Goal: Task Accomplishment & Management: Complete application form

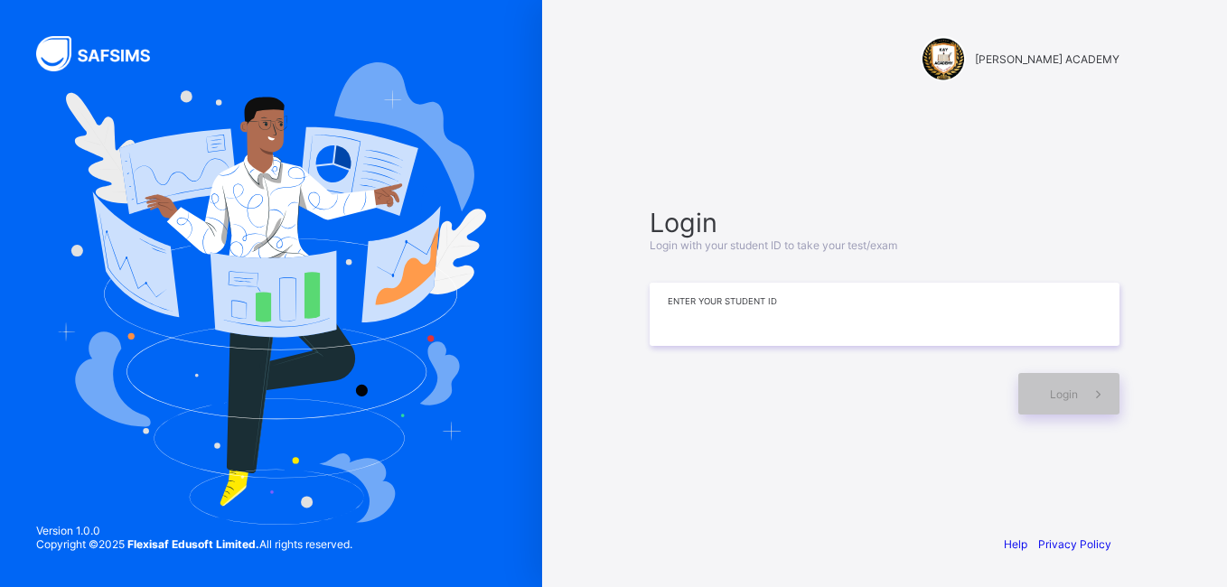
click at [714, 308] on input at bounding box center [885, 314] width 470 height 63
type input "**********"
click at [1081, 378] on span at bounding box center [1099, 394] width 42 height 42
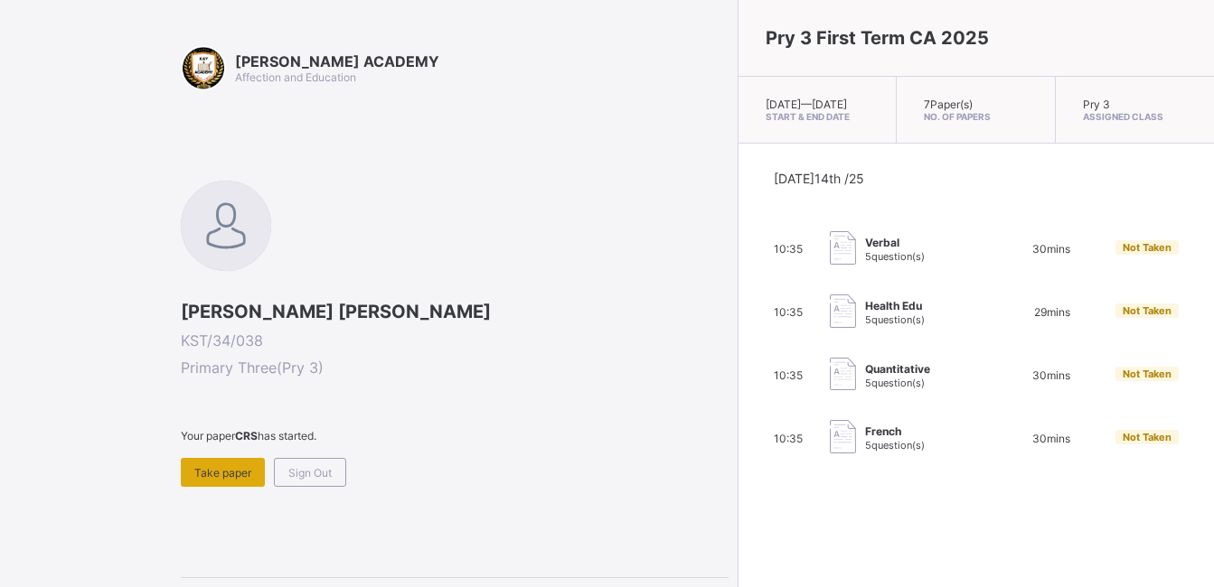
click at [238, 465] on div "Take paper" at bounding box center [223, 472] width 84 height 29
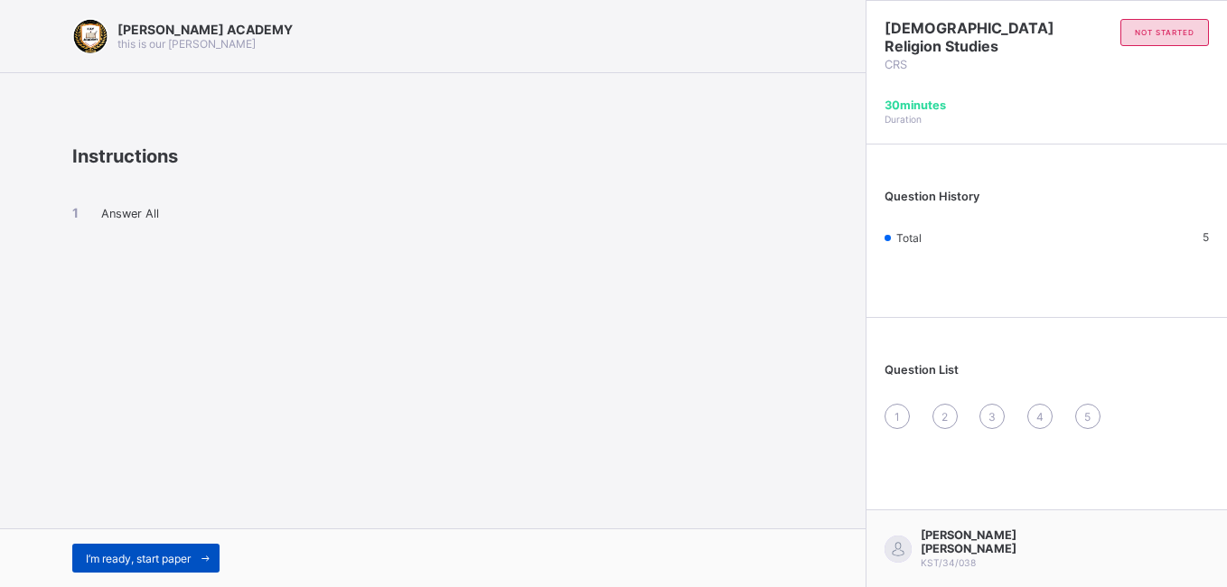
click at [180, 555] on span "I’m ready, start paper" at bounding box center [138, 559] width 105 height 14
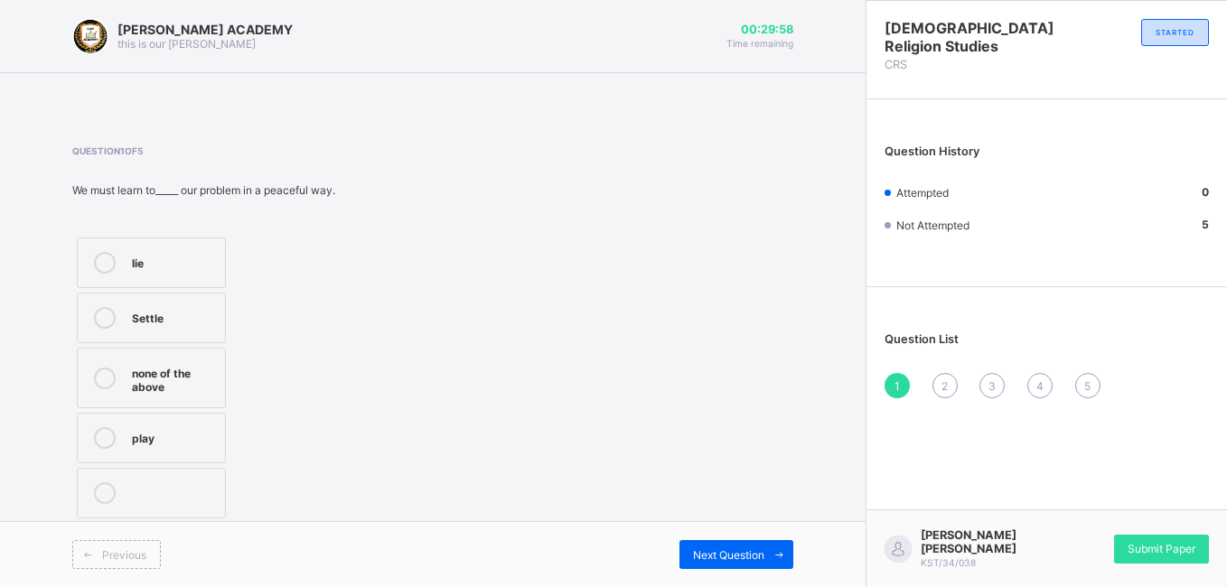
click at [112, 251] on label "lie" at bounding box center [151, 263] width 149 height 51
click at [1167, 552] on span "Submit Paper" at bounding box center [1162, 549] width 68 height 14
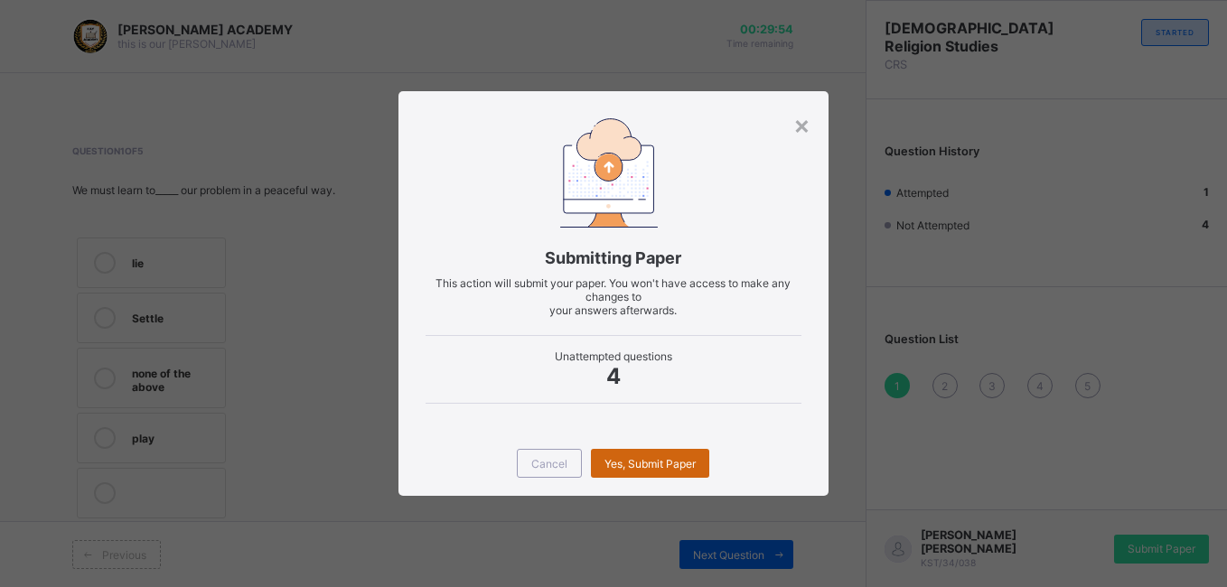
click at [685, 472] on div "Yes, Submit Paper" at bounding box center [650, 463] width 118 height 29
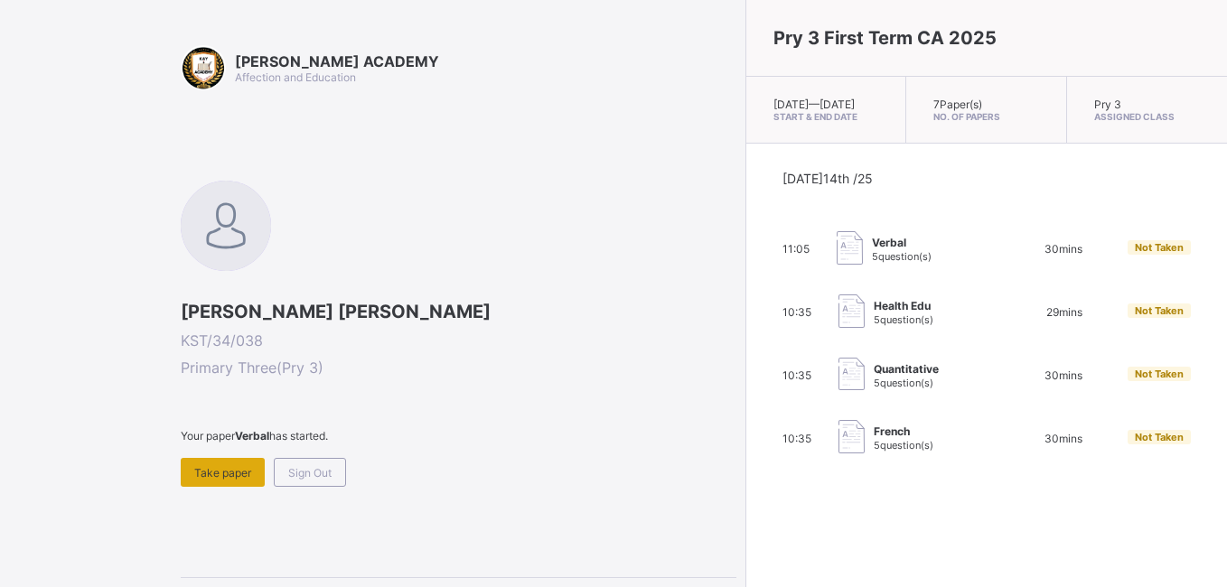
click at [239, 472] on span "Take paper" at bounding box center [222, 473] width 57 height 14
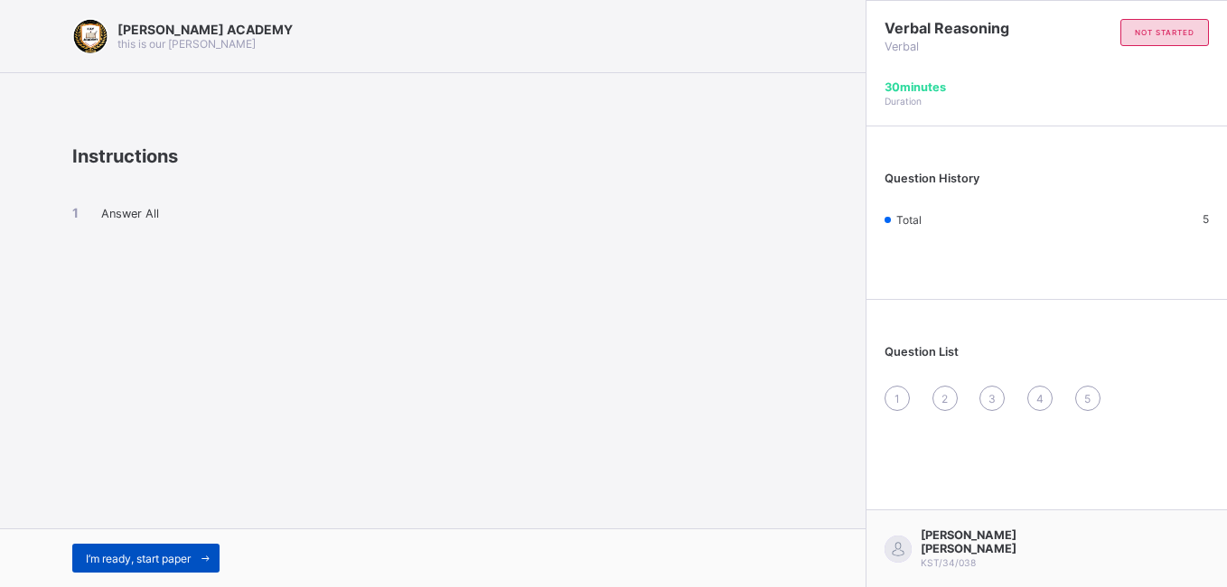
click at [203, 554] on icon at bounding box center [206, 559] width 14 height 12
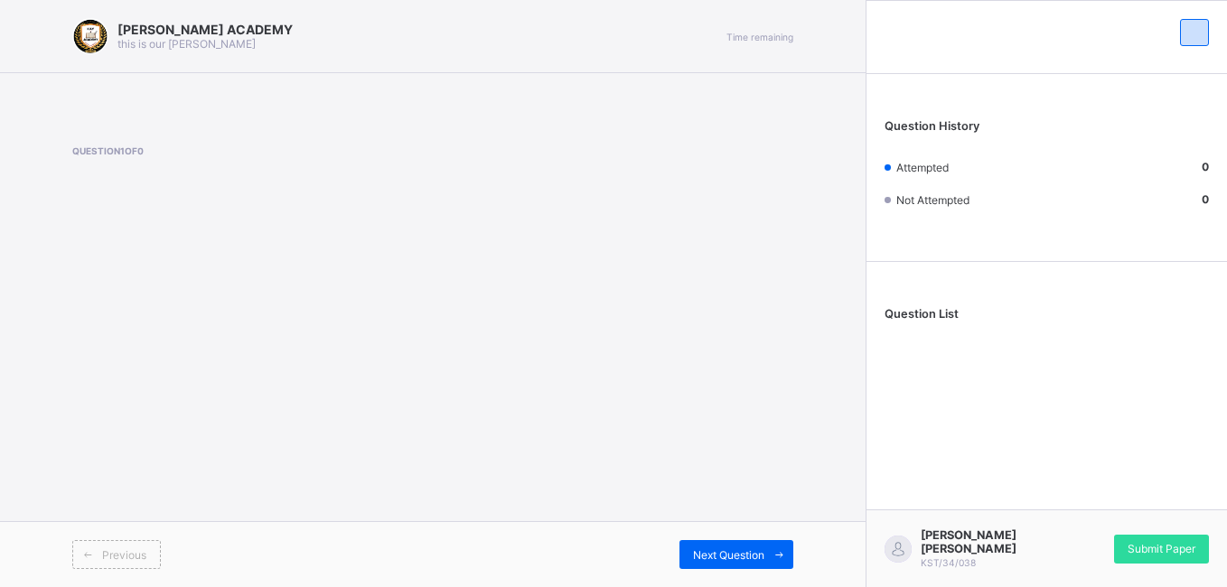
click at [203, 554] on div "Previous" at bounding box center [252, 554] width 361 height 29
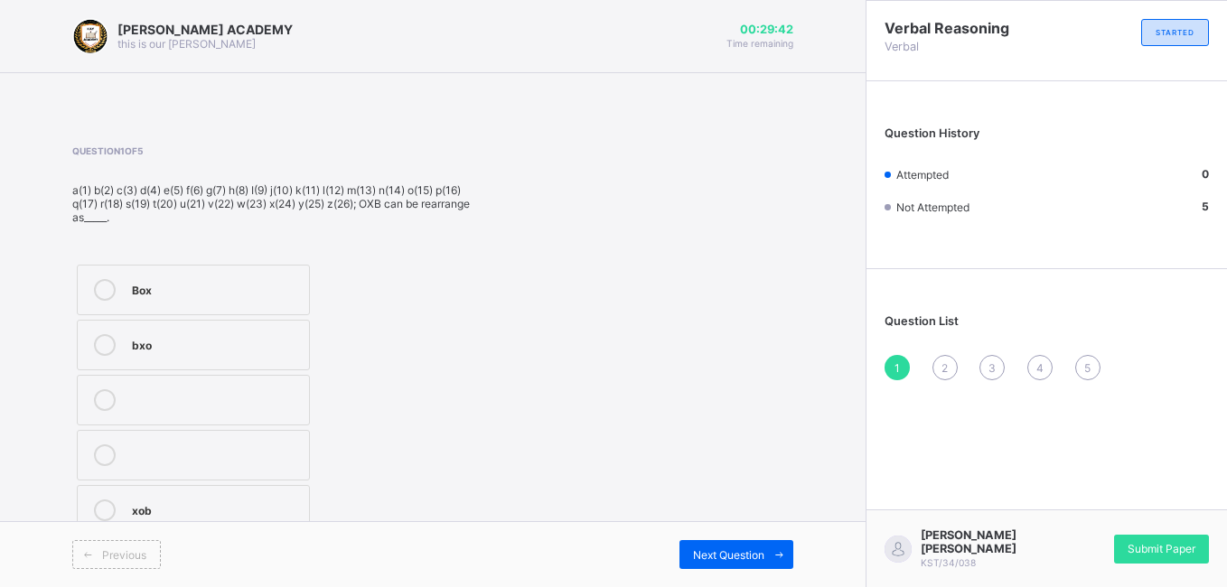
click at [213, 282] on div "Box" at bounding box center [216, 288] width 168 height 18
click at [753, 553] on span "Next Question" at bounding box center [728, 556] width 71 height 14
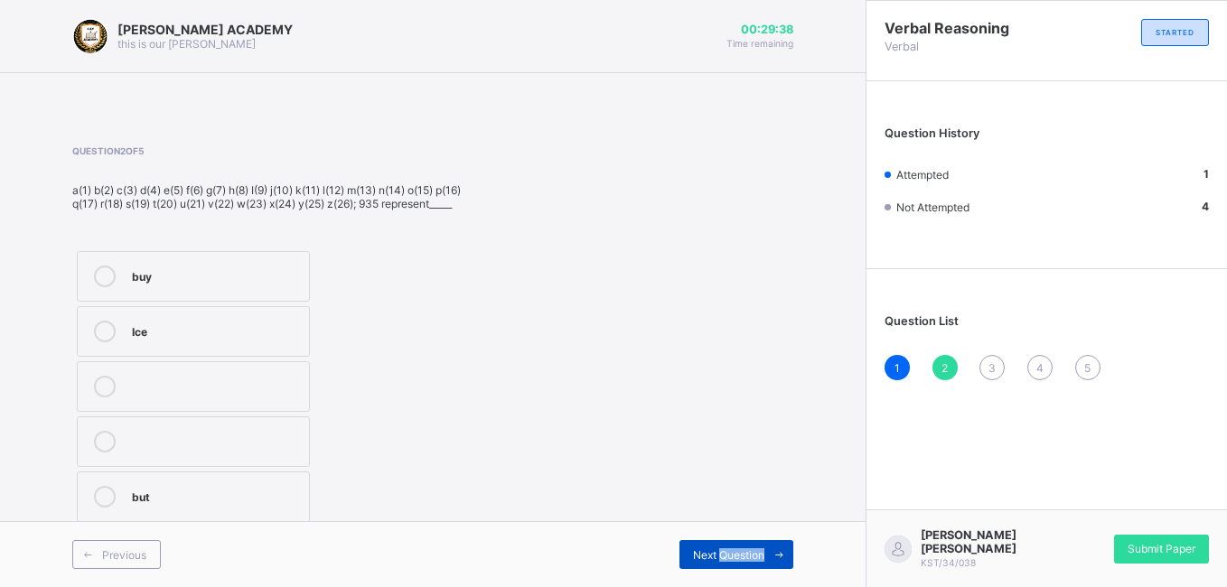
click at [753, 553] on span "Next Question" at bounding box center [728, 556] width 71 height 14
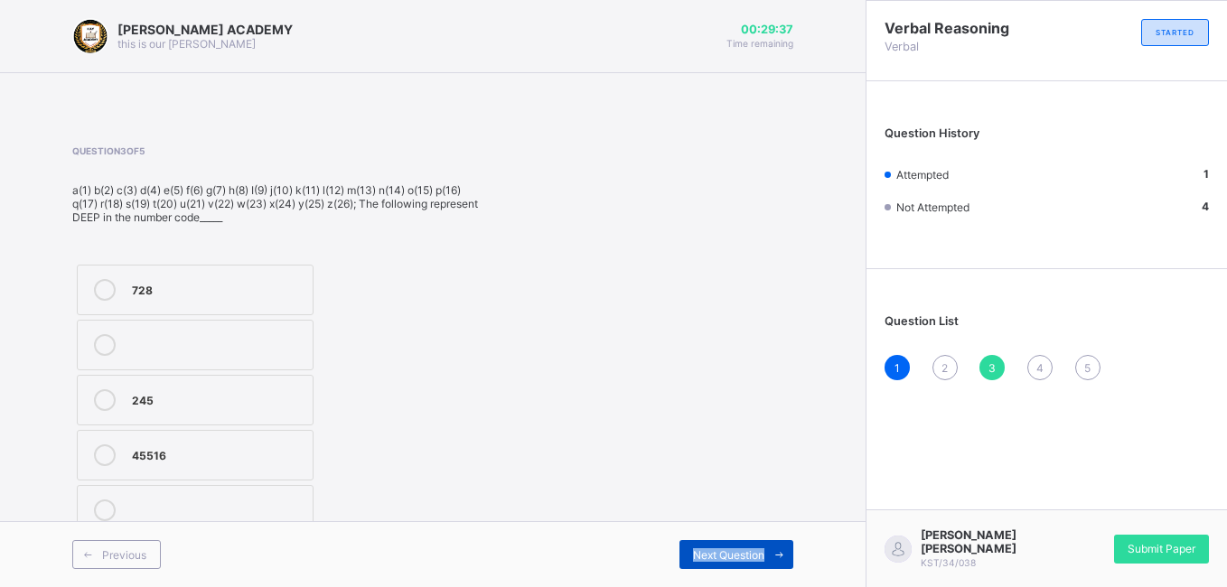
click at [753, 553] on span "Next Question" at bounding box center [728, 556] width 71 height 14
click at [754, 551] on span "Next Question" at bounding box center [728, 556] width 71 height 14
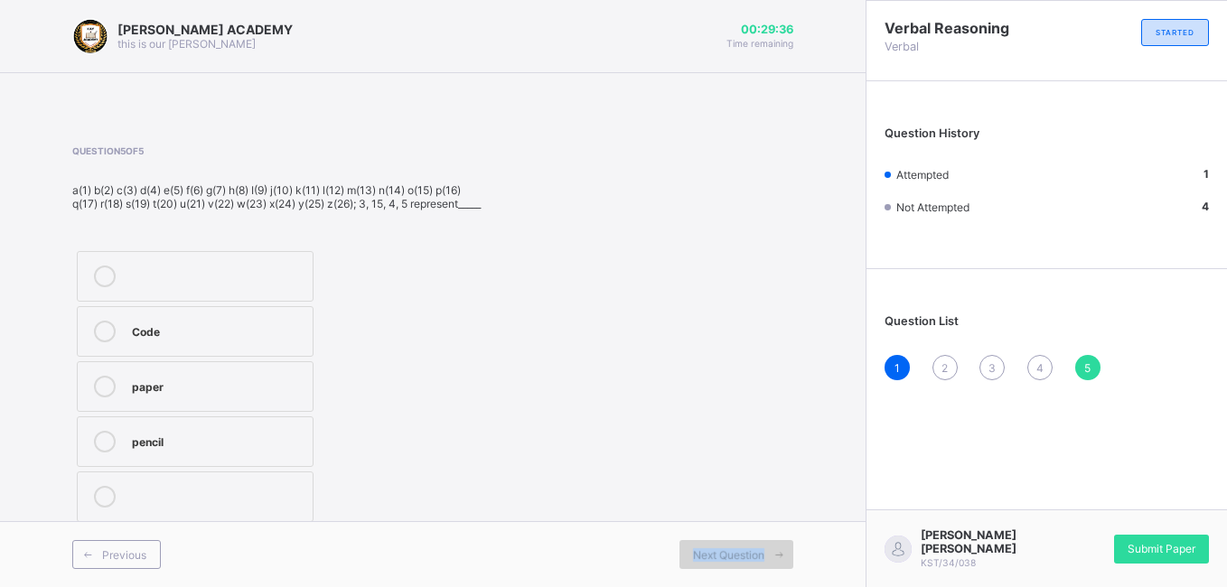
click at [754, 550] on span "Next Question" at bounding box center [728, 556] width 71 height 14
click at [889, 376] on div "1" at bounding box center [897, 367] width 25 height 25
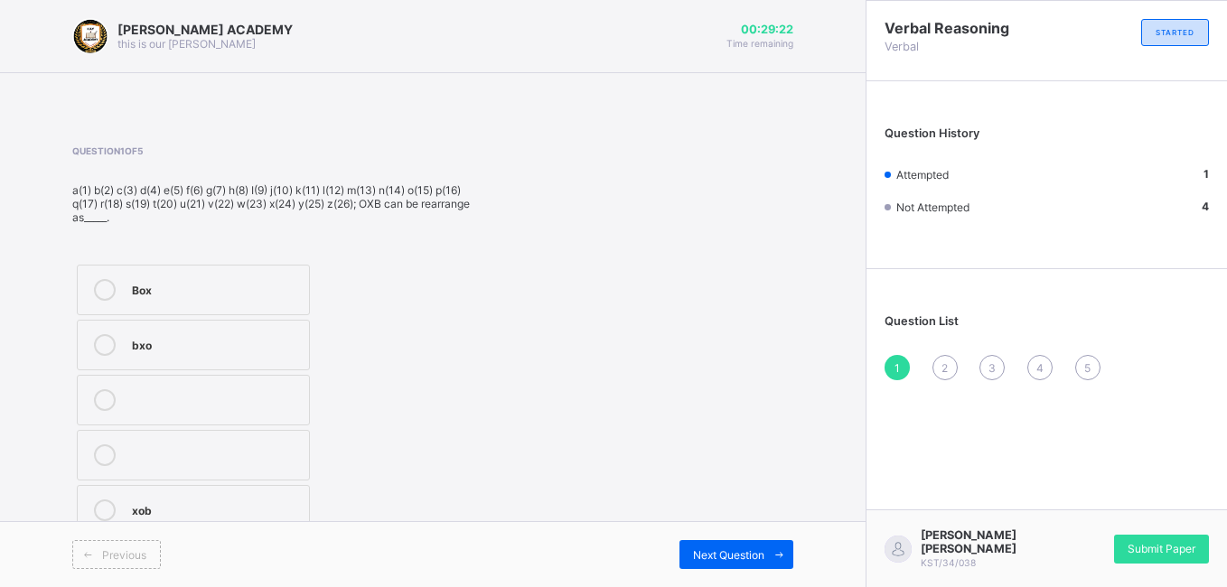
click at [944, 361] on span "2" at bounding box center [945, 368] width 6 height 14
click at [204, 343] on label "Ice" at bounding box center [193, 331] width 233 height 51
click at [898, 370] on span "1" at bounding box center [897, 368] width 5 height 14
click at [998, 370] on div "3" at bounding box center [992, 367] width 25 height 25
click at [160, 457] on div "45516" at bounding box center [218, 454] width 172 height 18
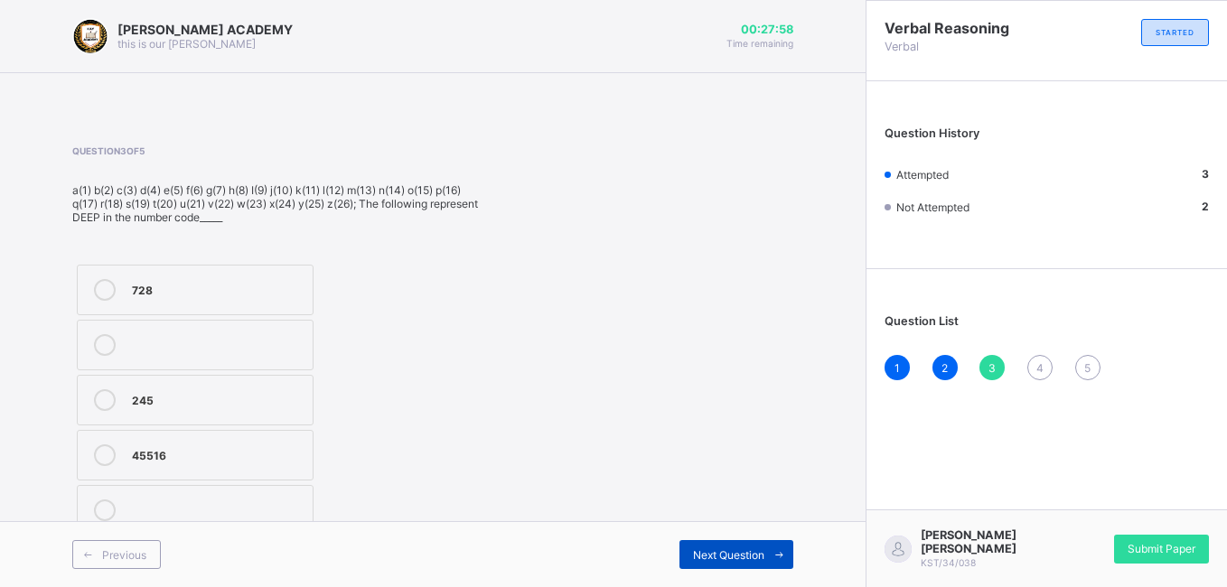
click at [715, 545] on div "Next Question" at bounding box center [737, 554] width 114 height 29
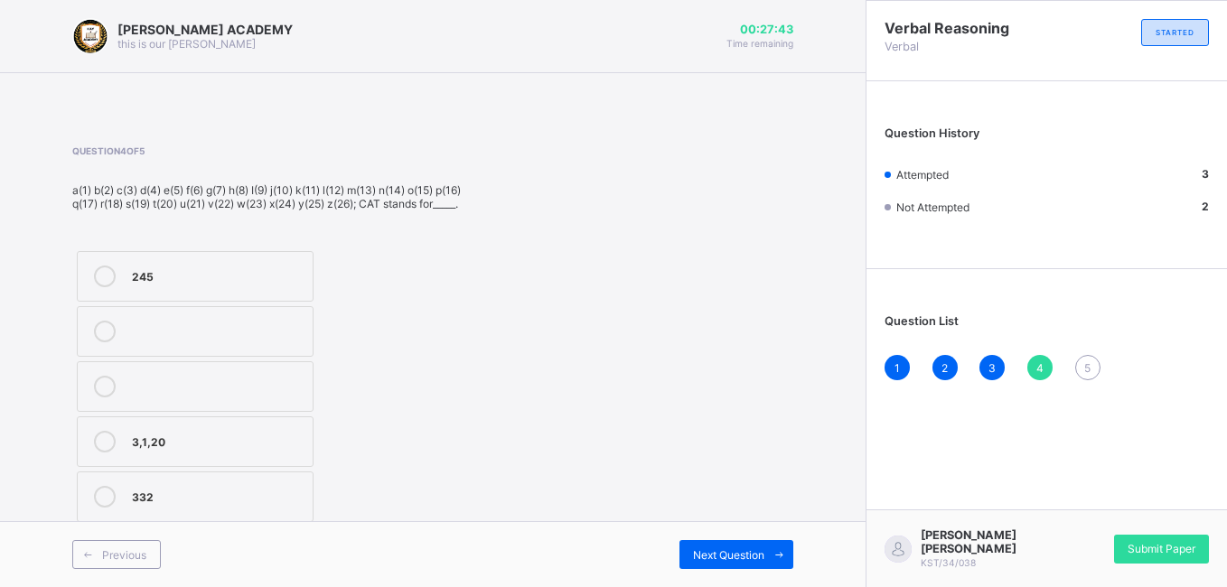
click at [221, 427] on label "3,1,20" at bounding box center [195, 442] width 237 height 51
click at [773, 551] on icon at bounding box center [780, 555] width 14 height 12
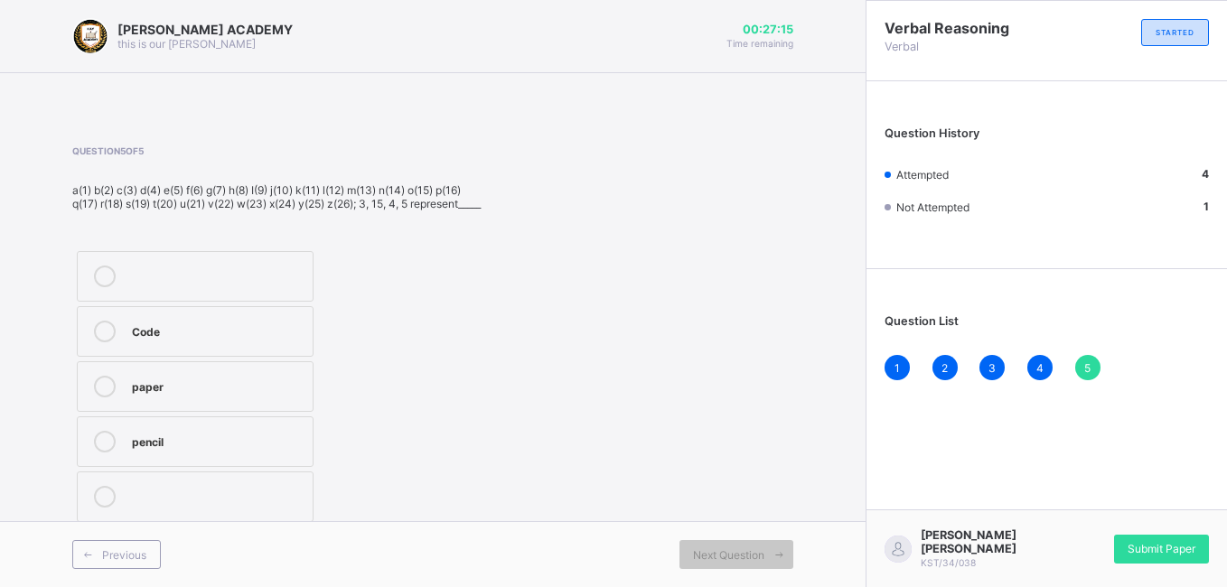
click at [202, 332] on label "Code" at bounding box center [195, 331] width 237 height 51
click at [1147, 572] on div "Bilkisu Ahmadu Faruq KST/34/038 Submit Paper" at bounding box center [1046, 549] width 361 height 78
click at [1143, 555] on span "Submit Paper" at bounding box center [1162, 549] width 68 height 14
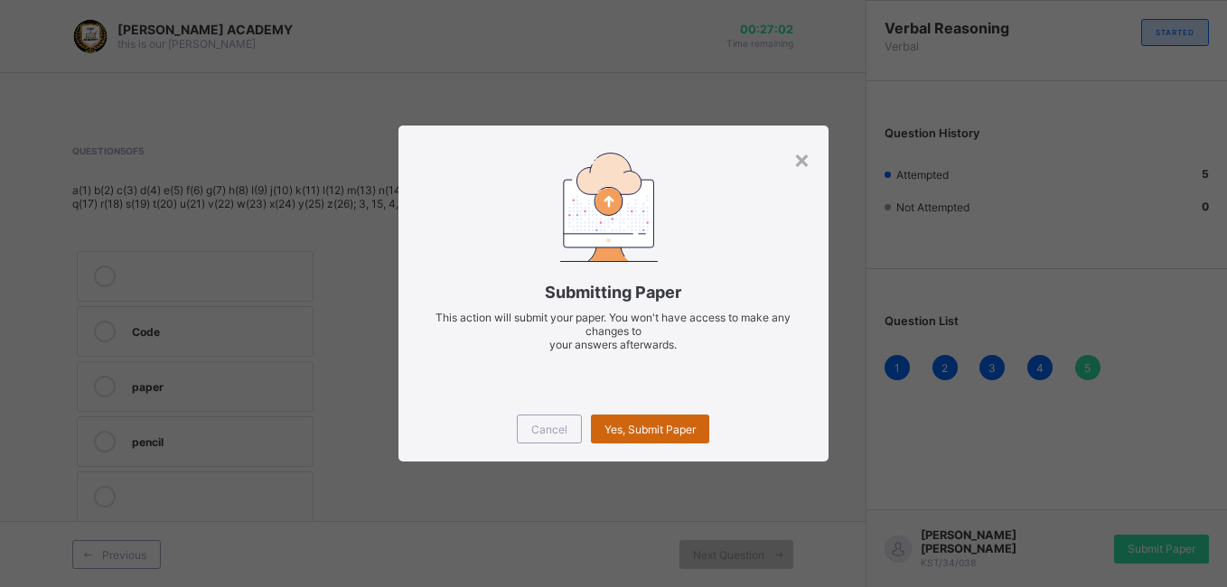
click at [696, 432] on span "Yes, Submit Paper" at bounding box center [650, 430] width 91 height 14
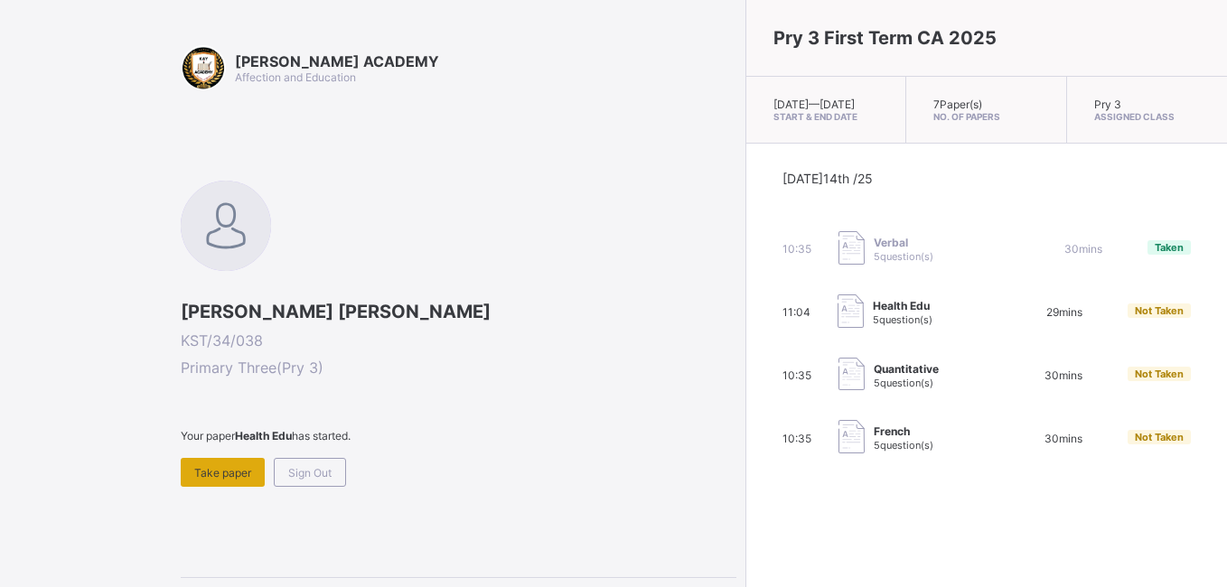
click at [229, 464] on div "Take paper" at bounding box center [223, 472] width 84 height 29
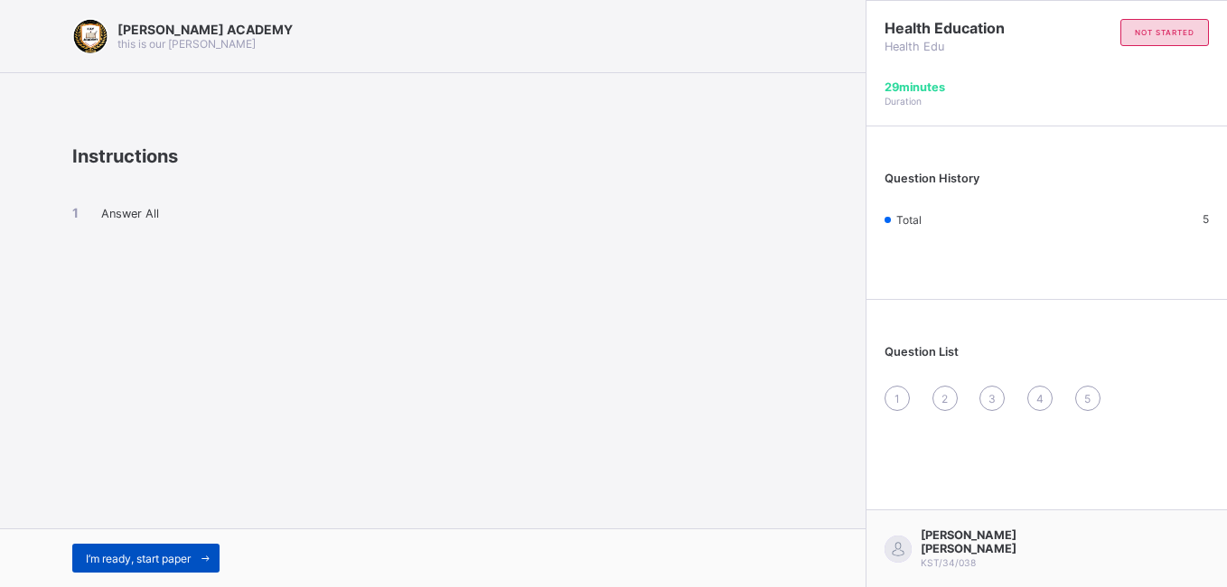
click at [144, 567] on div "I’m ready, start paper" at bounding box center [145, 558] width 147 height 29
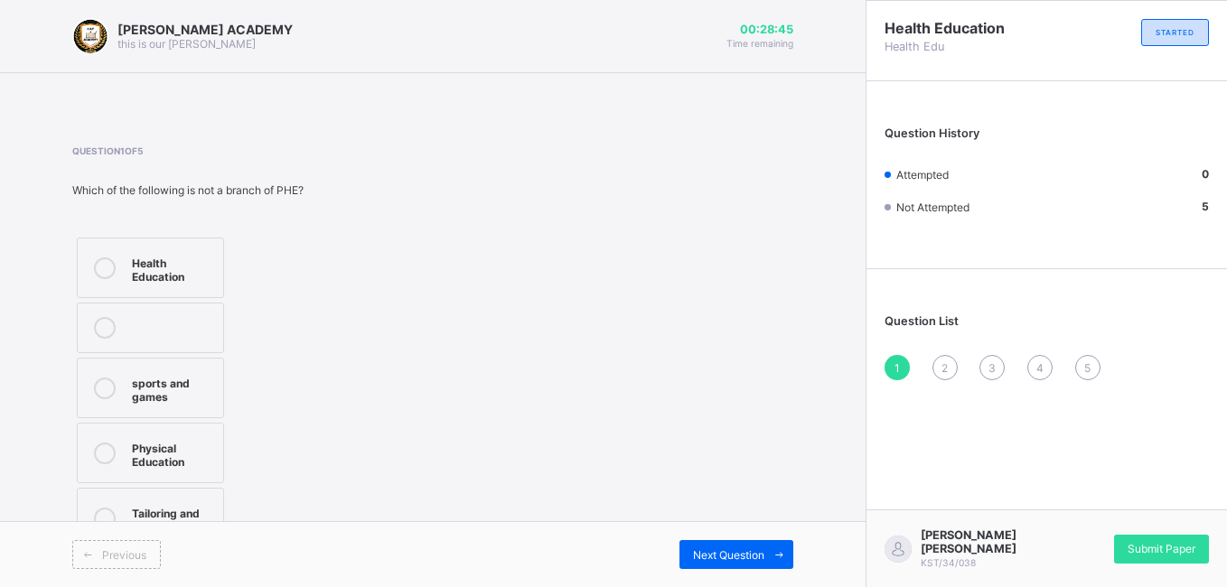
click at [174, 516] on div "Tailoring and sewing" at bounding box center [173, 518] width 82 height 32
click at [737, 561] on span "Next Question" at bounding box center [728, 556] width 71 height 14
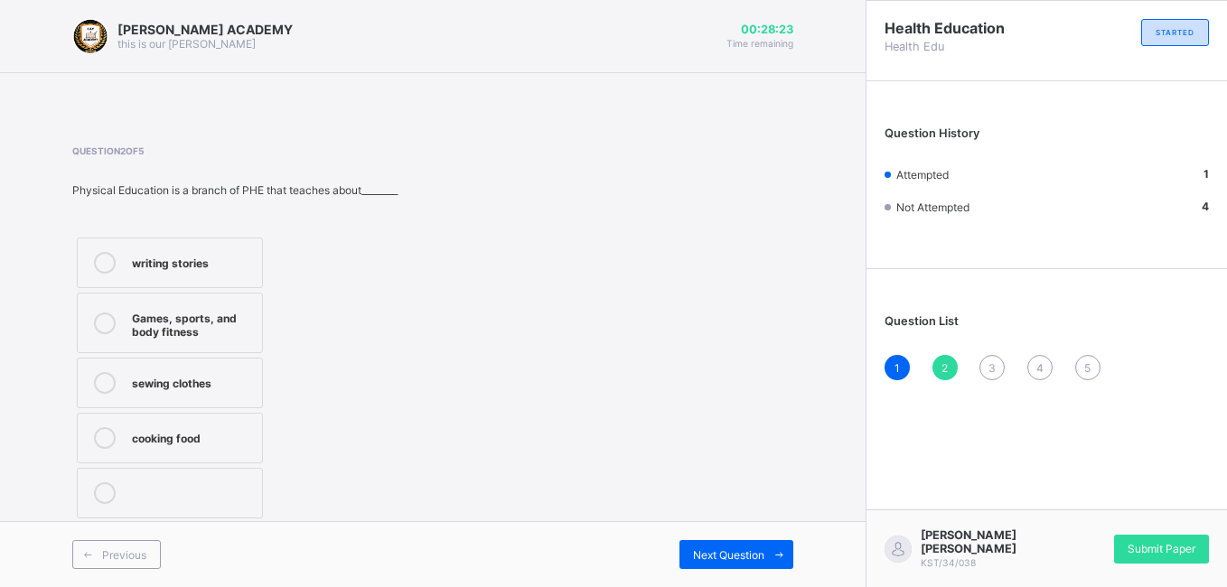
click at [239, 320] on div "Games, sports, and body fitness" at bounding box center [192, 323] width 121 height 32
click at [689, 549] on div "Next Question" at bounding box center [737, 554] width 114 height 29
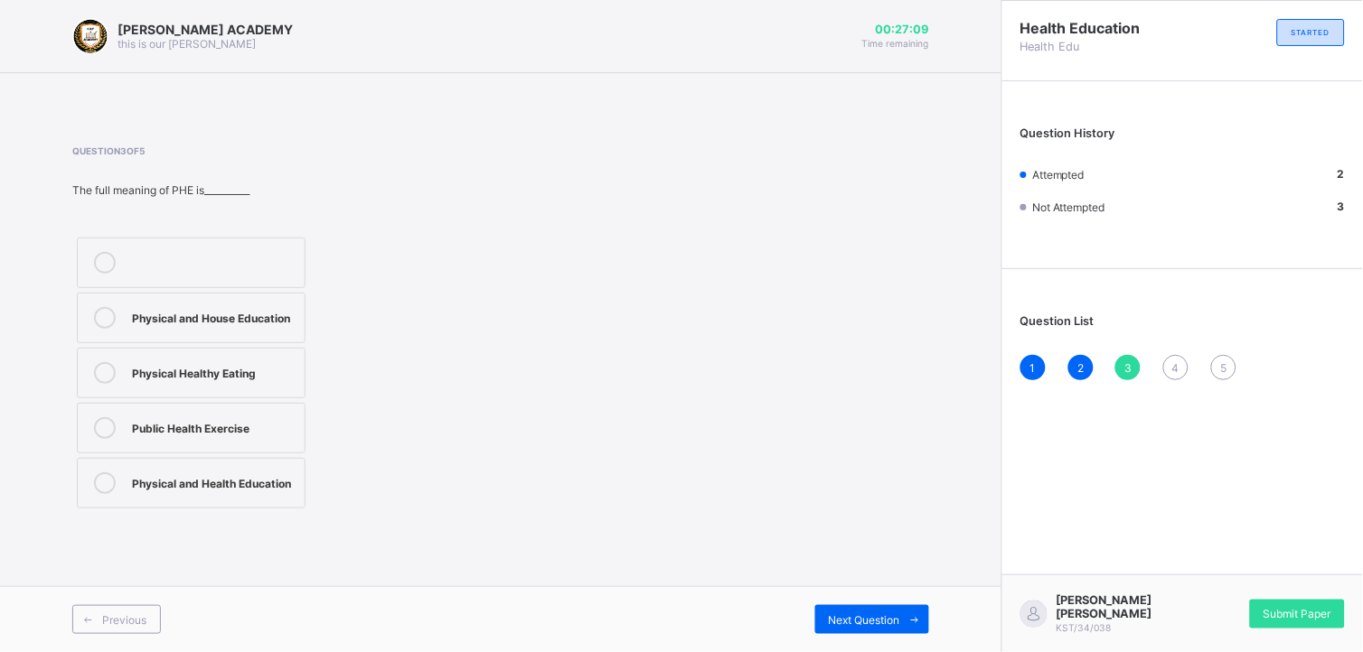
drag, startPoint x: 1119, startPoint y: 2, endPoint x: 253, endPoint y: 475, distance: 986.8
click at [253, 475] on div "Physical and Health Education" at bounding box center [214, 482] width 164 height 18
click at [878, 587] on span "Next Question" at bounding box center [864, 621] width 71 height 14
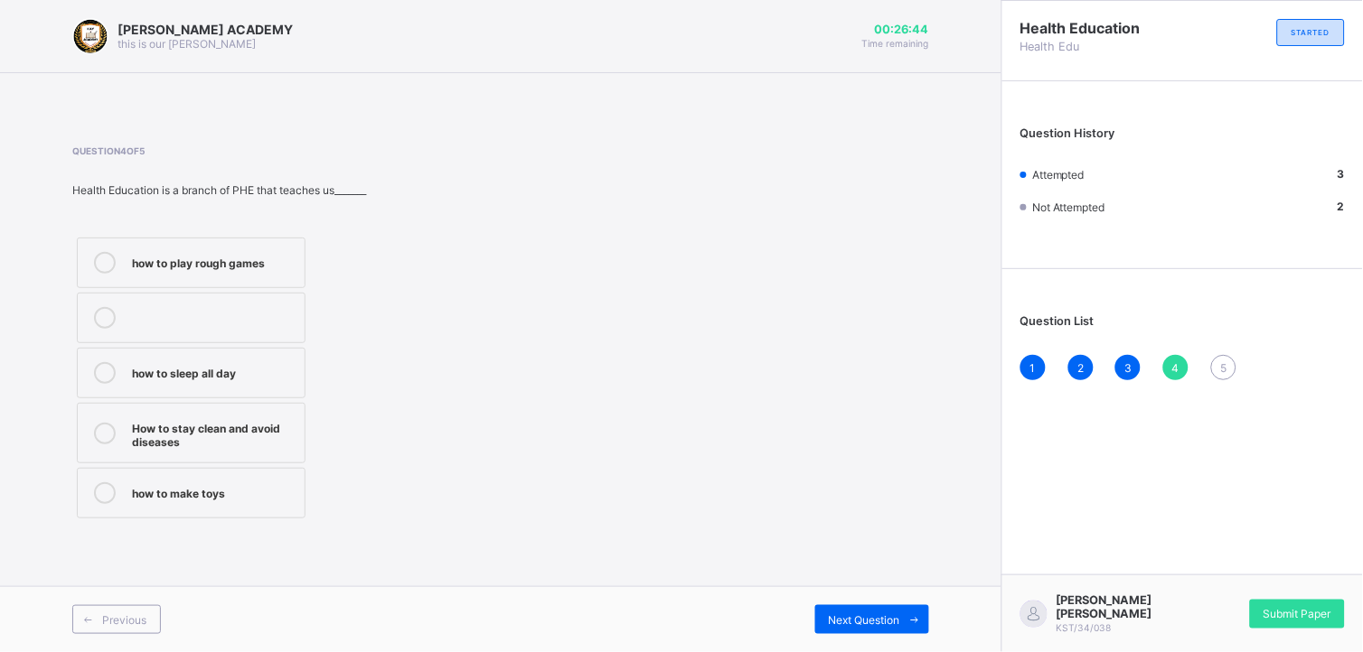
click at [241, 440] on div "How to stay clean and avoid diseases" at bounding box center [214, 434] width 164 height 32
click at [862, 587] on span "Next Question" at bounding box center [864, 621] width 71 height 14
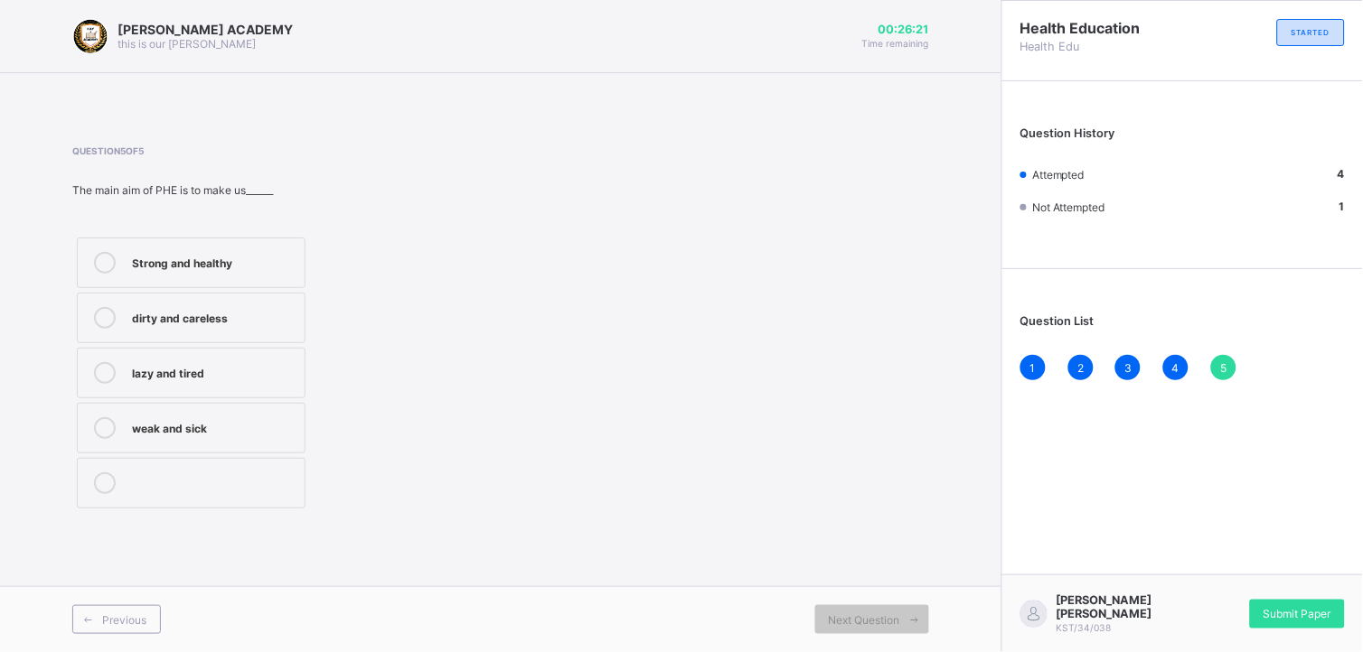
click at [208, 264] on div "Strong and healthy" at bounding box center [214, 261] width 164 height 18
click at [1226, 587] on span "Submit Paper" at bounding box center [1297, 614] width 68 height 14
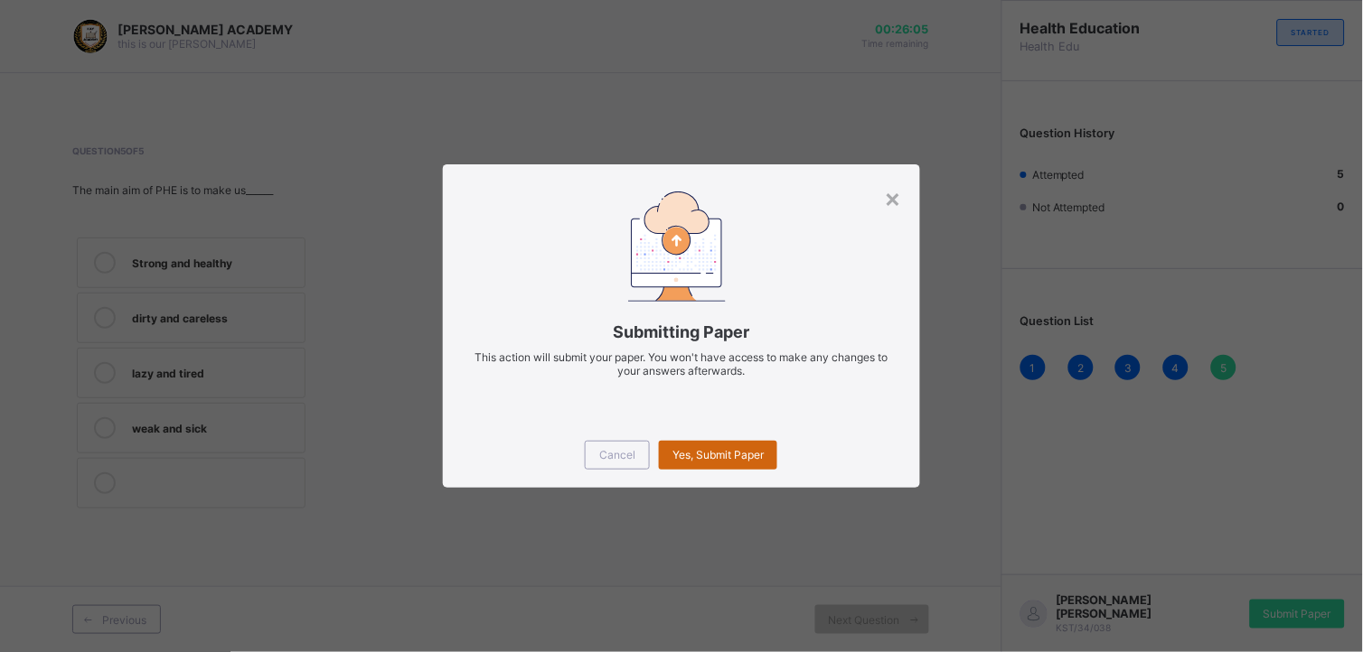
click at [741, 456] on span "Yes, Submit Paper" at bounding box center [717, 455] width 91 height 14
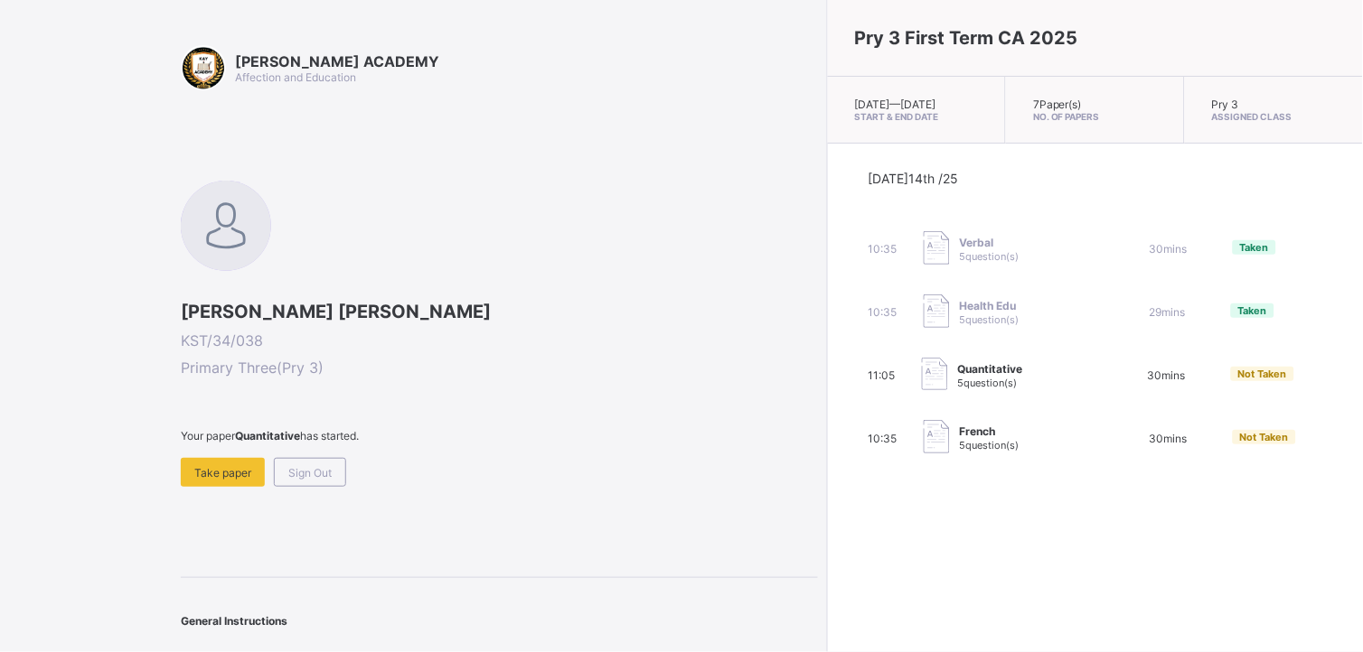
click at [959, 438] on span "French" at bounding box center [989, 432] width 60 height 14
click at [228, 466] on span "Take paper" at bounding box center [222, 473] width 57 height 14
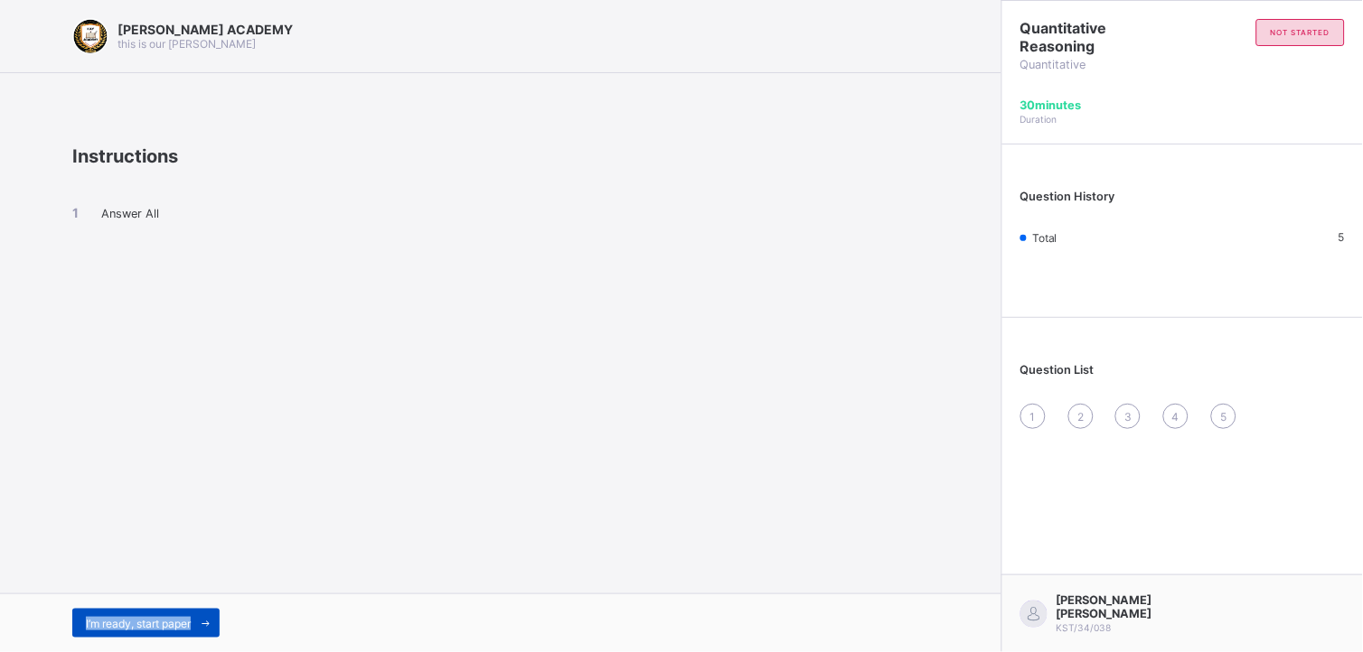
drag, startPoint x: 228, startPoint y: 465, endPoint x: 188, endPoint y: 611, distance: 150.8
click at [188, 587] on div "KAY ACADEMY this is our motton Instructions Answer All I’m ready, start paper" at bounding box center [500, 326] width 1001 height 652
click at [188, 587] on div "I’m ready, start paper" at bounding box center [145, 623] width 147 height 29
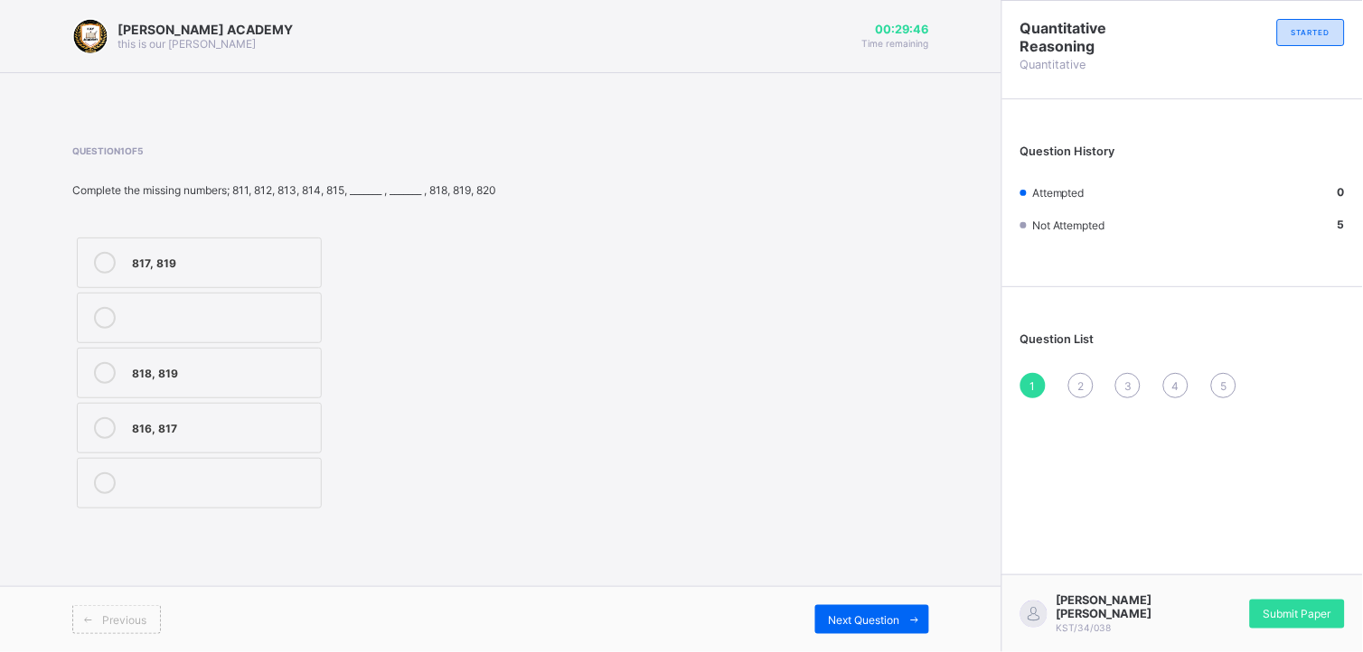
click at [175, 446] on label "816, 817" at bounding box center [199, 428] width 245 height 51
click at [878, 587] on span "Next Question" at bounding box center [864, 621] width 71 height 14
click at [193, 323] on div "702, 703" at bounding box center [223, 316] width 183 height 18
click at [834, 587] on span "Next Question" at bounding box center [864, 621] width 71 height 14
click at [160, 490] on div "507, 508" at bounding box center [223, 482] width 182 height 18
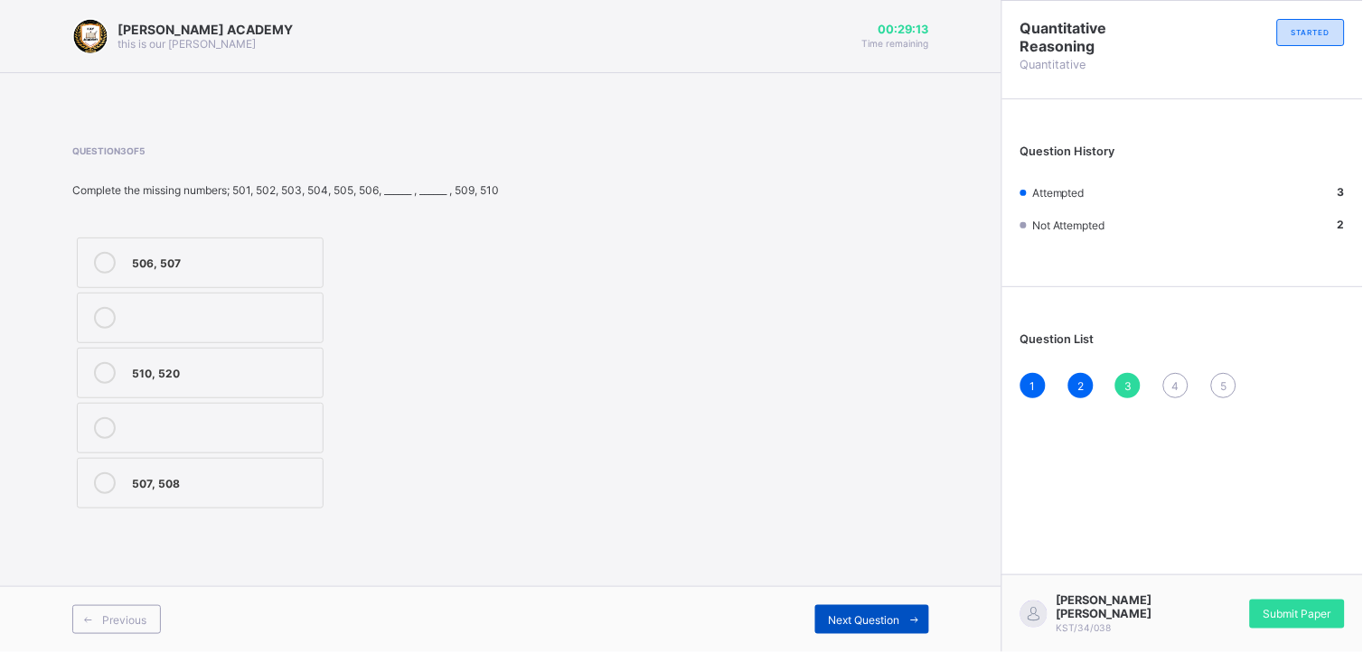
click at [860, 587] on div "Next Question" at bounding box center [872, 620] width 114 height 29
click at [157, 268] on div "902, 905" at bounding box center [223, 261] width 182 height 18
click at [248, 365] on div "909, 910" at bounding box center [223, 371] width 182 height 18
click at [230, 268] on div "902, 905" at bounding box center [223, 261] width 182 height 18
click at [884, 587] on div "Next Question" at bounding box center [872, 620] width 114 height 29
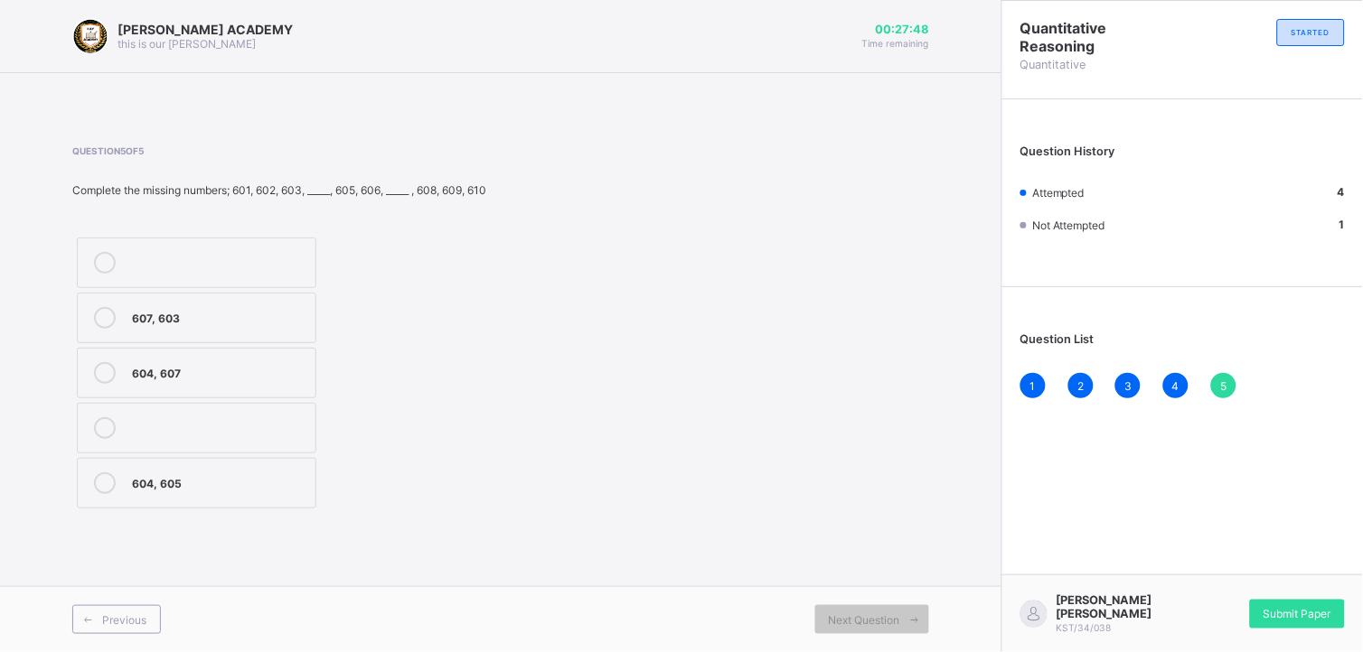
click at [253, 473] on div "604, 605" at bounding box center [219, 482] width 174 height 18
click at [1226, 587] on span "Submit Paper" at bounding box center [1297, 614] width 68 height 14
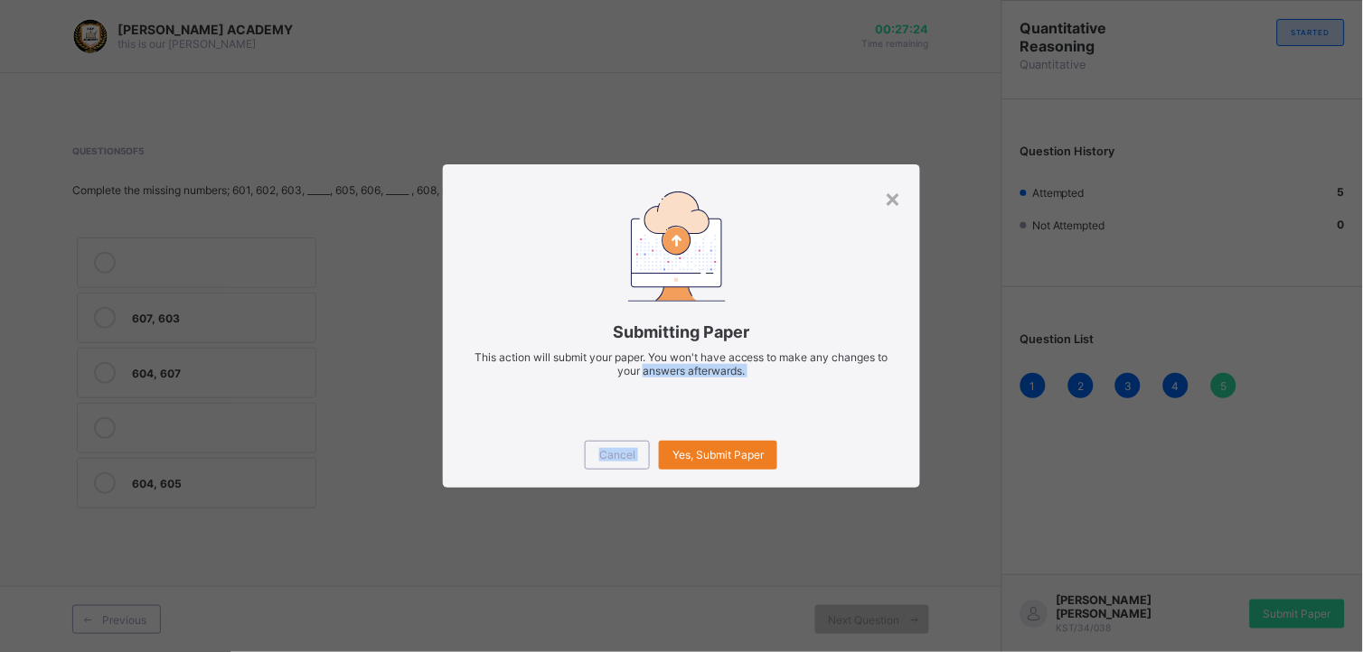
drag, startPoint x: 637, startPoint y: 402, endPoint x: 729, endPoint y: 436, distance: 98.1
click at [729, 436] on div "× Submitting Paper This action will submit your paper. You won't have access to…" at bounding box center [681, 325] width 477 height 323
click at [755, 448] on span "Yes, Submit Paper" at bounding box center [717, 455] width 91 height 14
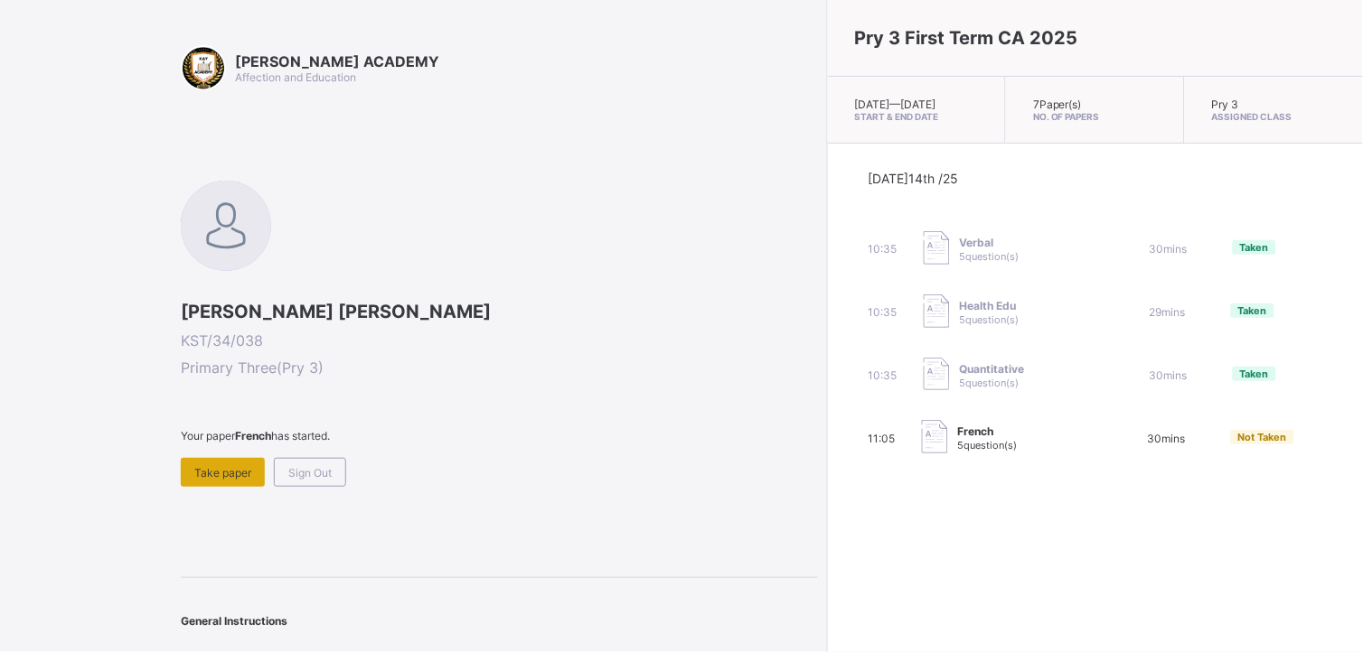
click at [215, 466] on span "Take paper" at bounding box center [222, 473] width 57 height 14
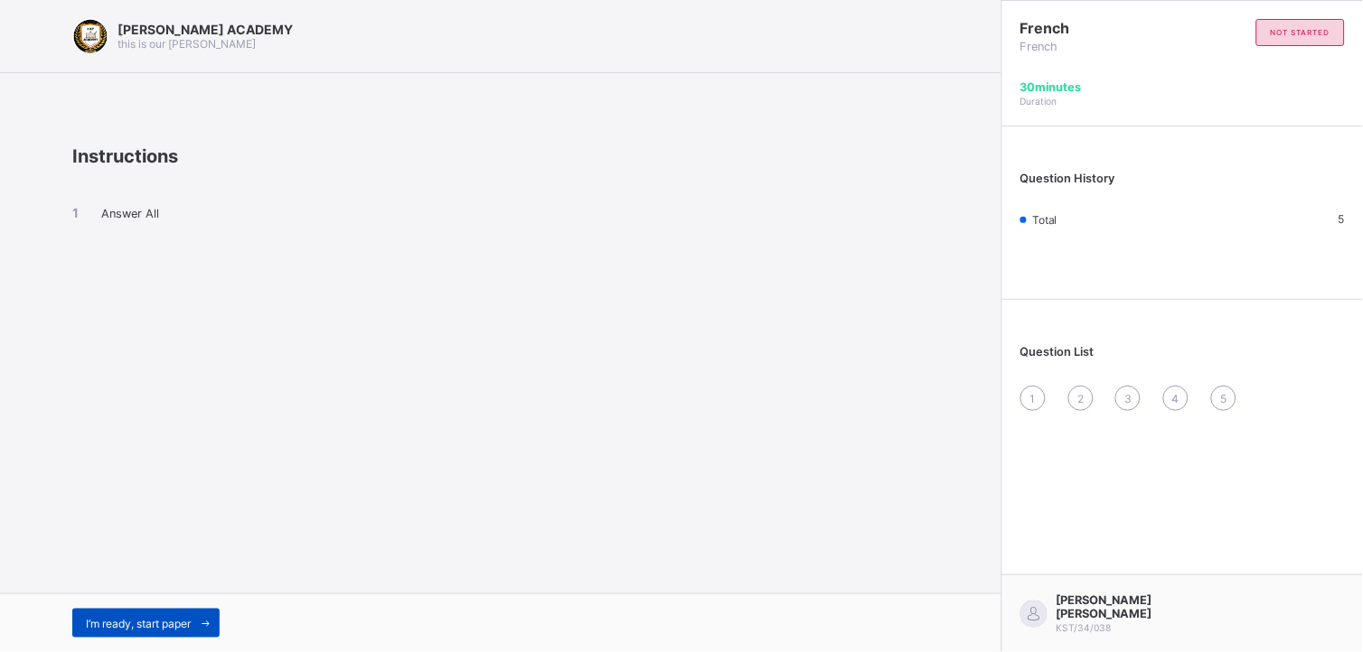
click at [167, 587] on span "I’m ready, start paper" at bounding box center [138, 624] width 105 height 14
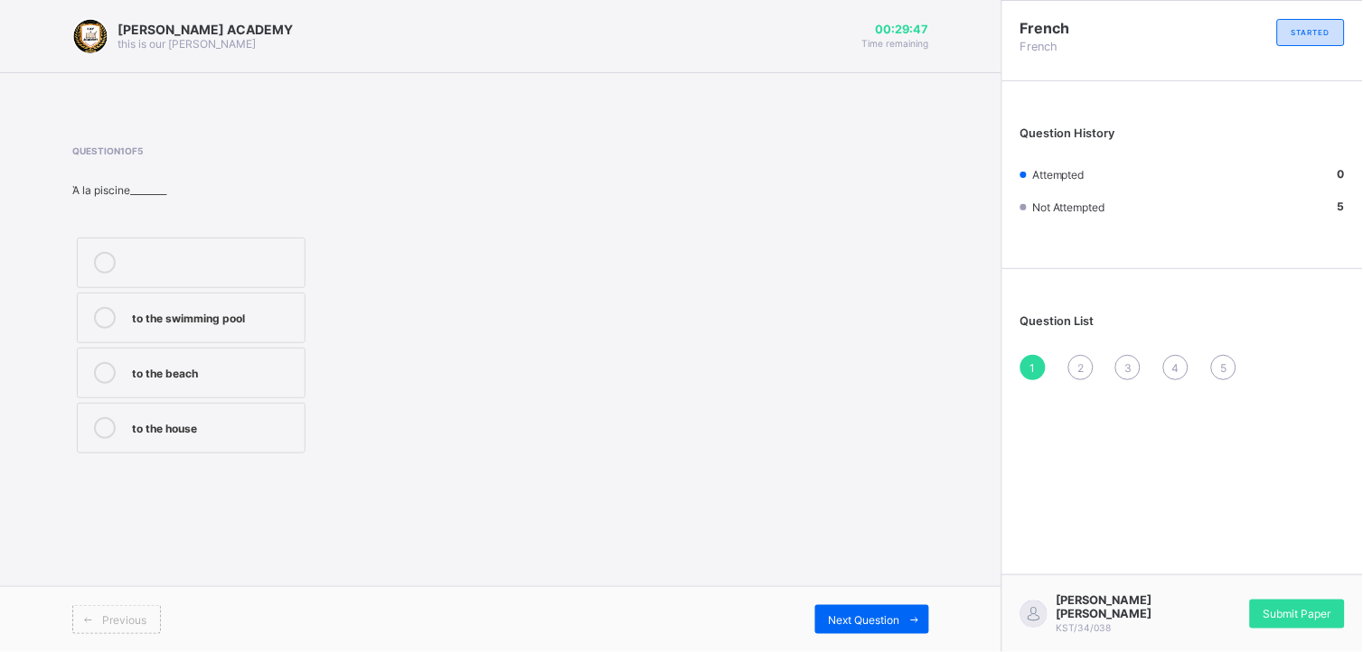
click at [248, 382] on div "to the beach" at bounding box center [214, 373] width 164 height 22
click at [878, 587] on span "Next Question" at bounding box center [864, 621] width 71 height 14
click at [268, 260] on div "how is work" at bounding box center [214, 261] width 164 height 18
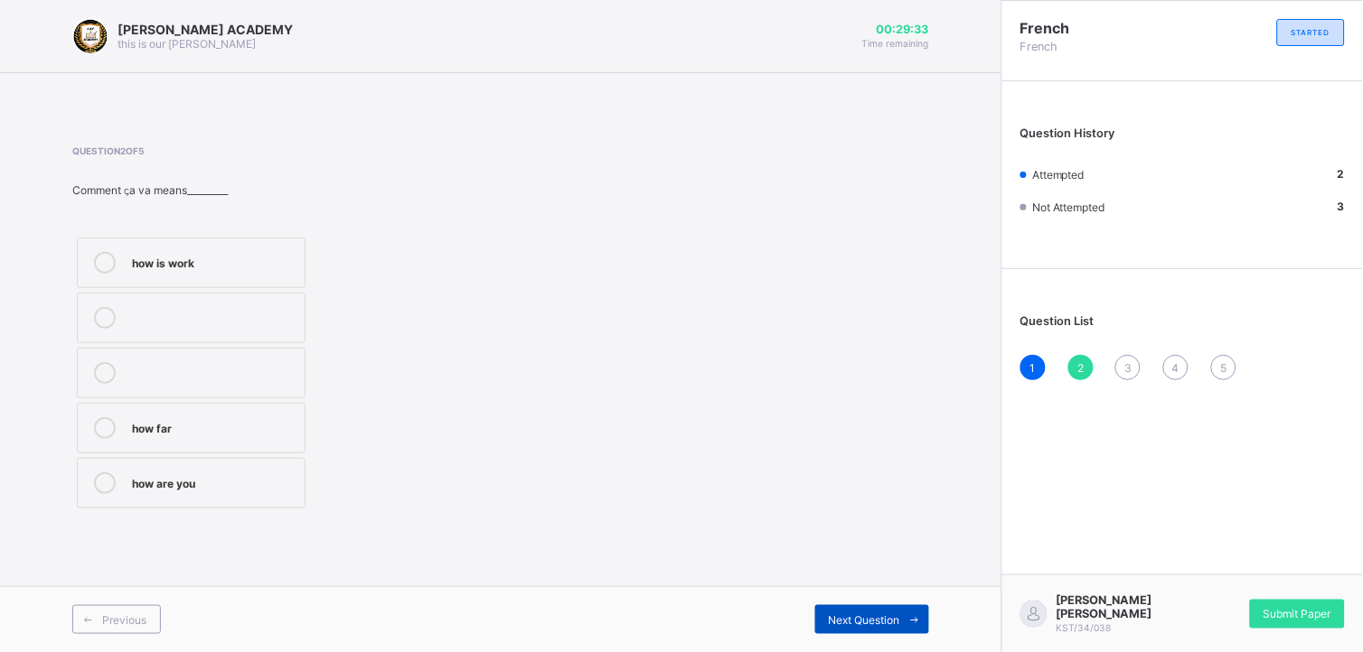
click at [859, 587] on span "Next Question" at bounding box center [864, 621] width 71 height 14
click at [202, 467] on label "you are good" at bounding box center [191, 483] width 229 height 51
click at [819, 587] on div "Next Question" at bounding box center [872, 620] width 114 height 29
click at [242, 471] on label "on Monday" at bounding box center [191, 483] width 229 height 51
click at [837, 587] on span "Next Question" at bounding box center [864, 621] width 71 height 14
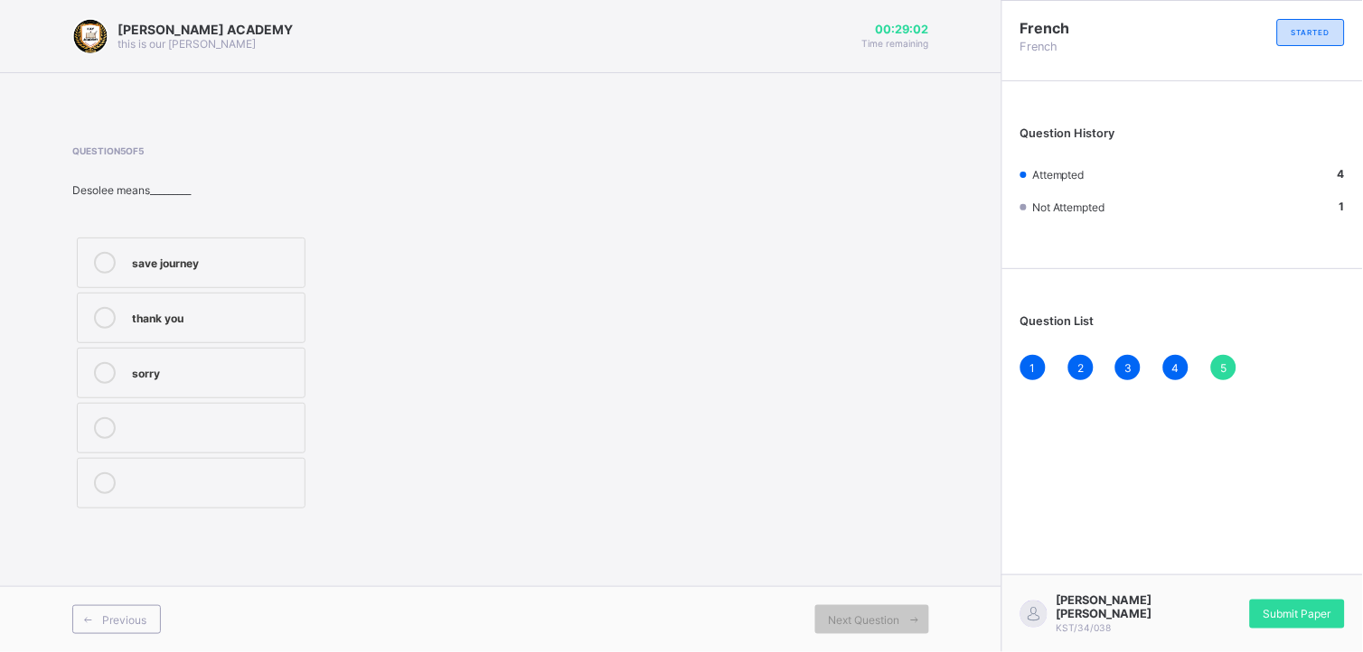
click at [172, 346] on div "save journey thank you sorry" at bounding box center [191, 373] width 238 height 280
click at [173, 386] on label "sorry" at bounding box center [191, 373] width 229 height 51
click at [1035, 361] on span "1" at bounding box center [1032, 368] width 5 height 14
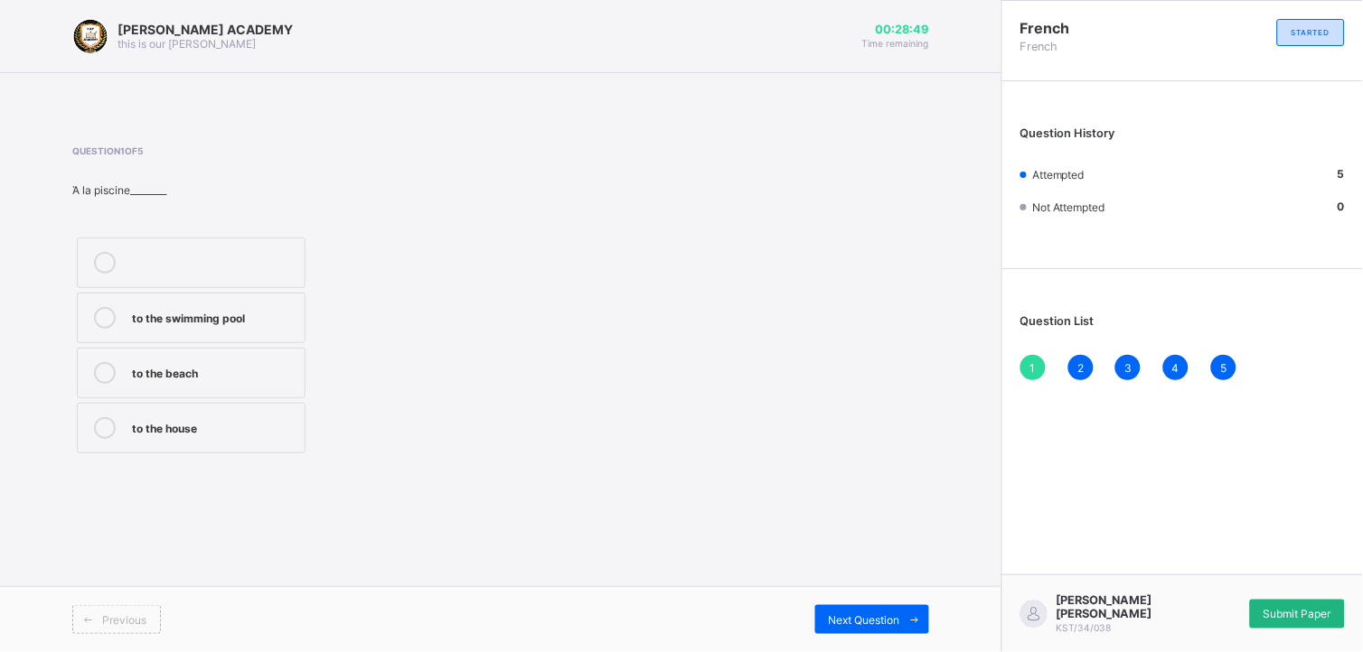
click at [1226, 587] on span "Submit Paper" at bounding box center [1297, 614] width 68 height 14
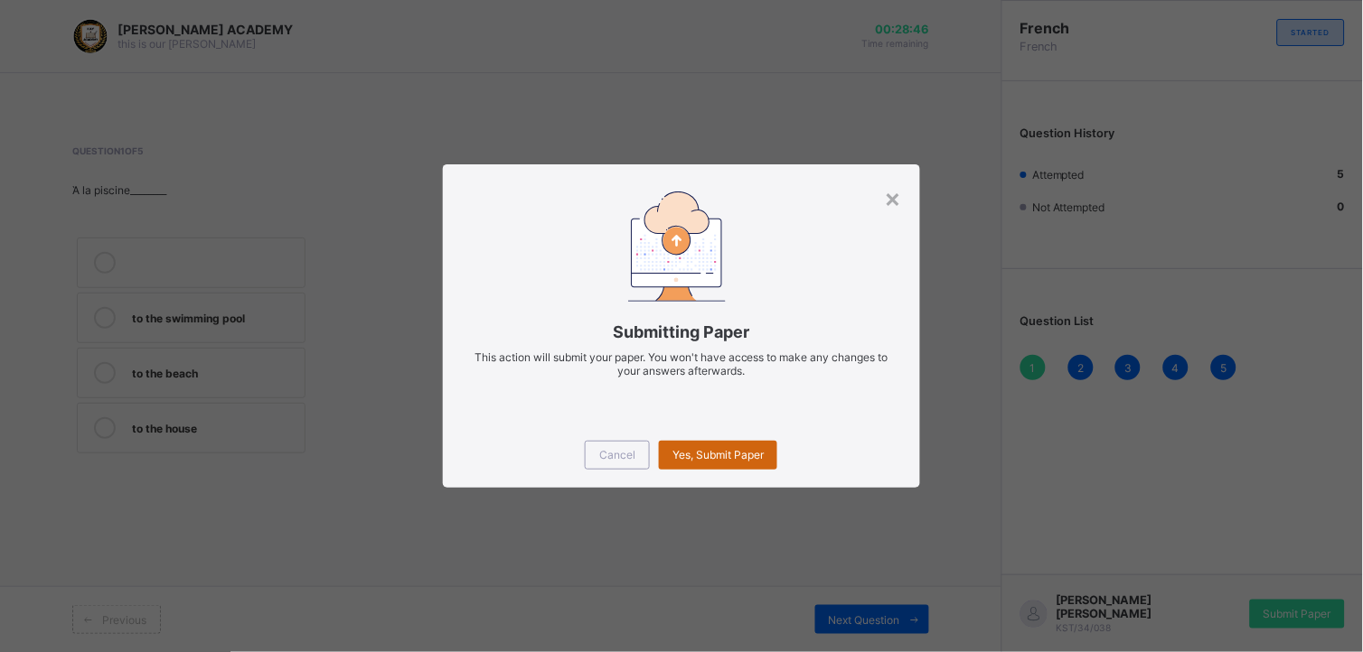
click at [708, 455] on span "Yes, Submit Paper" at bounding box center [717, 455] width 91 height 14
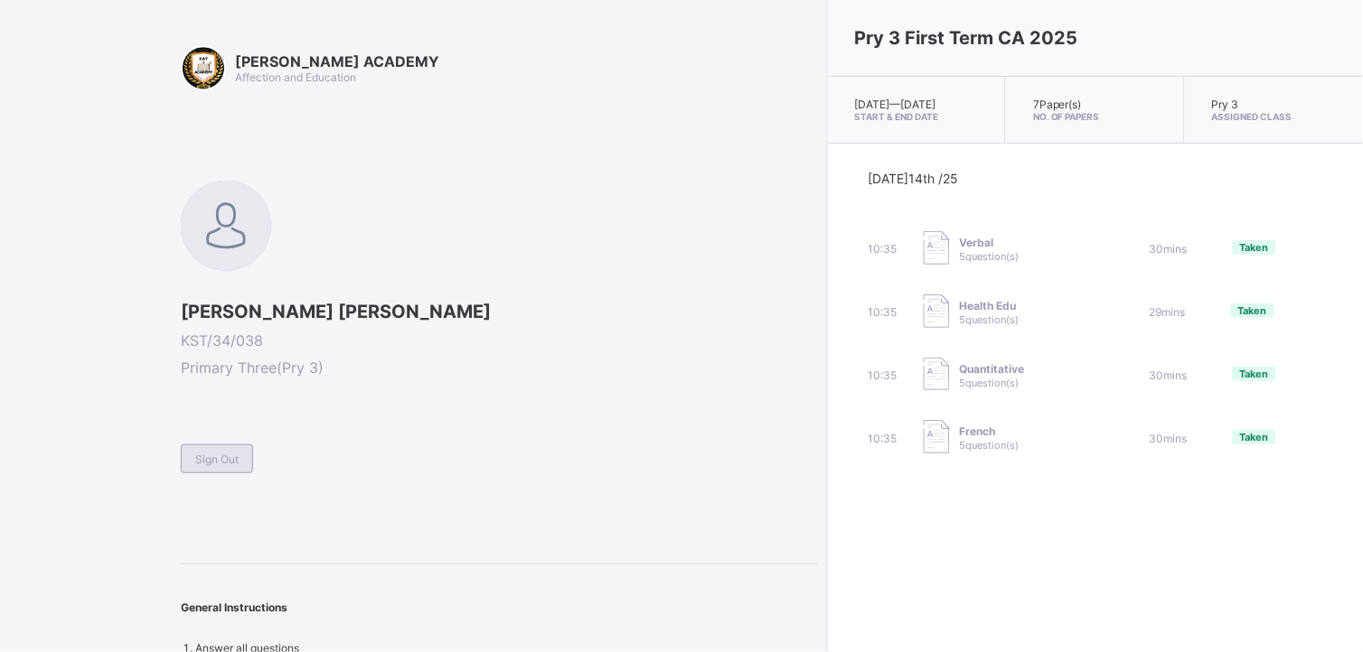
click at [221, 465] on div "Sign Out" at bounding box center [217, 459] width 72 height 29
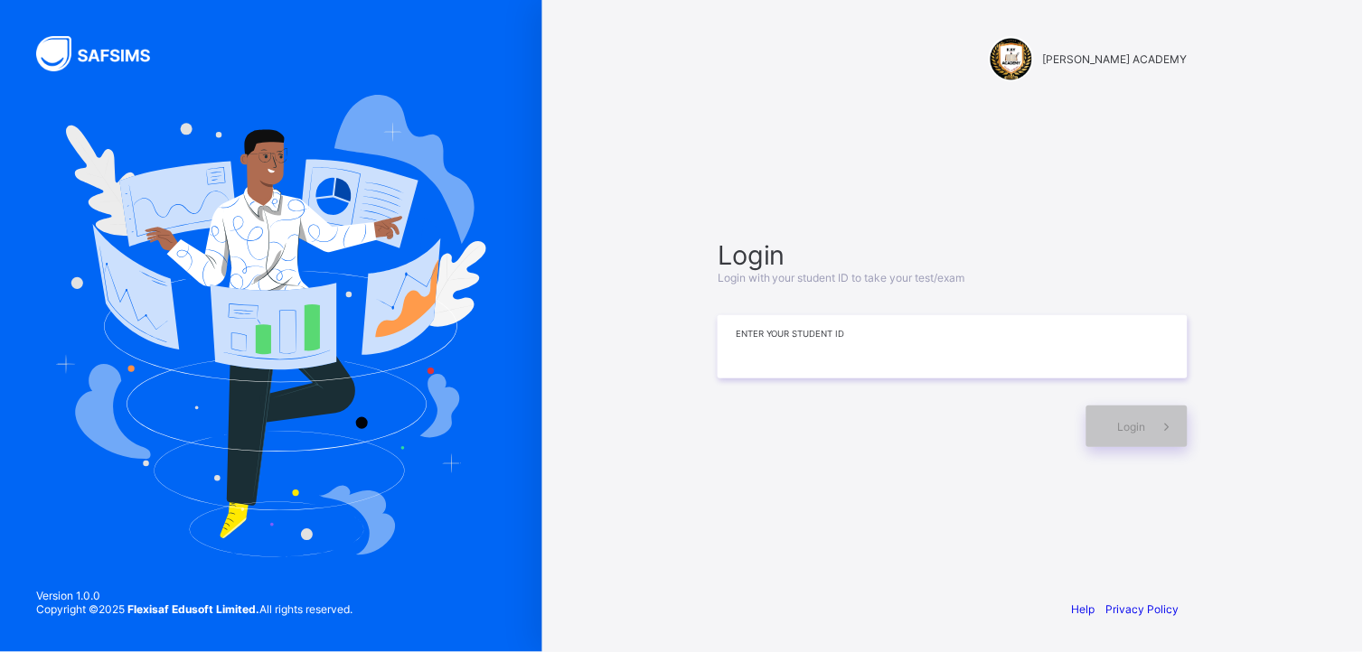
click at [788, 353] on input at bounding box center [953, 346] width 470 height 63
click at [779, 346] on input "********" at bounding box center [953, 346] width 470 height 63
click at [1135, 426] on span "Login" at bounding box center [1132, 427] width 28 height 14
click at [779, 346] on input "*********" at bounding box center [953, 346] width 470 height 63
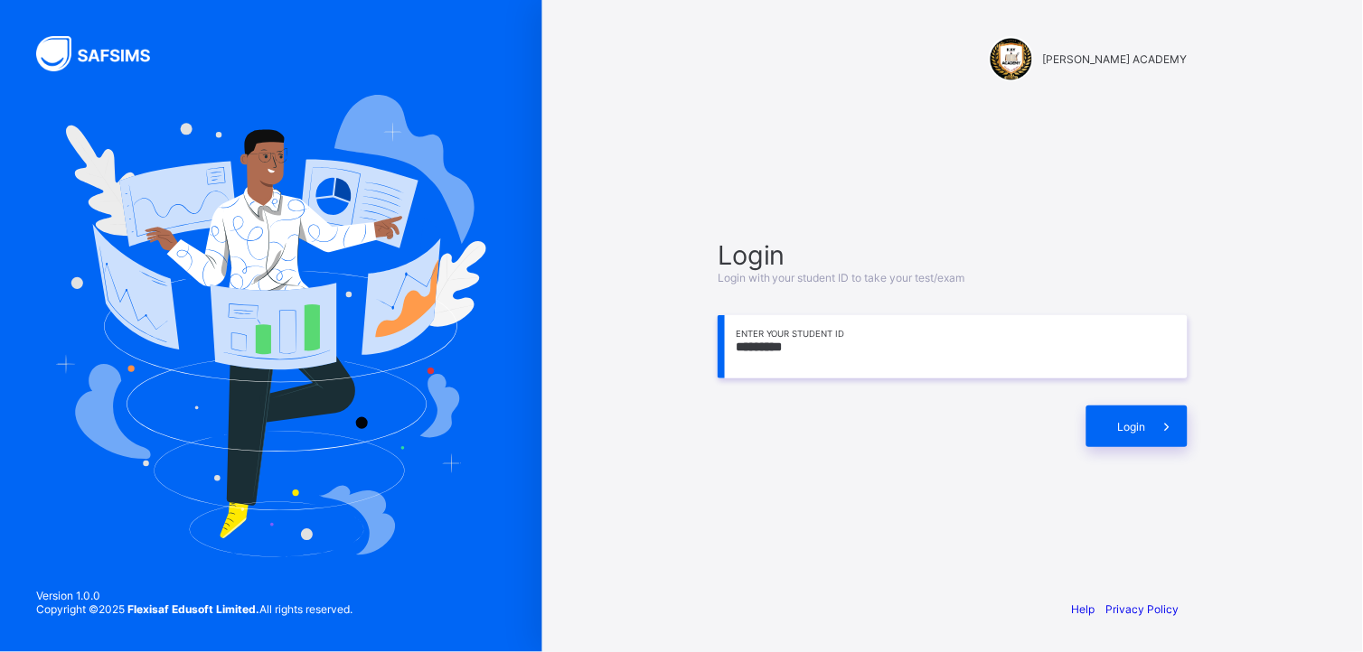
click at [784, 347] on input "*********" at bounding box center [953, 346] width 470 height 63
type input "**********"
click at [1140, 422] on span "Login" at bounding box center [1132, 427] width 28 height 14
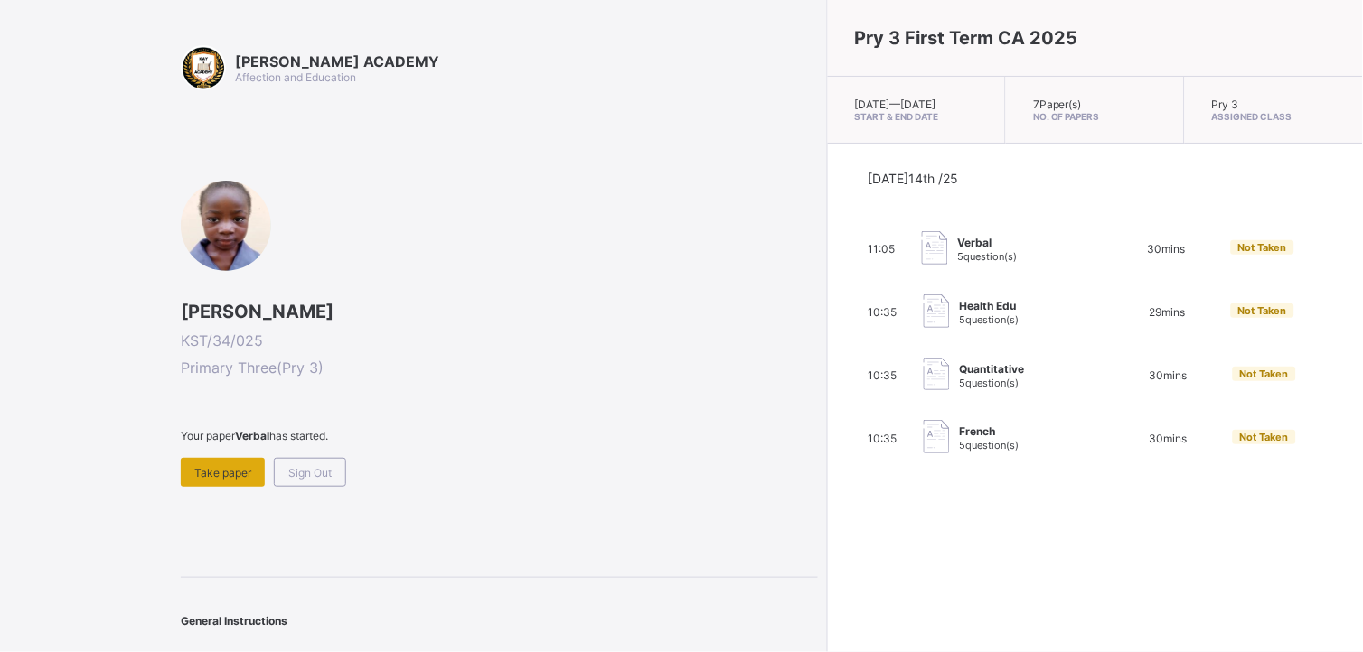
click at [238, 473] on span "Take paper" at bounding box center [222, 473] width 57 height 14
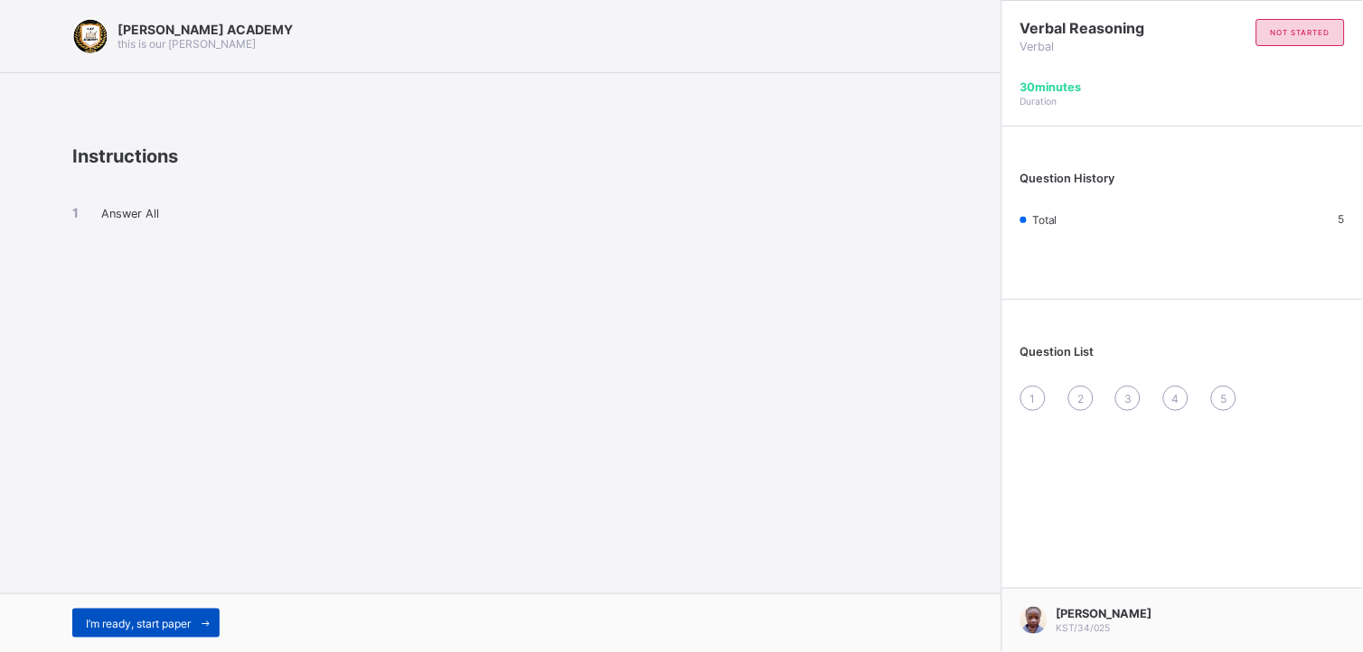
click at [159, 587] on div "I’m ready, start paper" at bounding box center [145, 623] width 147 height 29
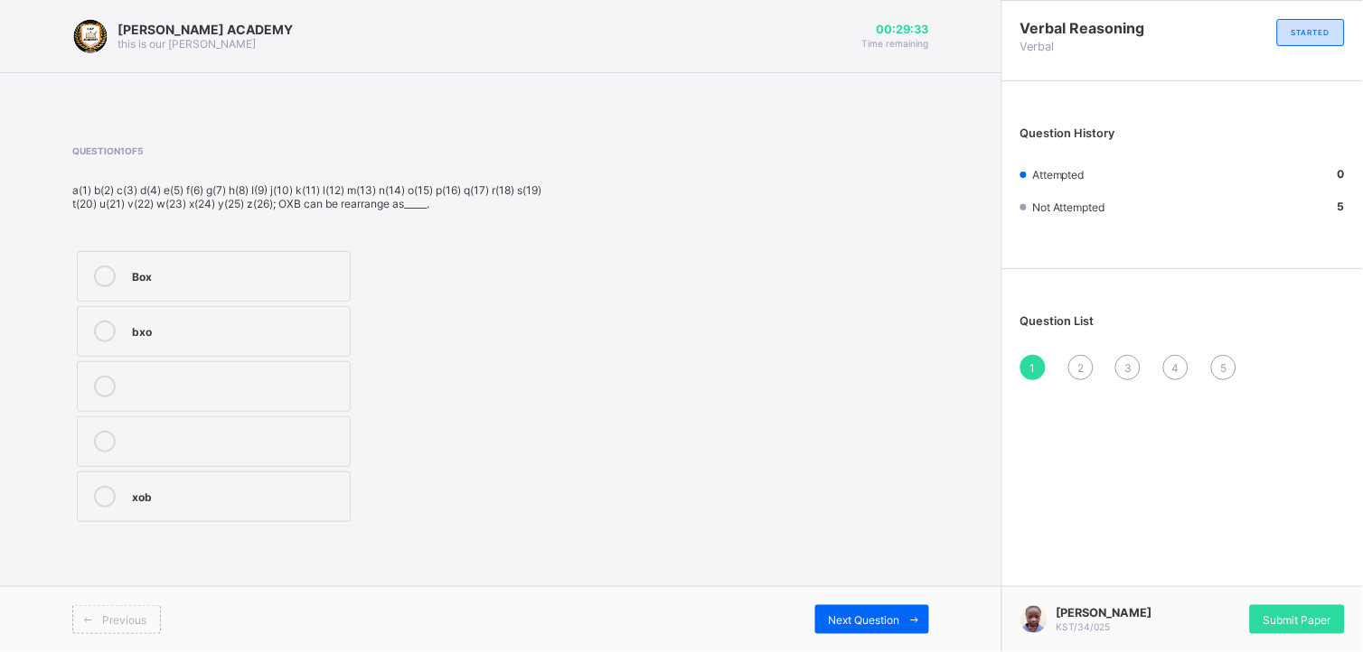
click at [149, 275] on div "Box" at bounding box center [236, 275] width 209 height 18
click at [893, 587] on span "Next Question" at bounding box center [864, 621] width 71 height 14
click at [137, 276] on div "buy" at bounding box center [236, 275] width 209 height 18
click at [841, 587] on span "Next Question" at bounding box center [864, 621] width 71 height 14
click at [456, 361] on div "728 245 45516" at bounding box center [311, 387] width 478 height 280
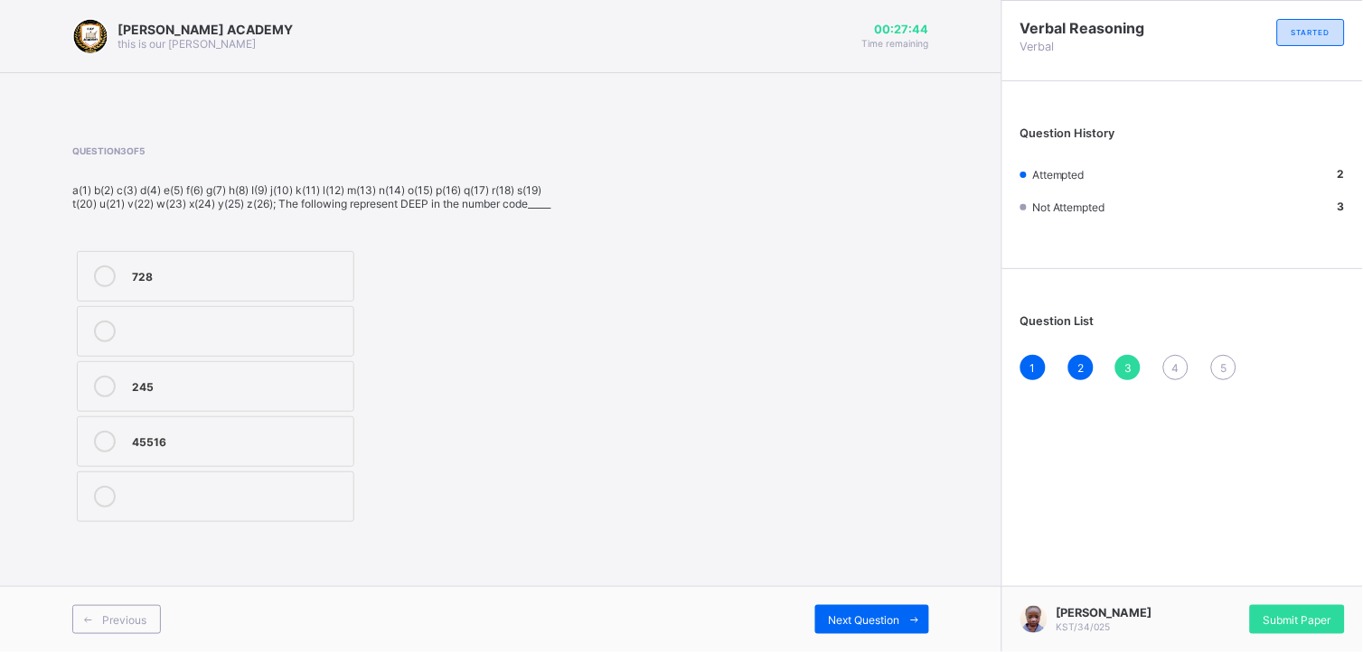
click at [140, 282] on div "728" at bounding box center [238, 275] width 212 height 18
click at [871, 587] on span "Next Question" at bounding box center [864, 621] width 71 height 14
click at [150, 268] on div "245" at bounding box center [238, 275] width 212 height 18
click at [852, 587] on div "Next Question" at bounding box center [872, 620] width 114 height 29
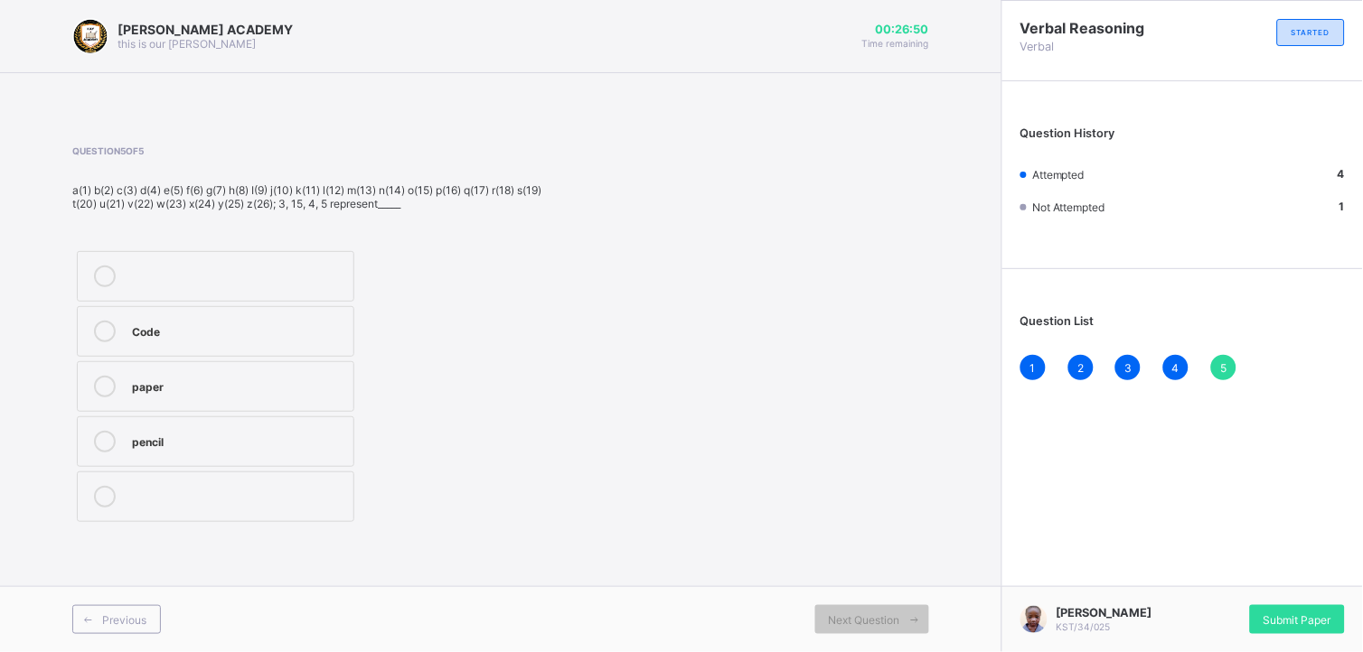
click at [110, 399] on label "paper" at bounding box center [215, 386] width 277 height 51
click at [1226, 587] on span "Submit Paper" at bounding box center [1297, 621] width 68 height 14
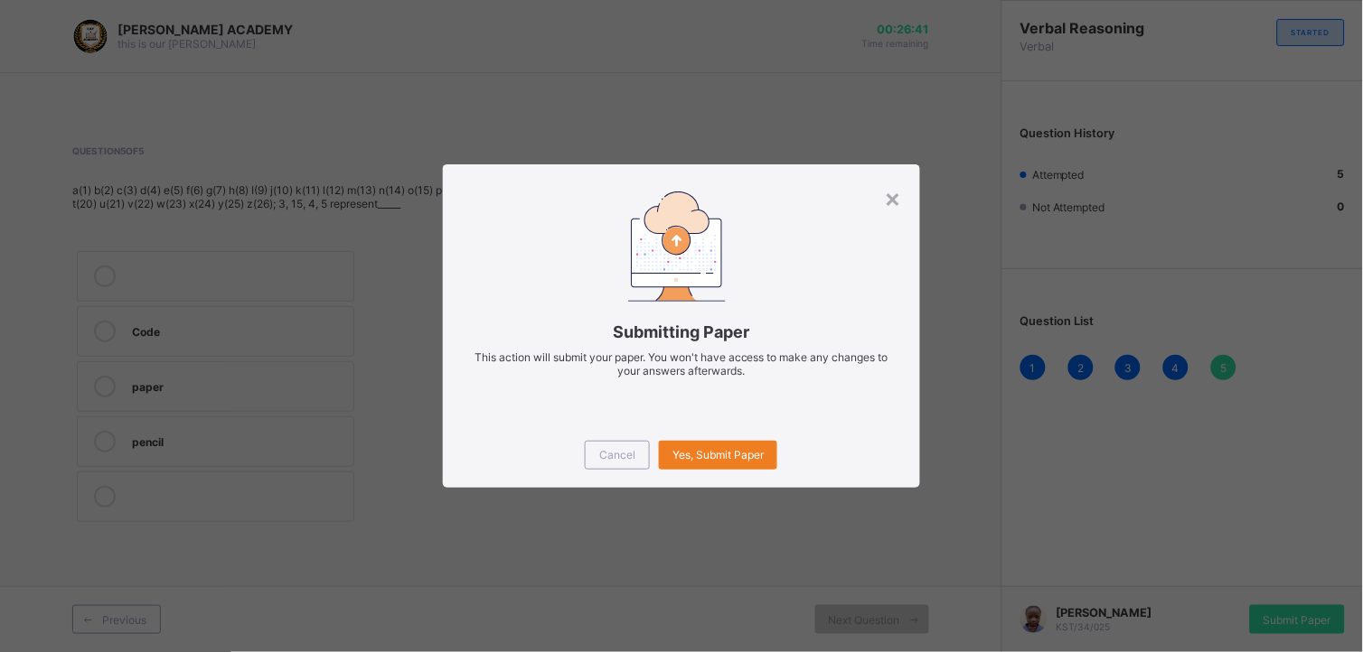
click at [752, 486] on div "Cancel Yes, Submit Paper" at bounding box center [681, 455] width 477 height 65
click at [720, 437] on div "Cancel Yes, Submit Paper" at bounding box center [681, 455] width 477 height 65
click at [724, 463] on div "Yes, Submit Paper" at bounding box center [718, 455] width 118 height 29
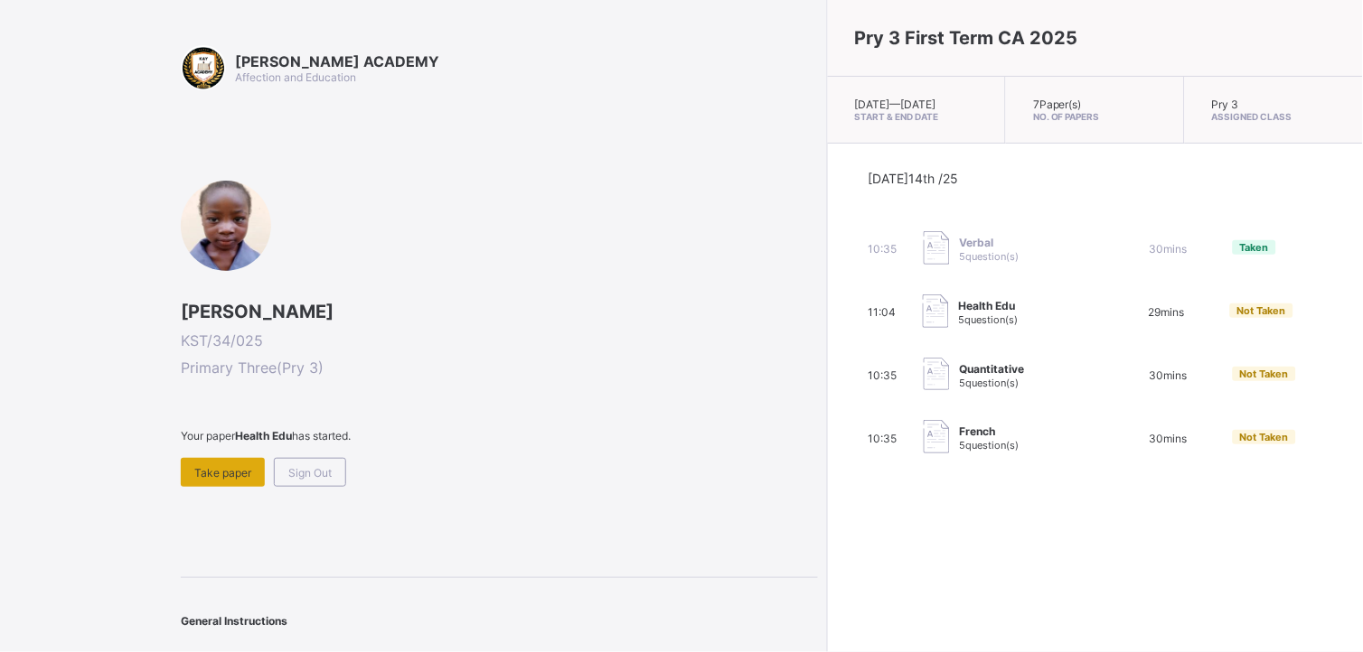
click at [237, 462] on div "Take paper" at bounding box center [223, 472] width 84 height 29
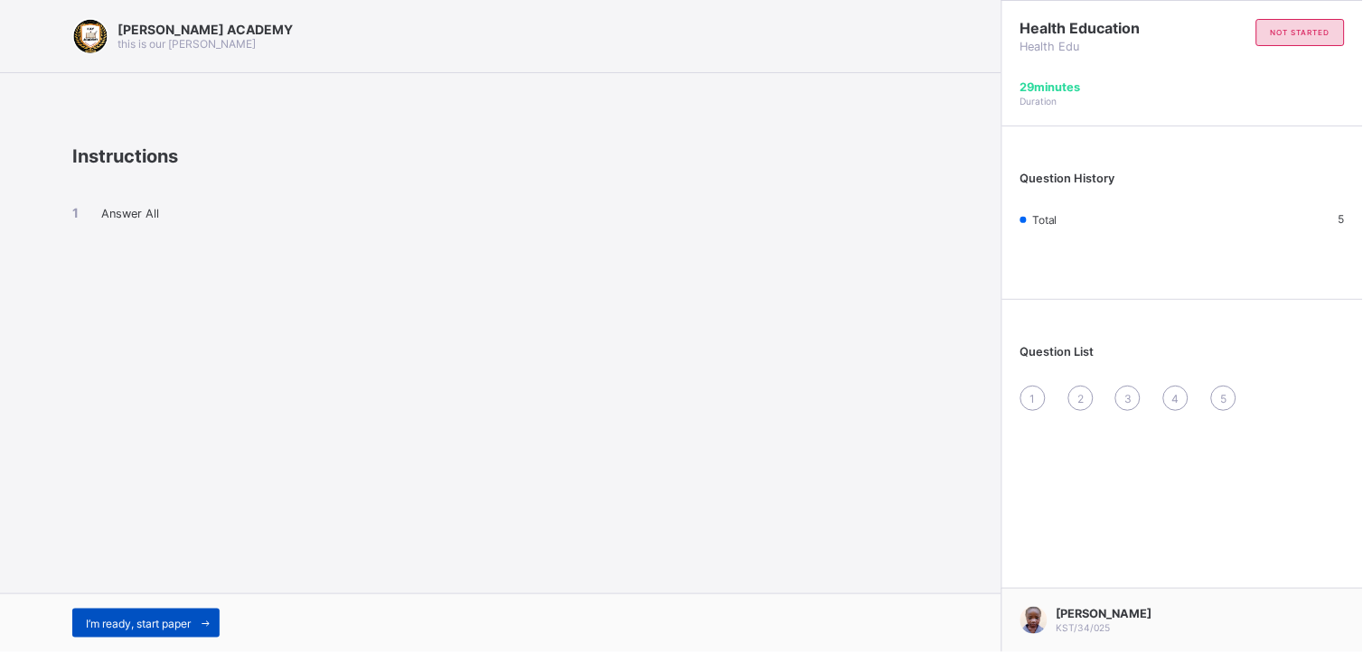
click at [183, 587] on div "I’m ready, start paper" at bounding box center [145, 623] width 147 height 29
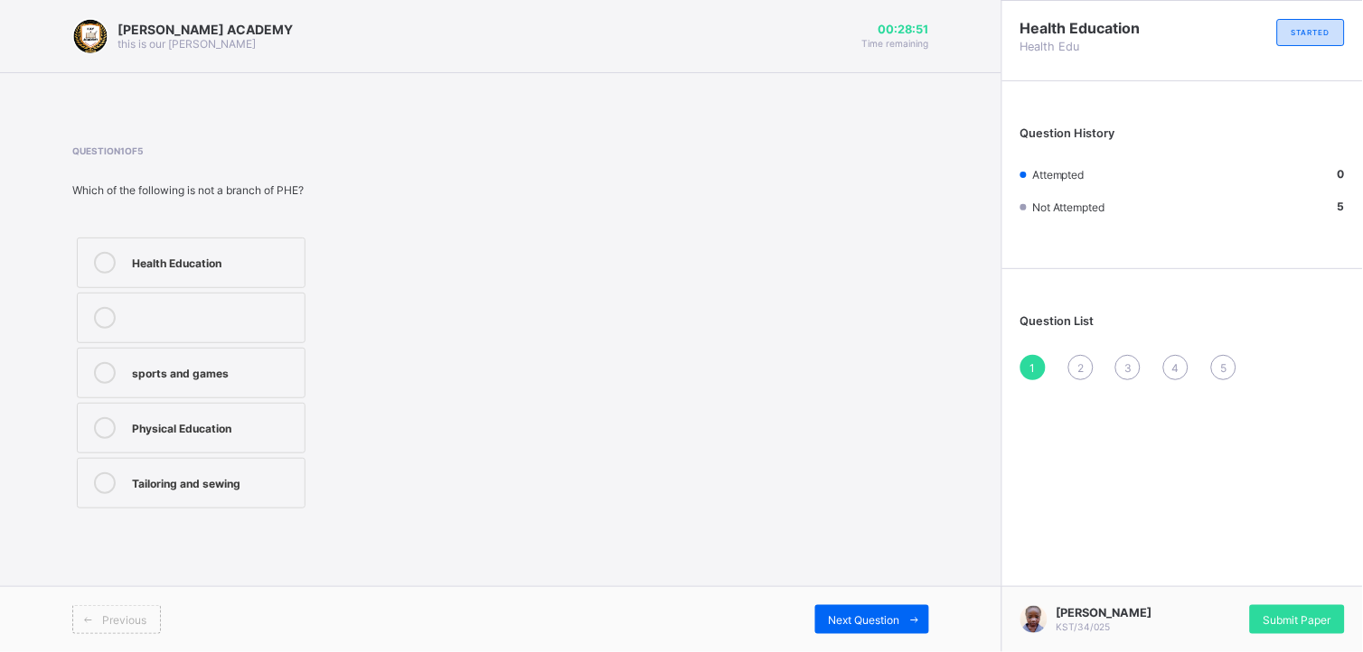
click at [194, 437] on div "Physical Education" at bounding box center [214, 429] width 164 height 22
click at [880, 587] on span "Next Question" at bounding box center [864, 621] width 71 height 14
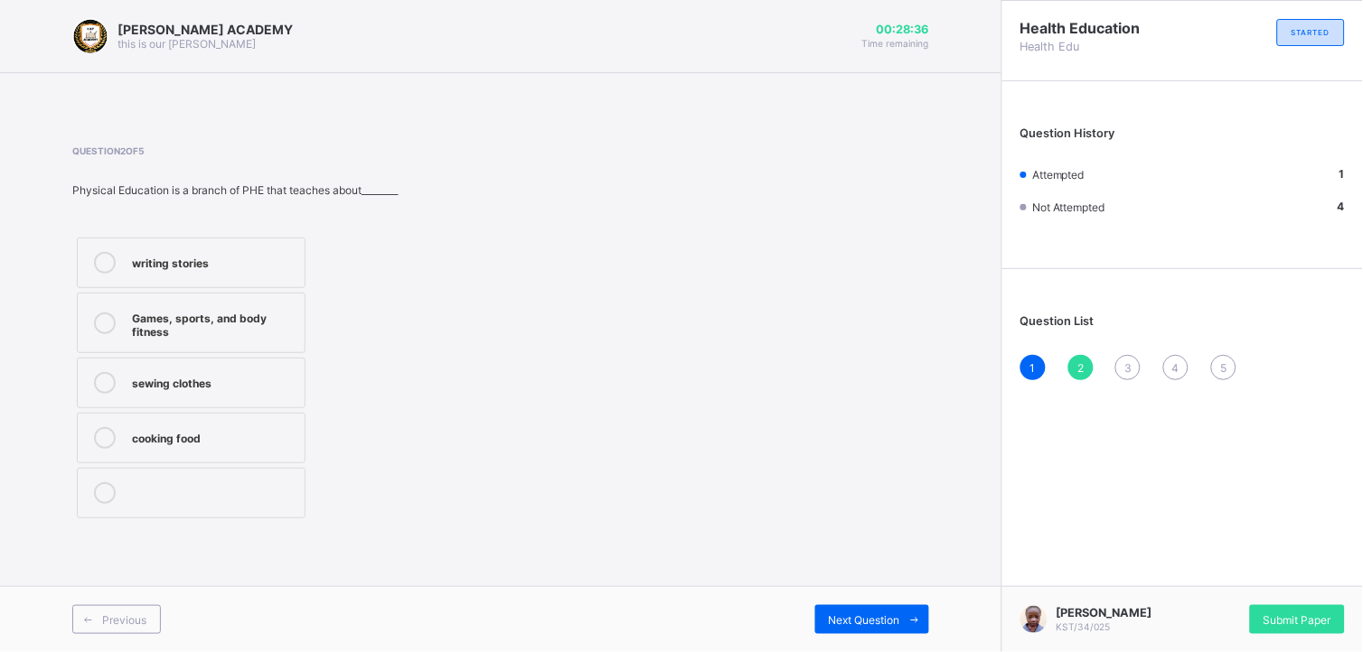
click at [164, 343] on label "Games, sports, and body fitness" at bounding box center [191, 323] width 229 height 61
click at [831, 587] on div "Previous Next Question" at bounding box center [500, 620] width 1001 height 66
click at [842, 587] on div "Next Question" at bounding box center [872, 620] width 114 height 29
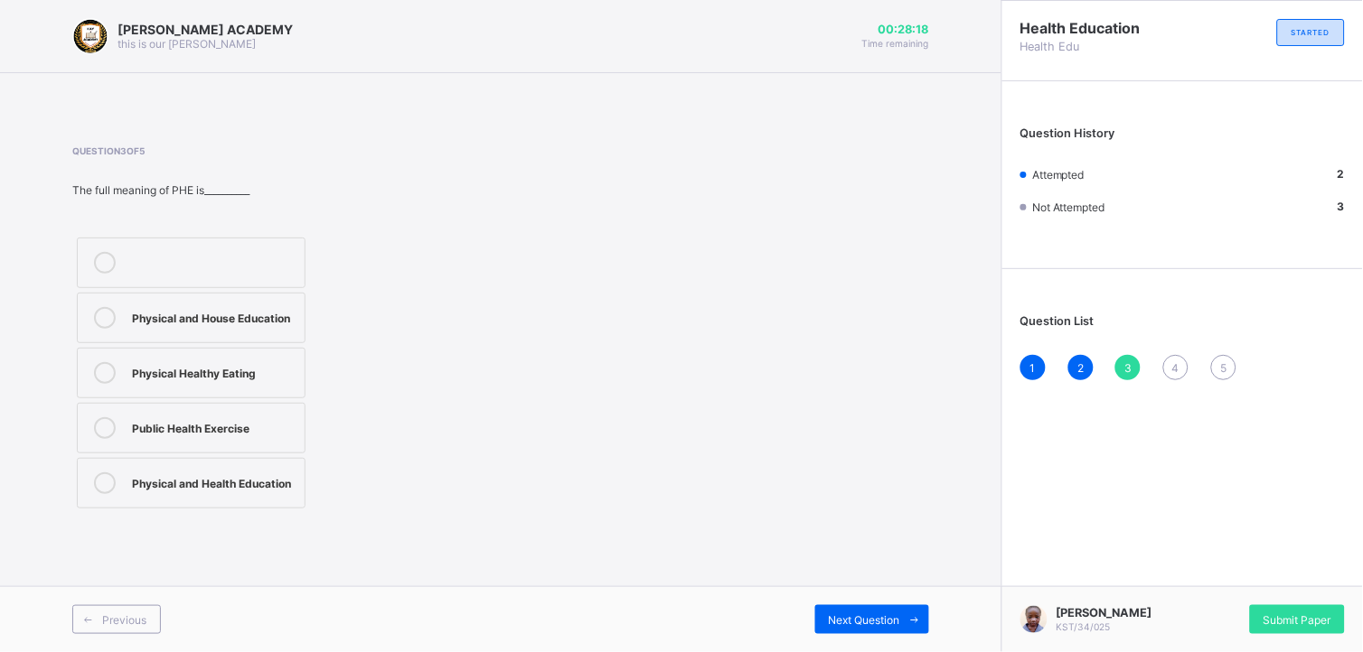
click at [196, 497] on label "Physical and Health Education" at bounding box center [191, 483] width 229 height 51
click at [869, 587] on span "Next Question" at bounding box center [864, 621] width 71 height 14
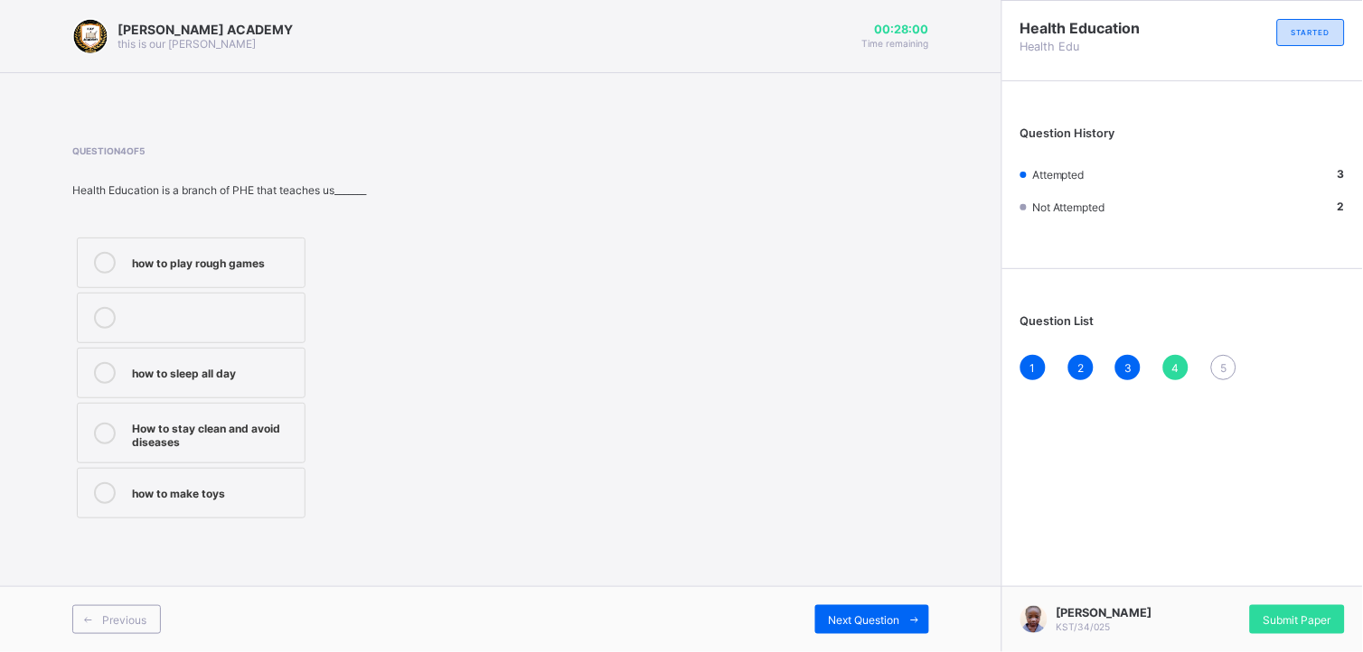
click at [205, 278] on label "how to play rough games" at bounding box center [191, 263] width 229 height 51
click at [863, 587] on span "Next Question" at bounding box center [864, 621] width 71 height 14
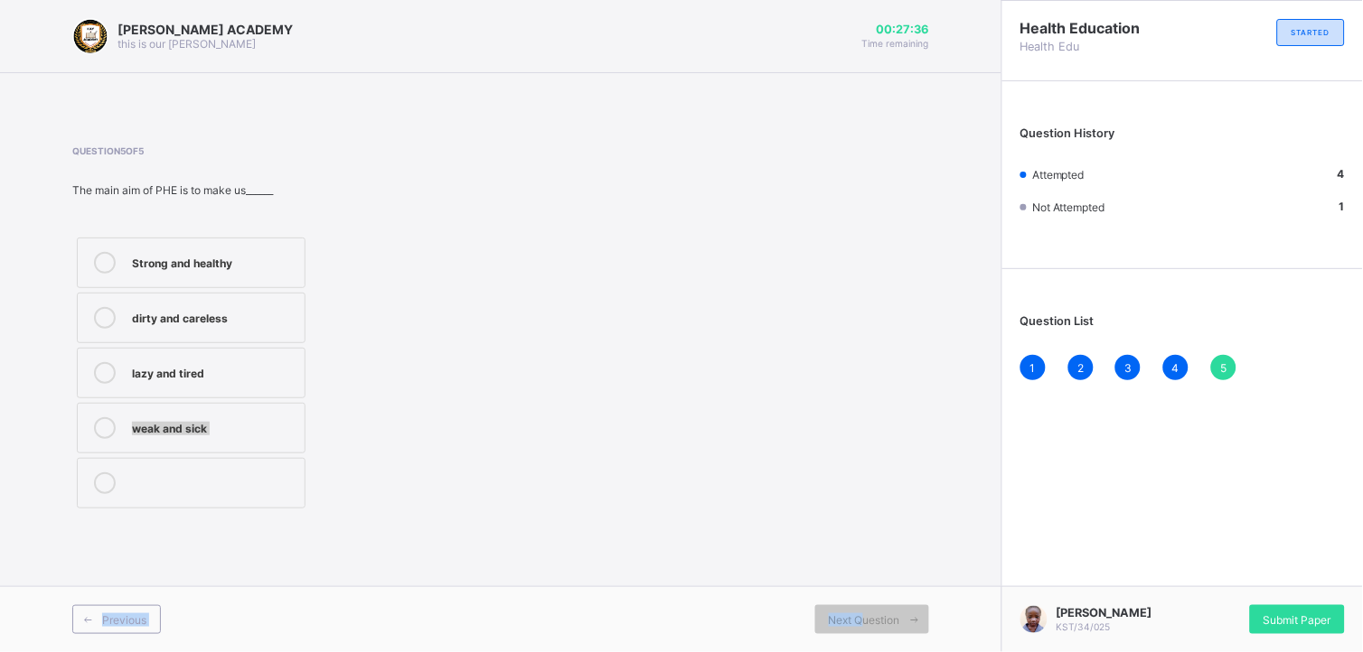
drag, startPoint x: 863, startPoint y: 625, endPoint x: 473, endPoint y: 375, distance: 463.8
click at [473, 375] on div "KAY ACADEMY this is our motton 00:27:36 Time remaining Question 5 of 5 The main…" at bounding box center [500, 326] width 1001 height 652
click at [212, 263] on div "Strong and healthy" at bounding box center [214, 261] width 164 height 18
click at [1226, 587] on span "Submit Paper" at bounding box center [1297, 621] width 68 height 14
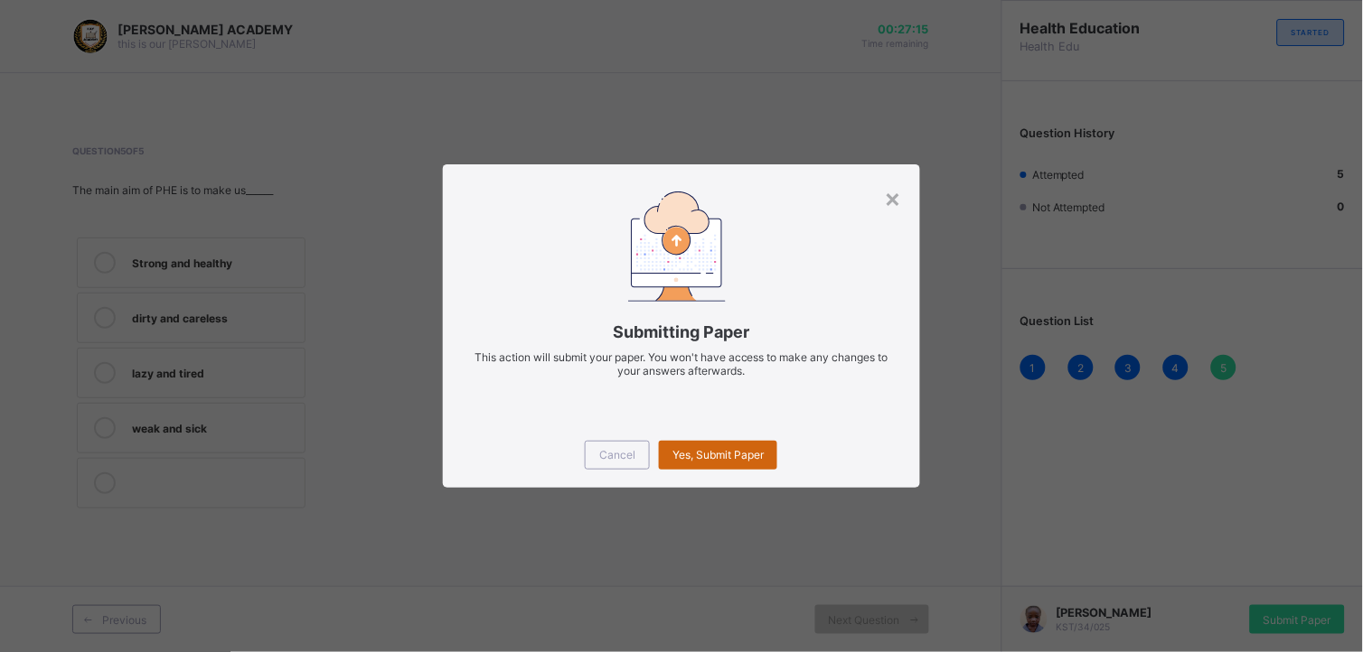
click at [734, 458] on span "Yes, Submit Paper" at bounding box center [717, 455] width 91 height 14
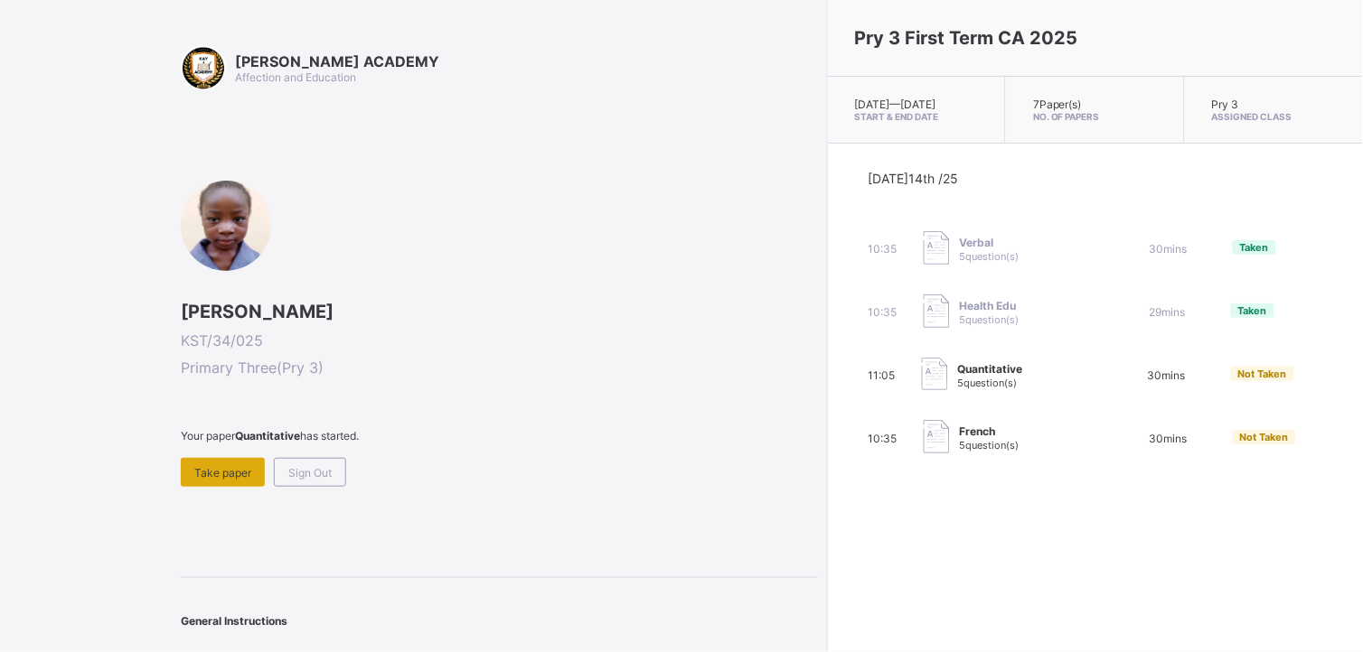
click at [224, 459] on div "Take paper" at bounding box center [223, 472] width 84 height 29
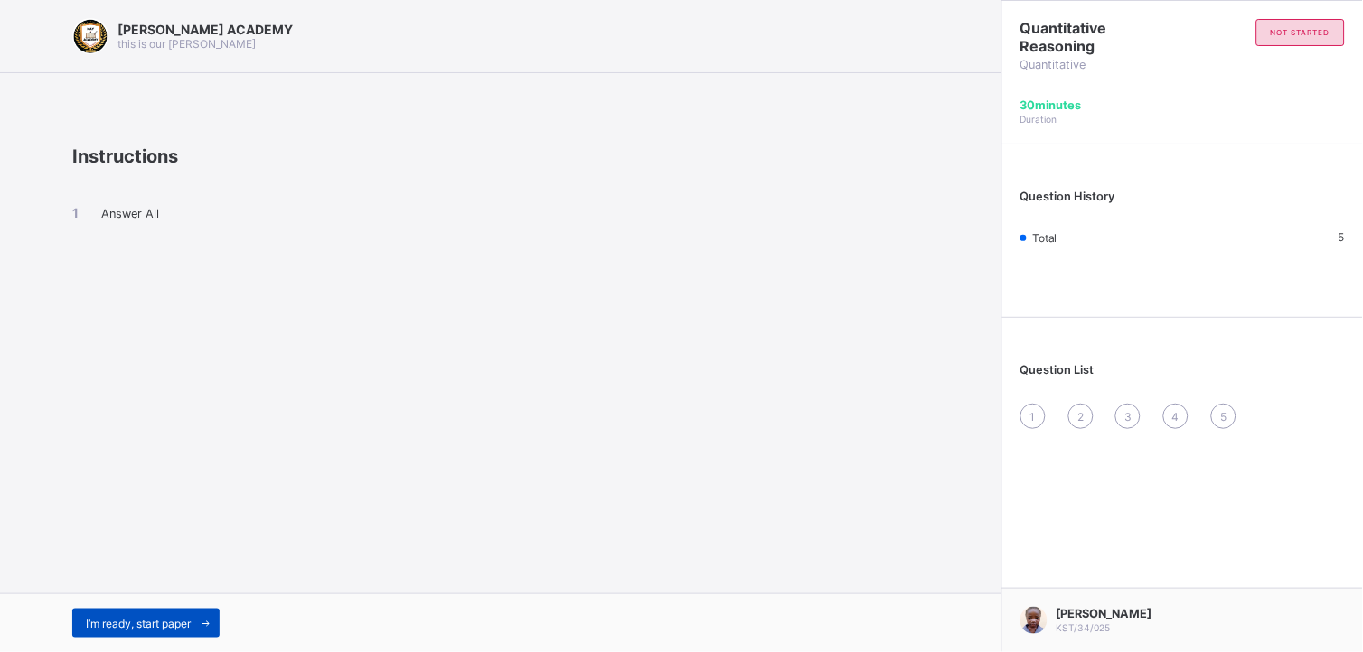
click at [145, 587] on span "I’m ready, start paper" at bounding box center [138, 624] width 105 height 14
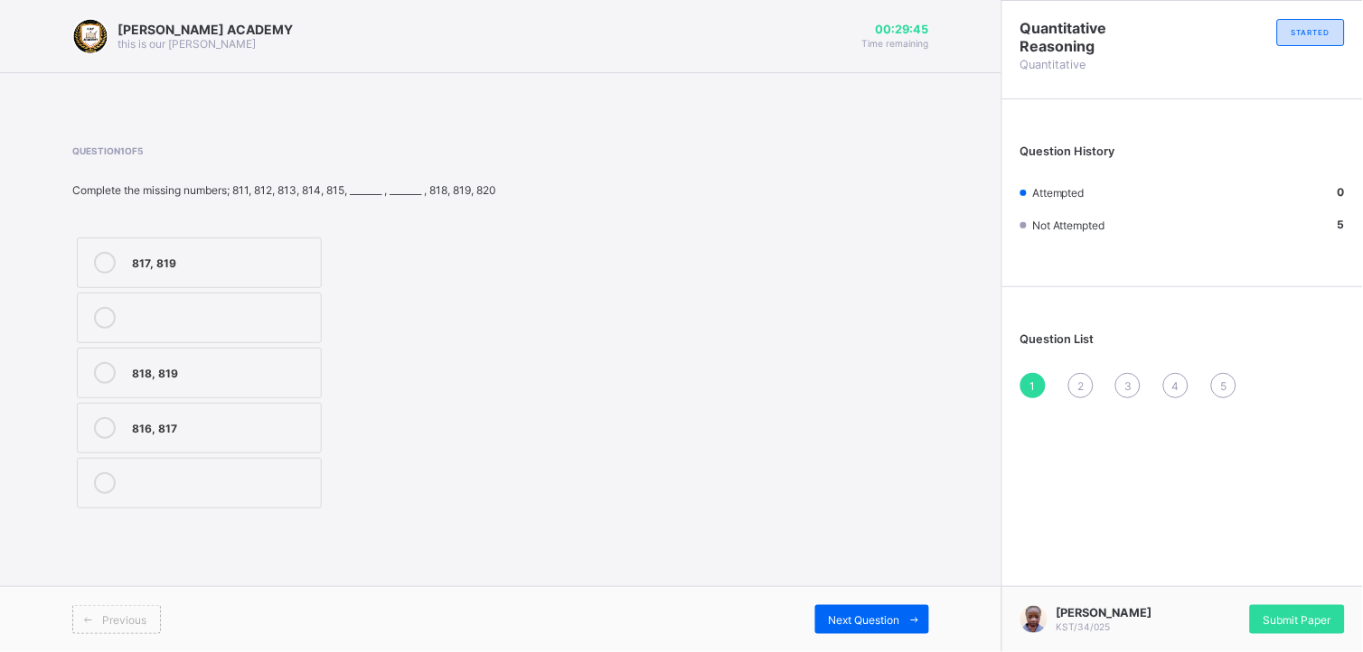
click at [154, 422] on div "816, 817" at bounding box center [222, 427] width 180 height 18
click at [869, 587] on span "Next Question" at bounding box center [864, 621] width 71 height 14
click at [155, 320] on div "702, 703" at bounding box center [223, 316] width 183 height 18
click at [833, 587] on span "Next Question" at bounding box center [864, 621] width 71 height 14
click at [202, 501] on label "507, 508" at bounding box center [200, 483] width 247 height 51
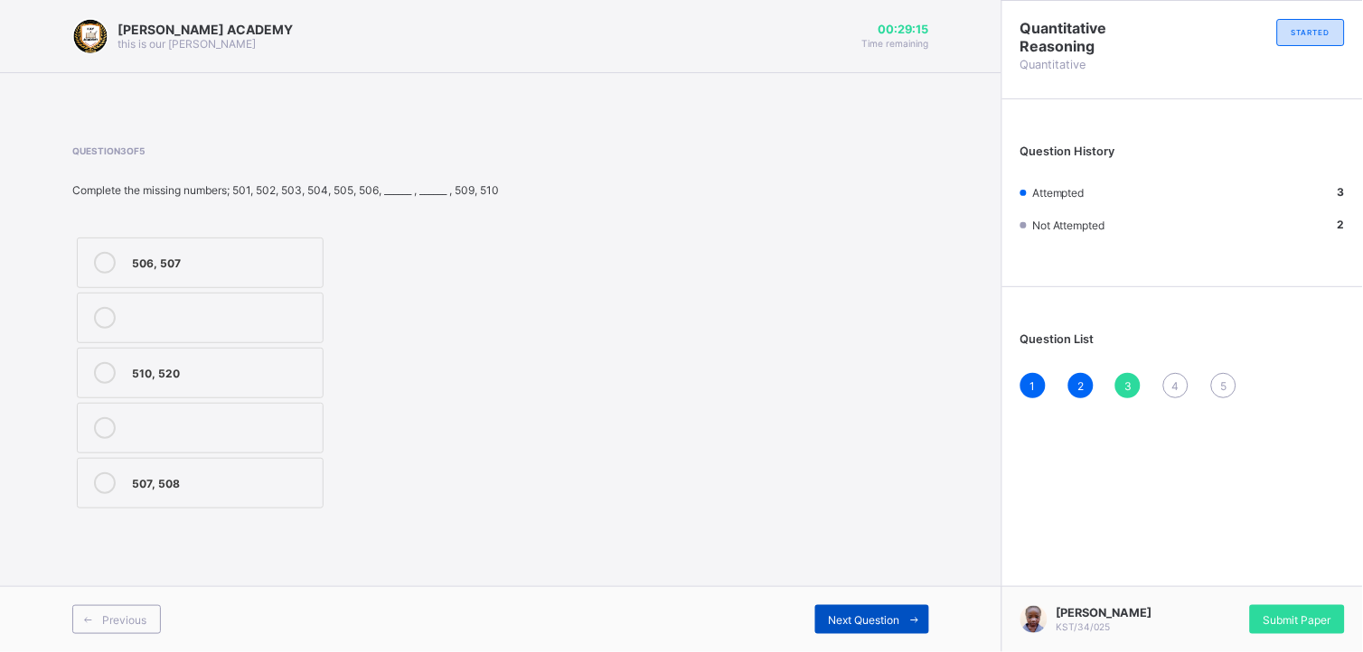
click at [875, 587] on div "Next Question" at bounding box center [872, 620] width 114 height 29
click at [156, 432] on div "905, 909" at bounding box center [223, 427] width 182 height 18
click at [902, 587] on span at bounding box center [914, 620] width 29 height 29
click at [137, 369] on div "604, 607" at bounding box center [219, 371] width 174 height 18
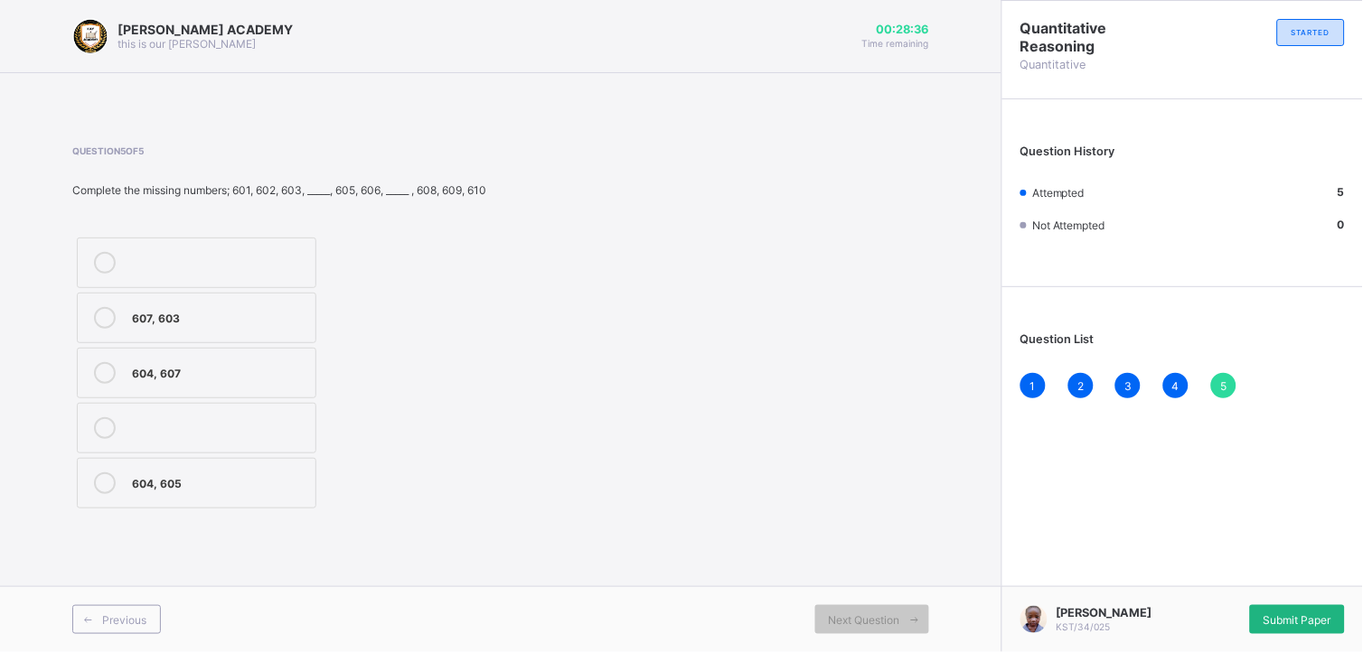
click at [1226, 587] on div "Submit Paper" at bounding box center [1297, 620] width 95 height 29
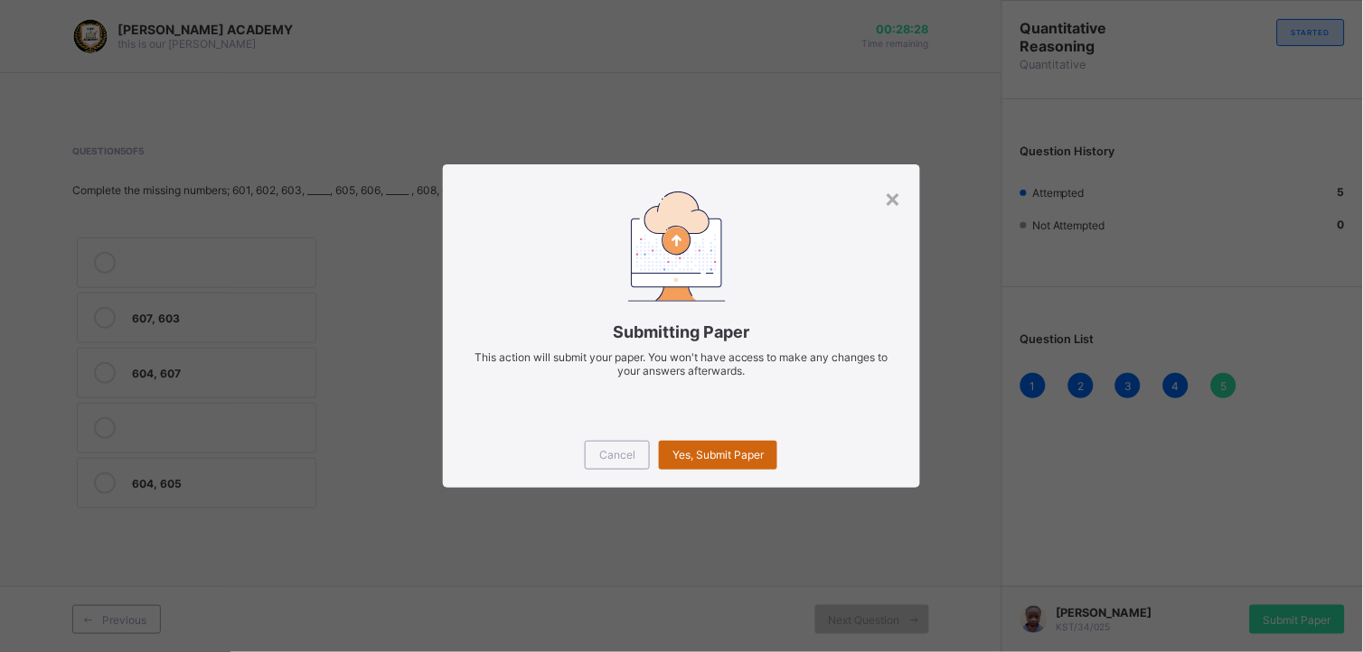
click at [746, 455] on span "Yes, Submit Paper" at bounding box center [717, 455] width 91 height 14
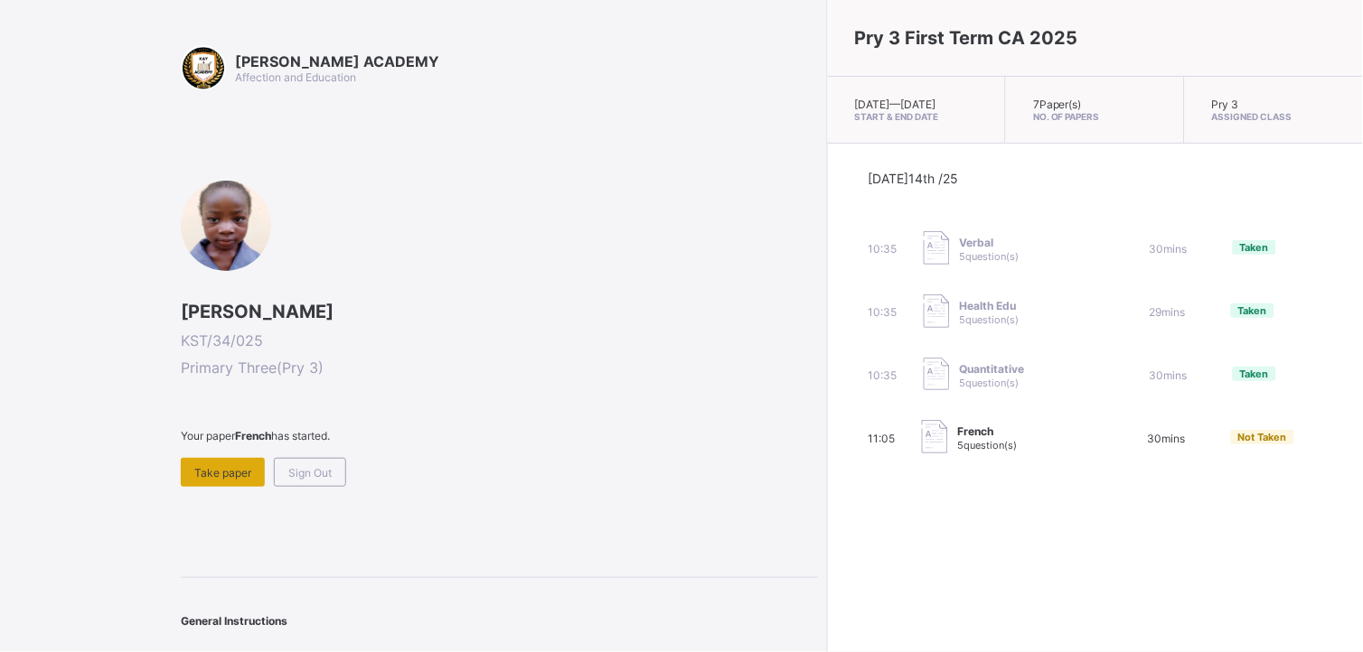
click at [227, 479] on div "Take paper" at bounding box center [223, 472] width 84 height 29
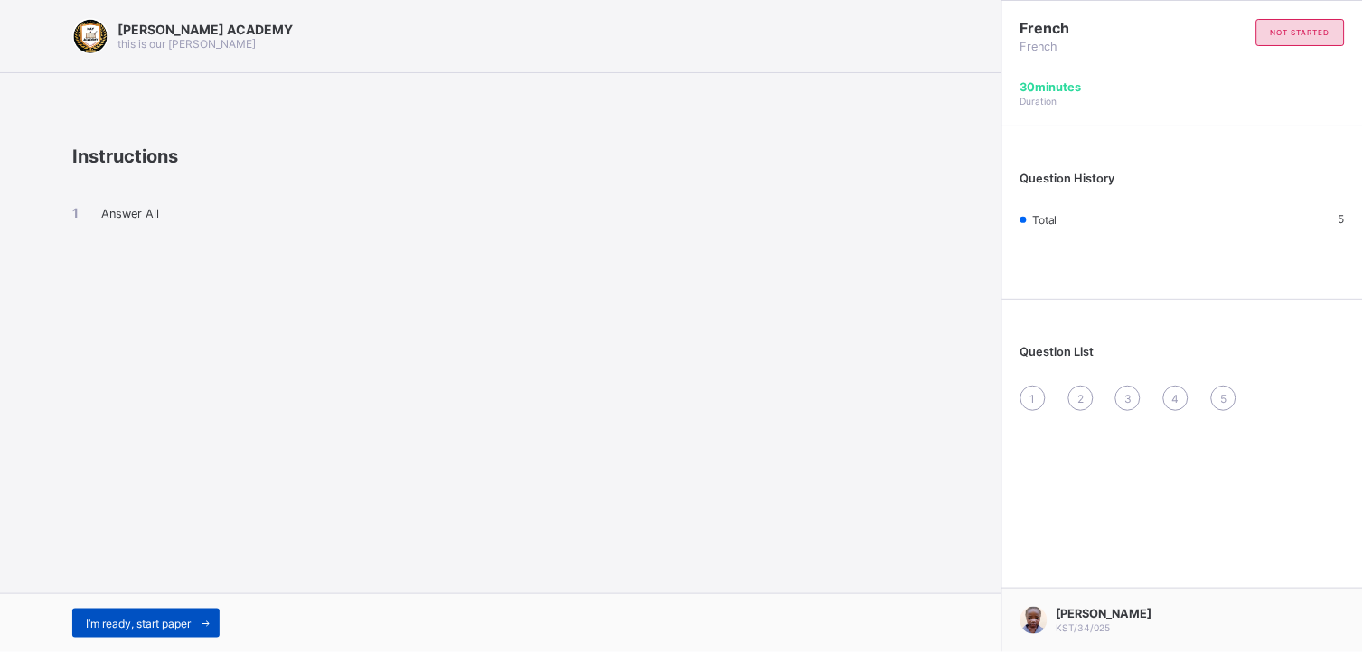
click at [129, 587] on span "I’m ready, start paper" at bounding box center [138, 624] width 105 height 14
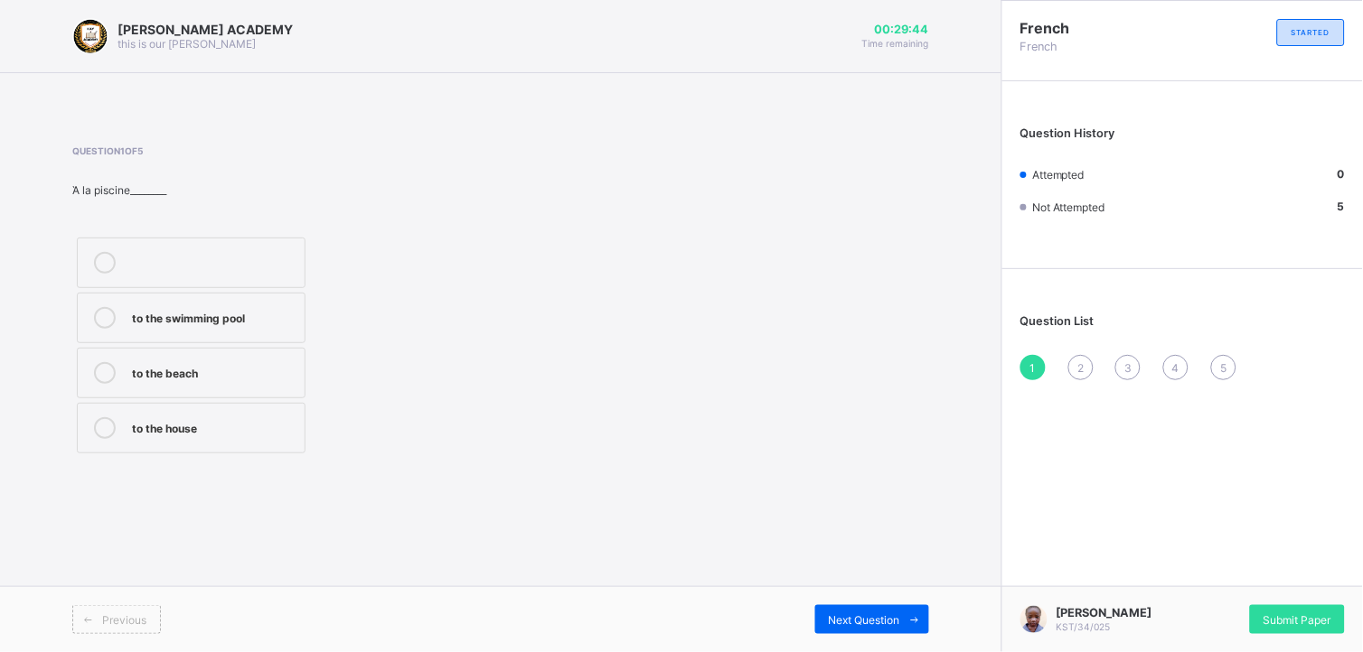
click at [193, 312] on div "to the swimming pool" at bounding box center [214, 316] width 164 height 18
click at [869, 587] on span "Next Question" at bounding box center [864, 621] width 71 height 14
click at [203, 488] on div "how are you" at bounding box center [214, 482] width 164 height 18
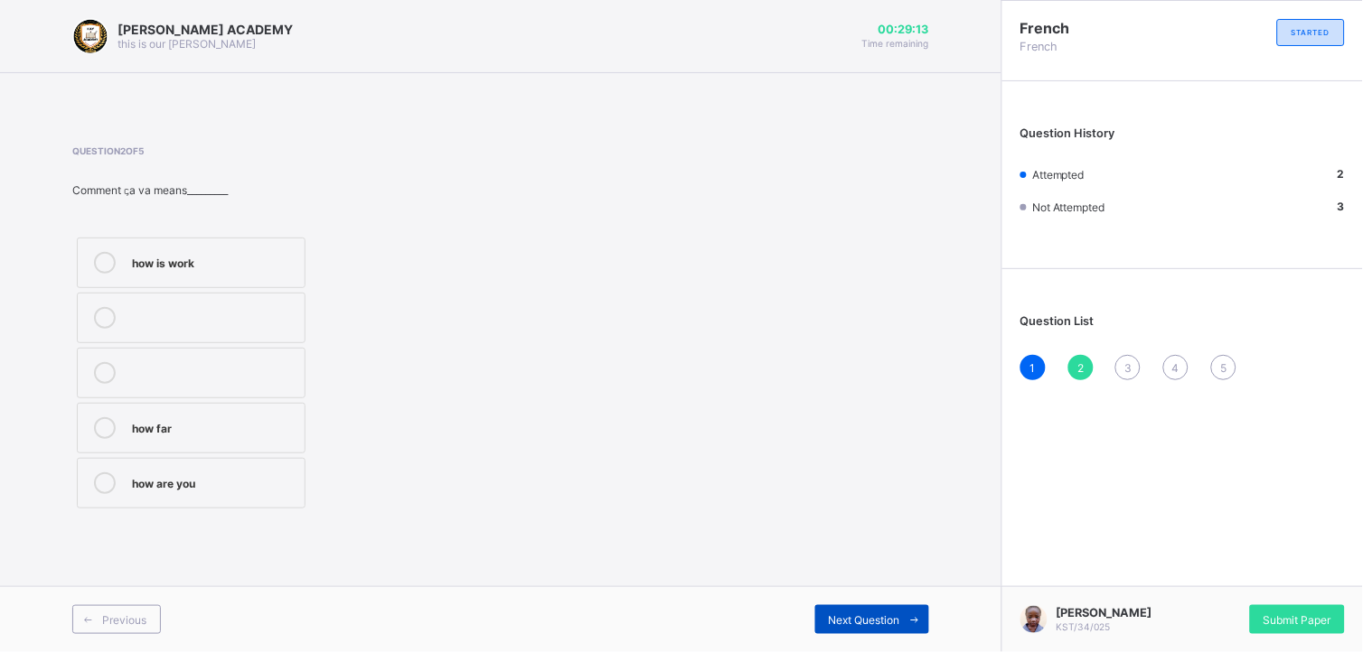
click at [859, 587] on span "Next Question" at bounding box center [864, 621] width 71 height 14
click at [187, 444] on label "Thank you very much" at bounding box center [191, 428] width 229 height 51
click at [850, 587] on div "Next Question" at bounding box center [872, 620] width 114 height 29
click at [192, 493] on div "on Monday" at bounding box center [214, 484] width 164 height 22
click at [843, 587] on div "Next Question" at bounding box center [872, 620] width 114 height 29
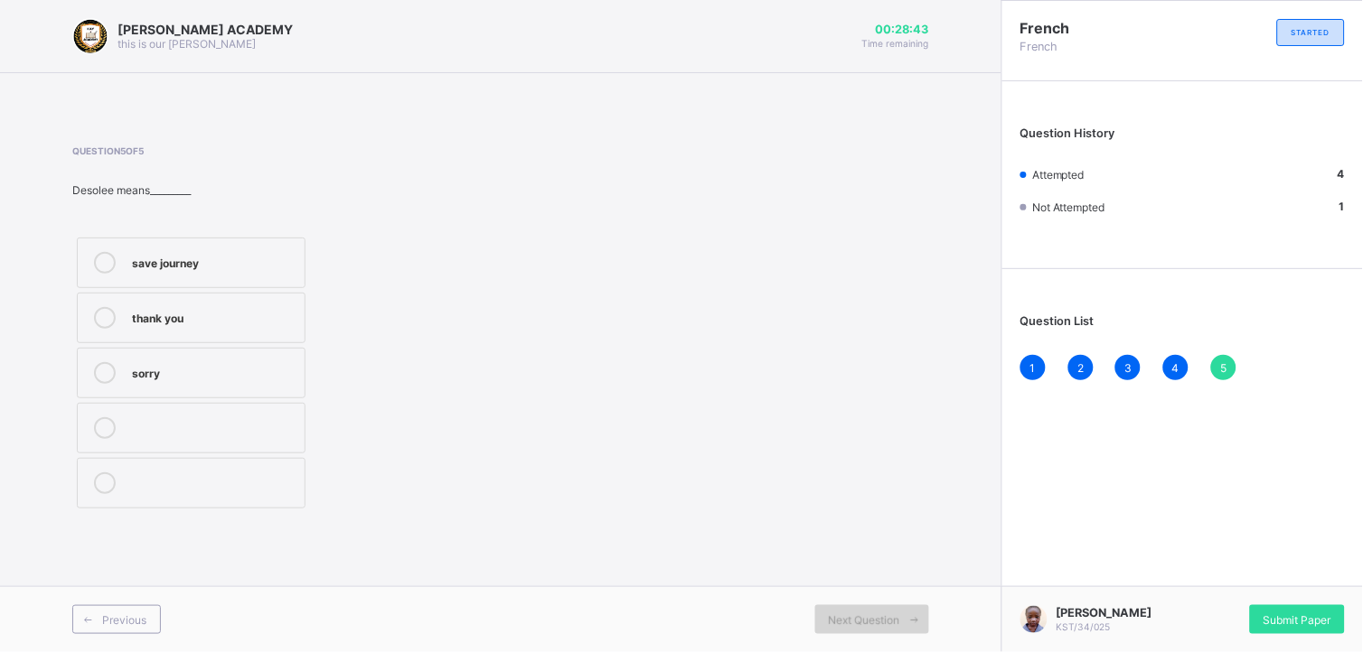
click at [843, 587] on div "Next Question" at bounding box center [872, 620] width 114 height 29
click at [183, 265] on div "save journey" at bounding box center [214, 261] width 164 height 18
click at [1226, 587] on span "Submit Paper" at bounding box center [1297, 621] width 68 height 14
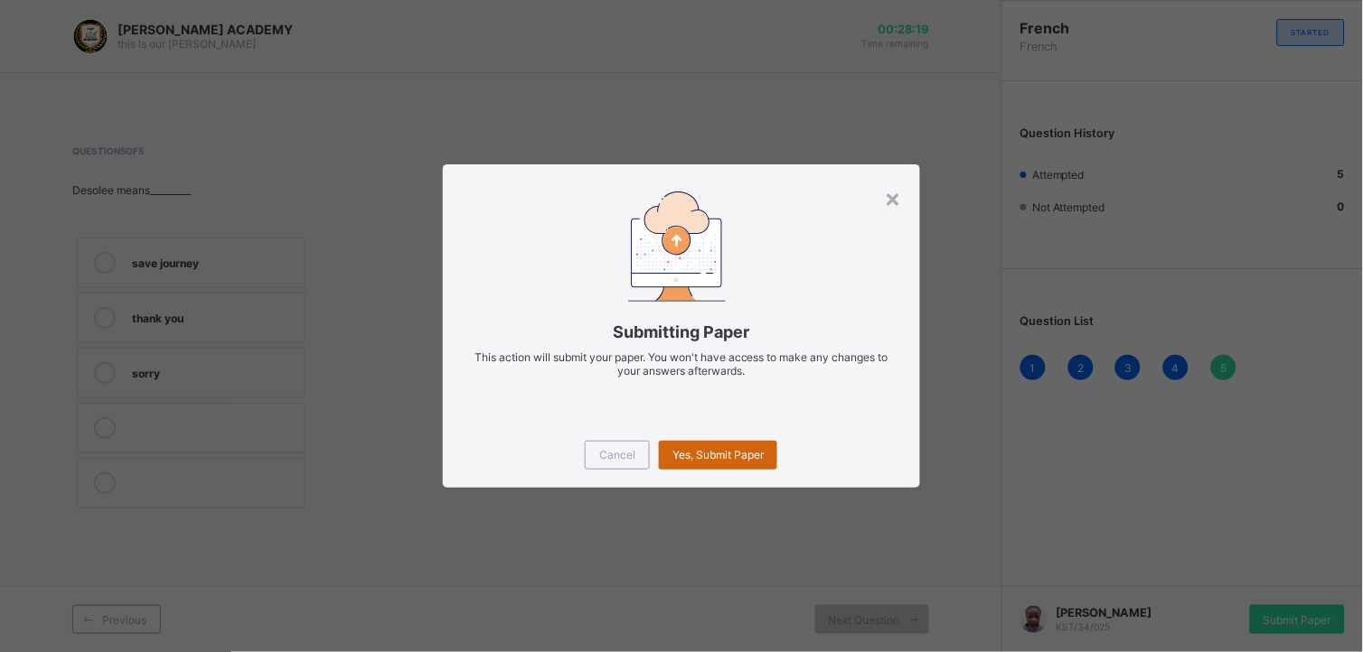
click at [735, 449] on span "Yes, Submit Paper" at bounding box center [717, 455] width 91 height 14
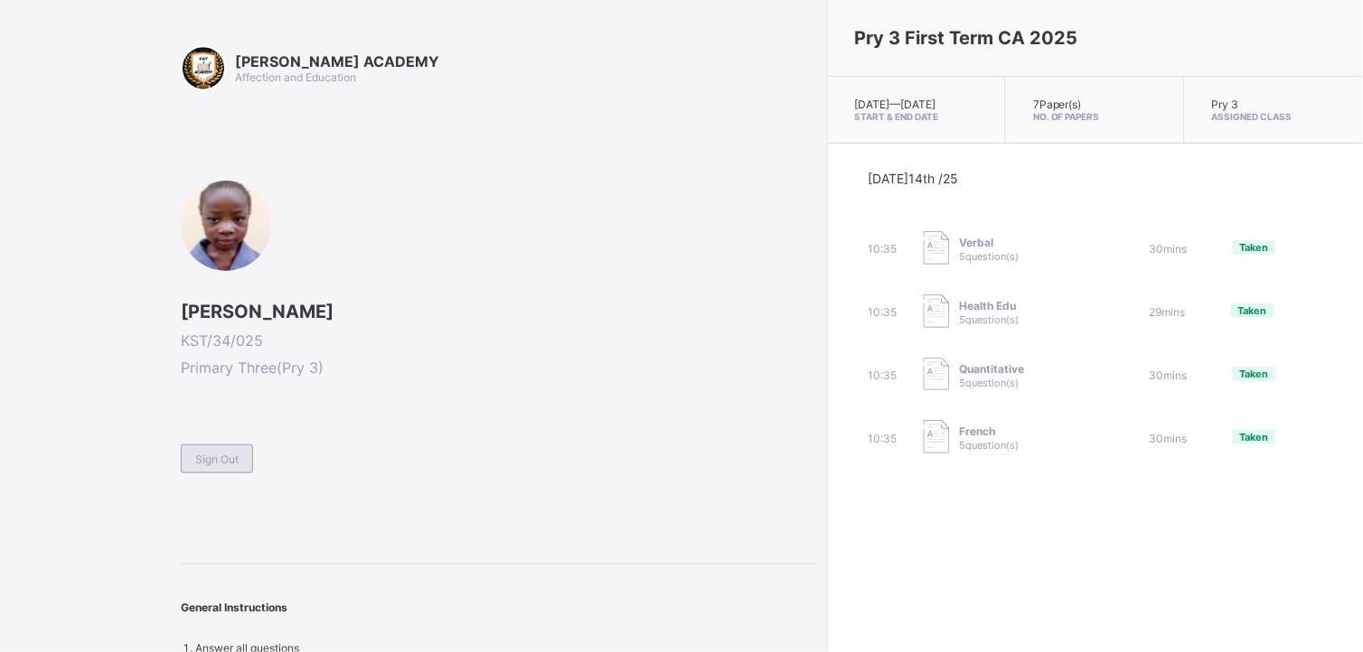
click at [209, 455] on span "Sign Out" at bounding box center [216, 460] width 43 height 14
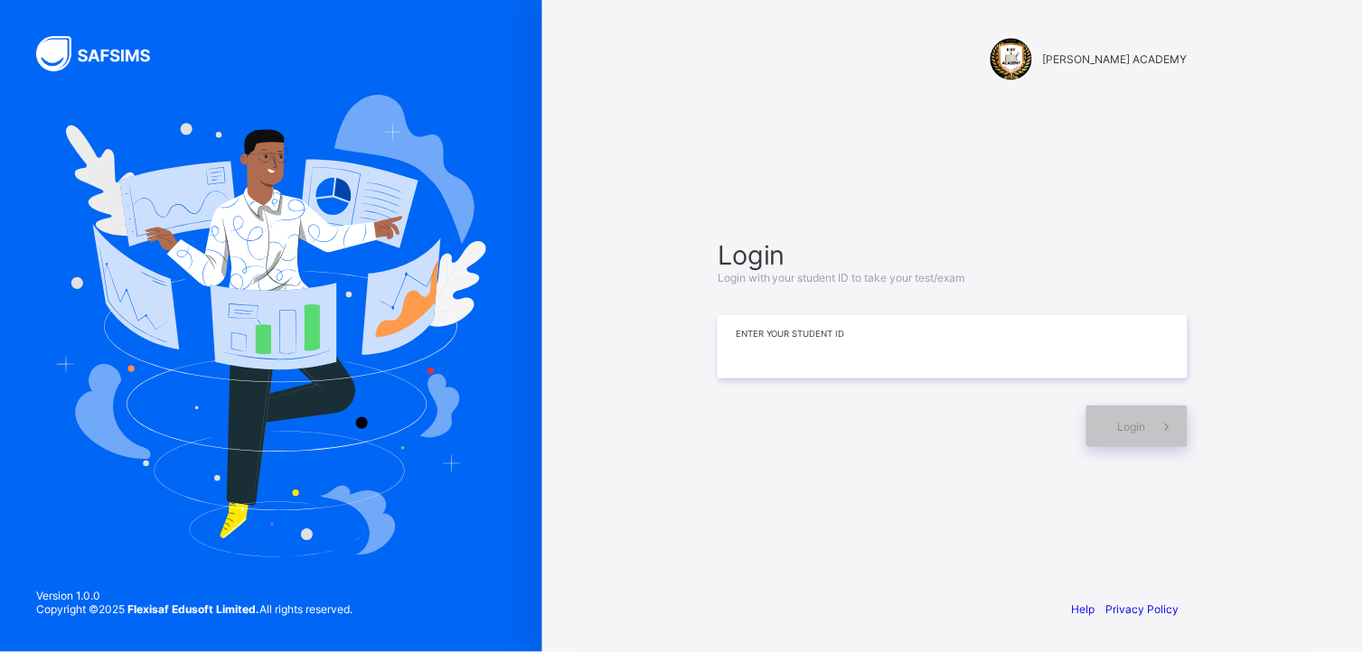
click at [851, 361] on input at bounding box center [953, 346] width 470 height 63
type input "**********"
click at [1149, 427] on span at bounding box center [1167, 427] width 42 height 42
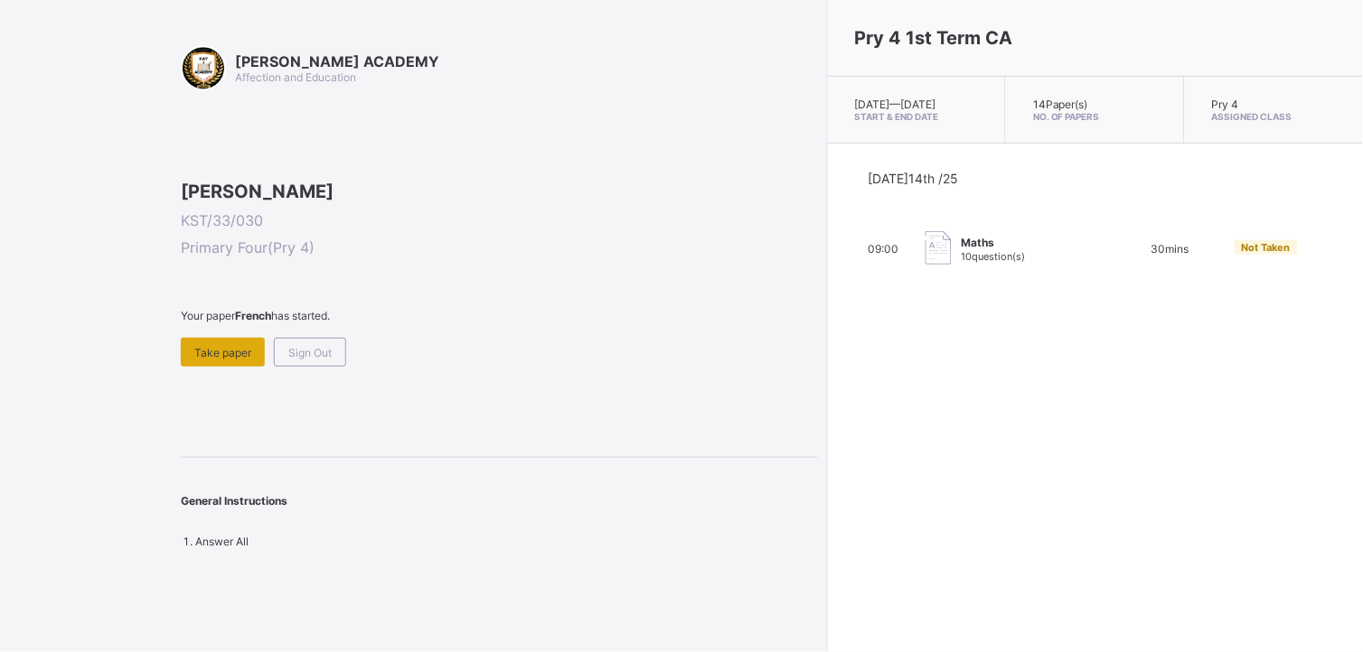
click at [223, 367] on div "Take paper" at bounding box center [223, 352] width 84 height 29
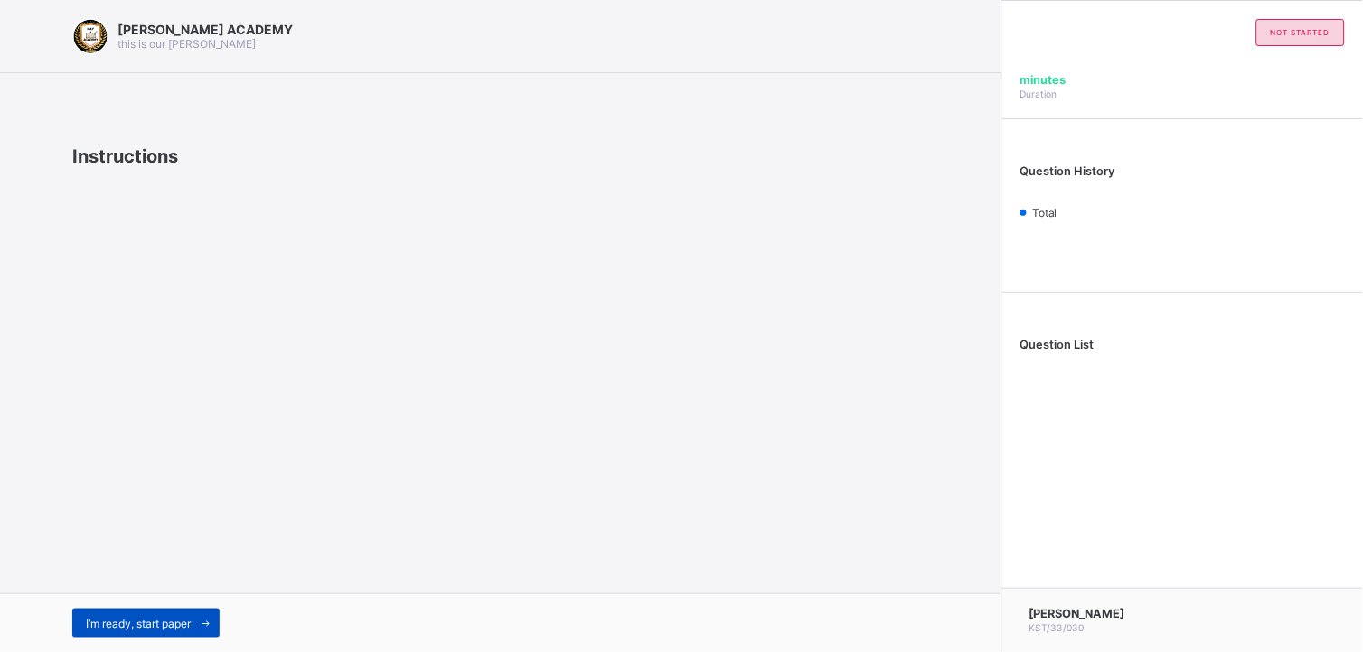
click at [148, 587] on span "I’m ready, start paper" at bounding box center [138, 624] width 105 height 14
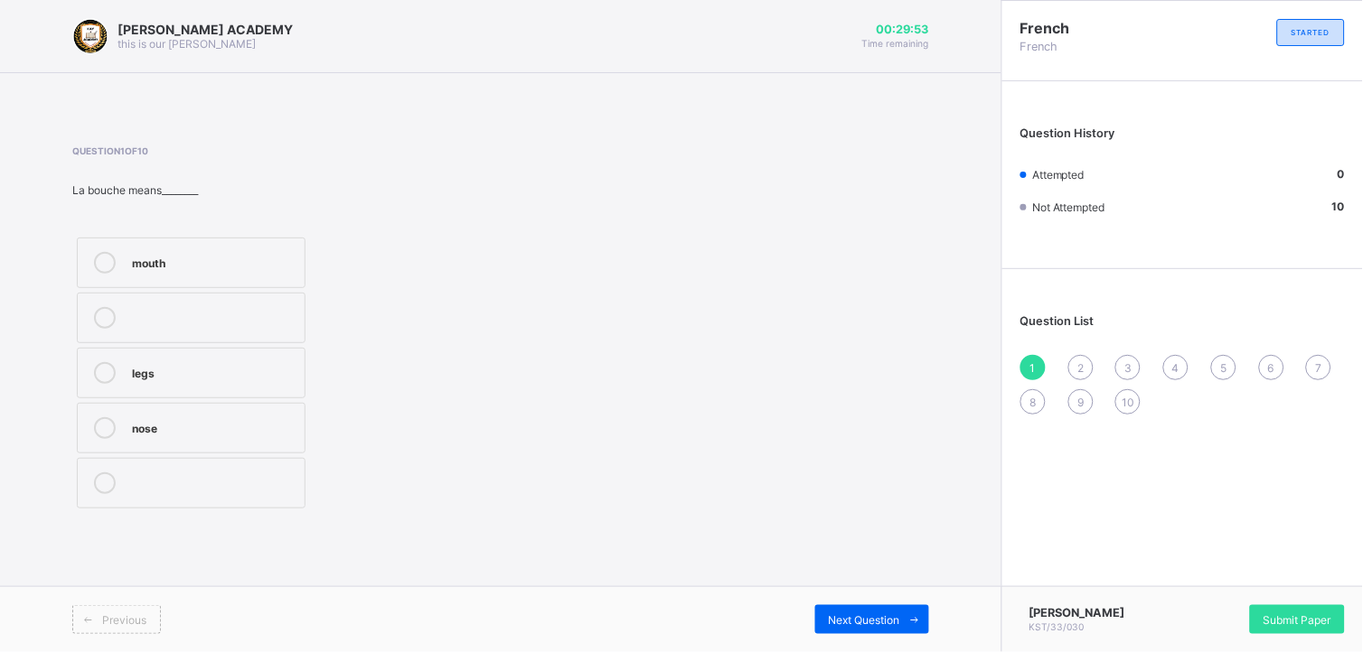
click at [99, 262] on icon at bounding box center [105, 263] width 22 height 22
click at [875, 587] on div "Next Question" at bounding box center [872, 620] width 114 height 29
click at [100, 313] on icon at bounding box center [105, 318] width 22 height 22
click at [851, 587] on div "Next Question" at bounding box center [872, 620] width 114 height 29
click at [99, 256] on icon at bounding box center [105, 263] width 22 height 22
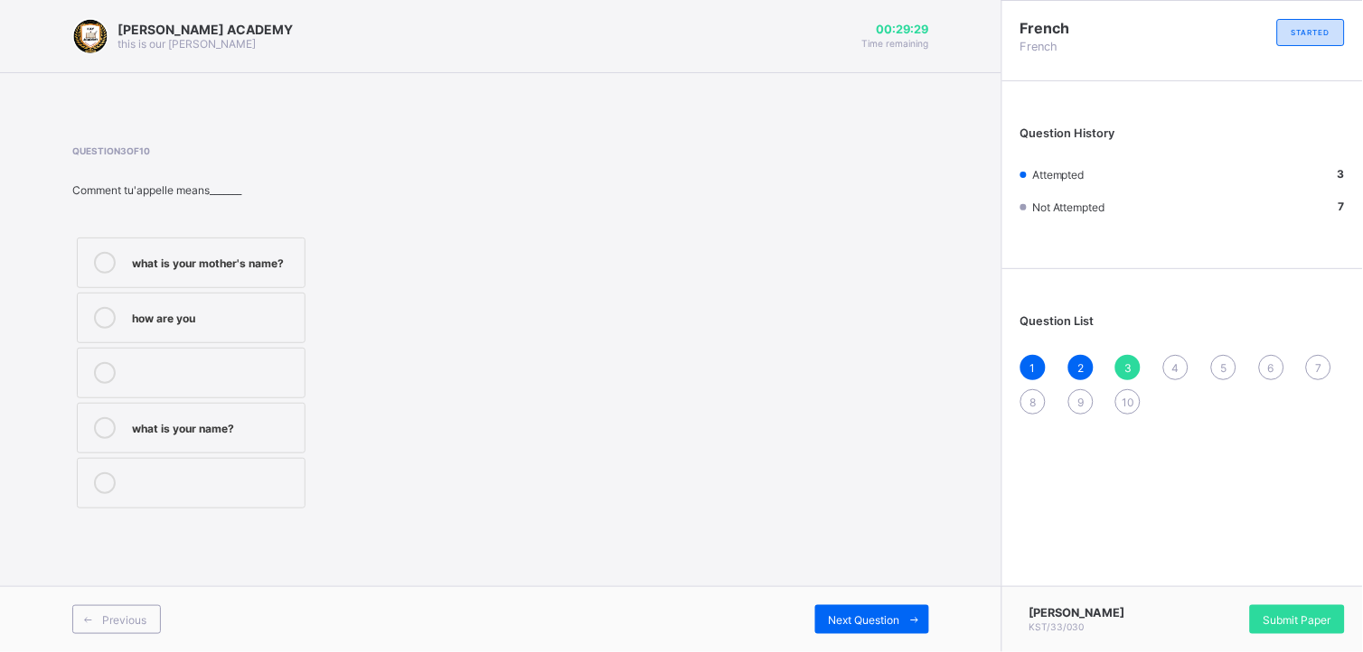
click at [110, 320] on icon at bounding box center [105, 318] width 22 height 22
click at [109, 421] on icon at bounding box center [105, 429] width 22 height 22
click at [855, 587] on span "Next Question" at bounding box center [864, 621] width 71 height 14
click at [108, 319] on icon at bounding box center [105, 318] width 22 height 22
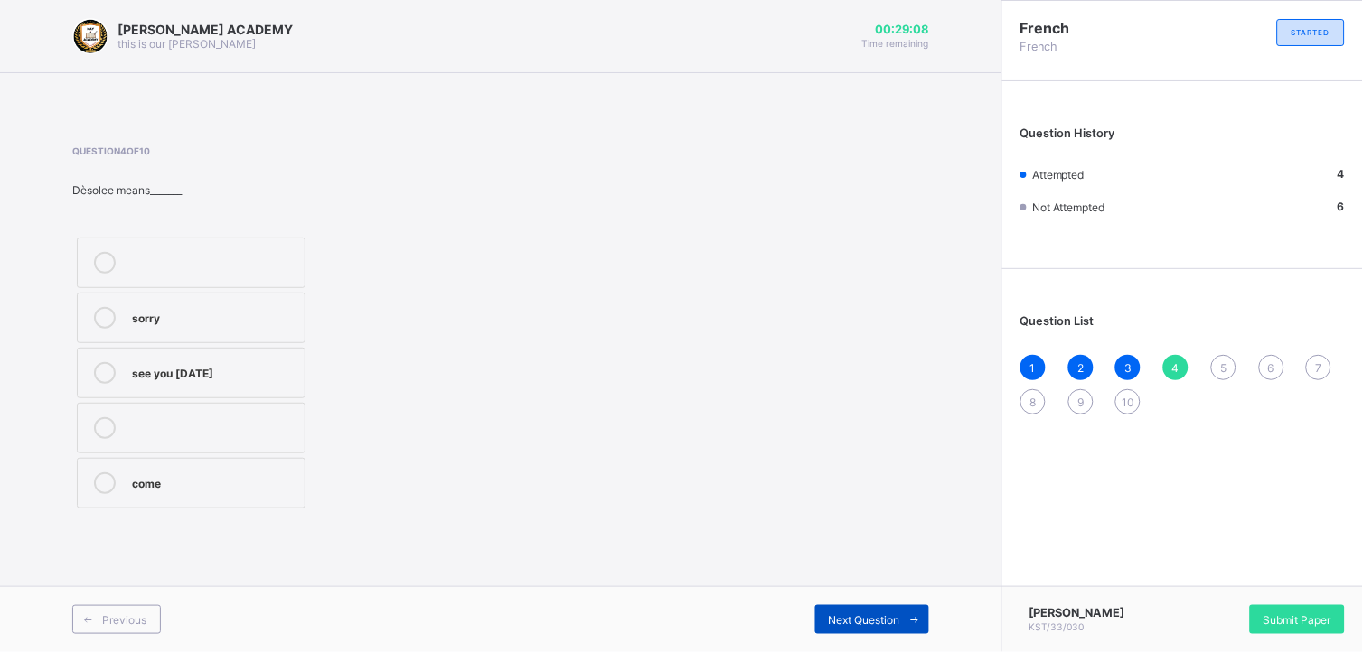
click at [860, 587] on div "Next Question" at bounding box center [872, 620] width 114 height 29
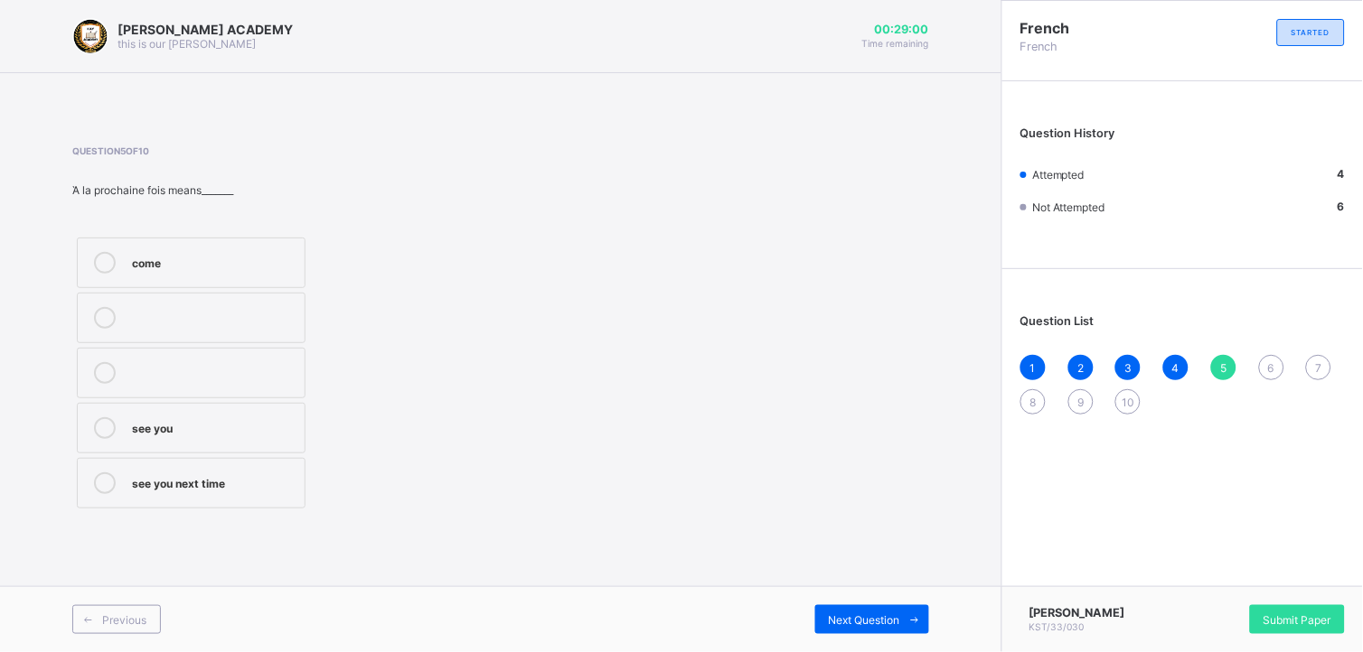
click at [108, 263] on icon at bounding box center [105, 263] width 22 height 22
click at [866, 587] on span "Next Question" at bounding box center [864, 621] width 71 height 14
click at [98, 481] on icon at bounding box center [105, 484] width 22 height 22
click at [853, 587] on span "Next Question" at bounding box center [864, 621] width 71 height 14
click at [96, 374] on icon at bounding box center [105, 373] width 22 height 22
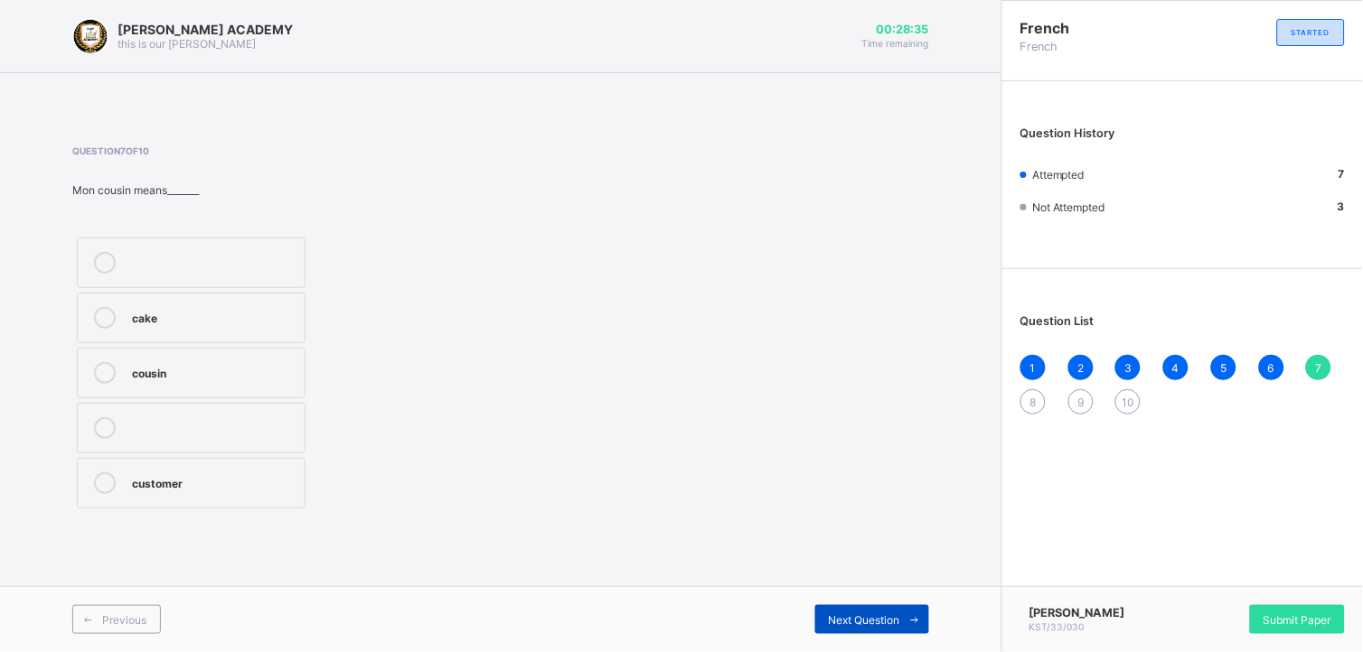
click at [850, 587] on div "Next Question" at bounding box center [872, 620] width 114 height 29
click at [110, 267] on icon at bounding box center [105, 263] width 22 height 22
click at [884, 587] on div "Previous Next Question" at bounding box center [500, 620] width 1001 height 66
click at [877, 587] on div "Next Question" at bounding box center [872, 620] width 114 height 29
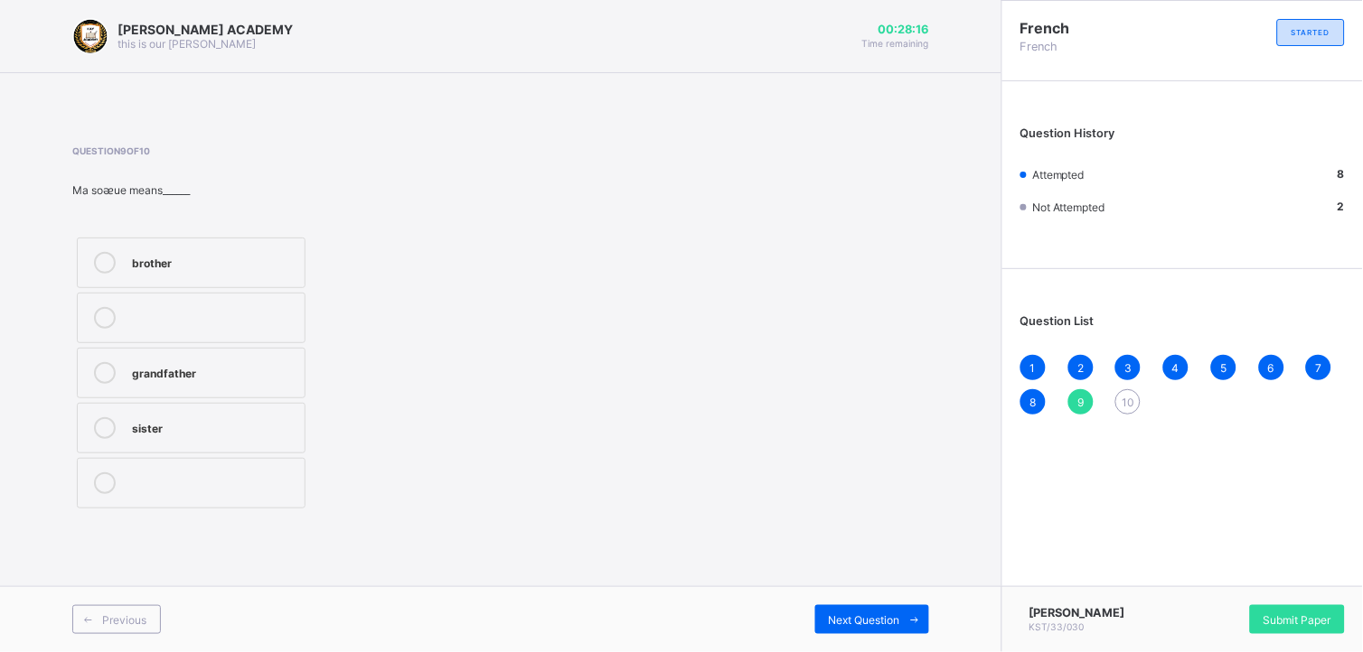
click at [101, 427] on icon at bounding box center [105, 429] width 22 height 22
click at [893, 587] on span "Next Question" at bounding box center [864, 621] width 71 height 14
click at [107, 377] on icon at bounding box center [105, 373] width 22 height 22
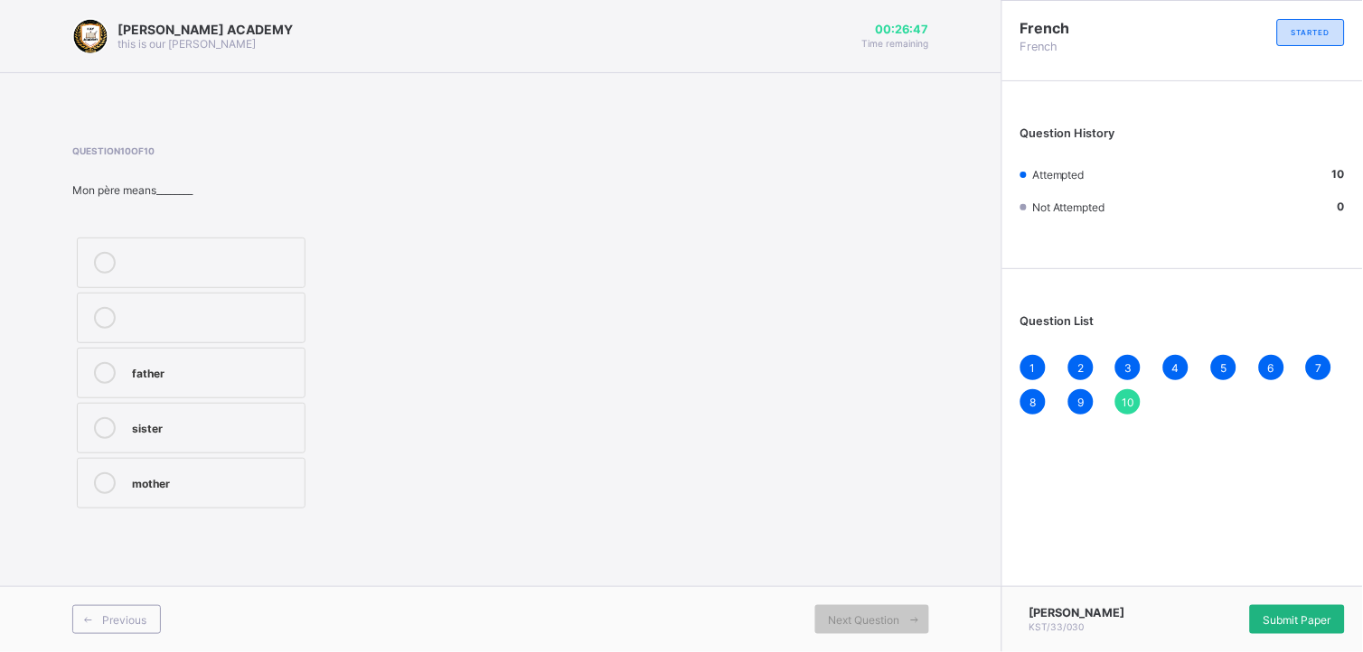
click at [1226, 587] on span "Submit Paper" at bounding box center [1297, 621] width 68 height 14
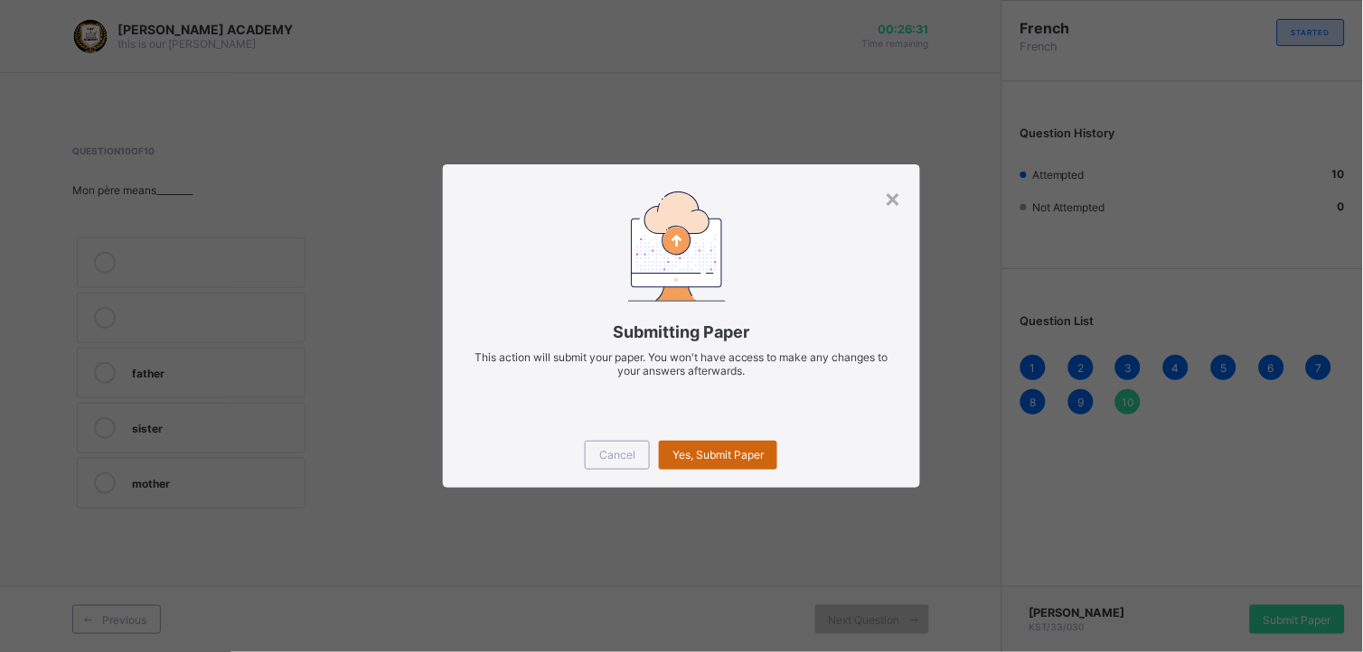
click at [720, 464] on div "Yes, Submit Paper" at bounding box center [718, 455] width 118 height 29
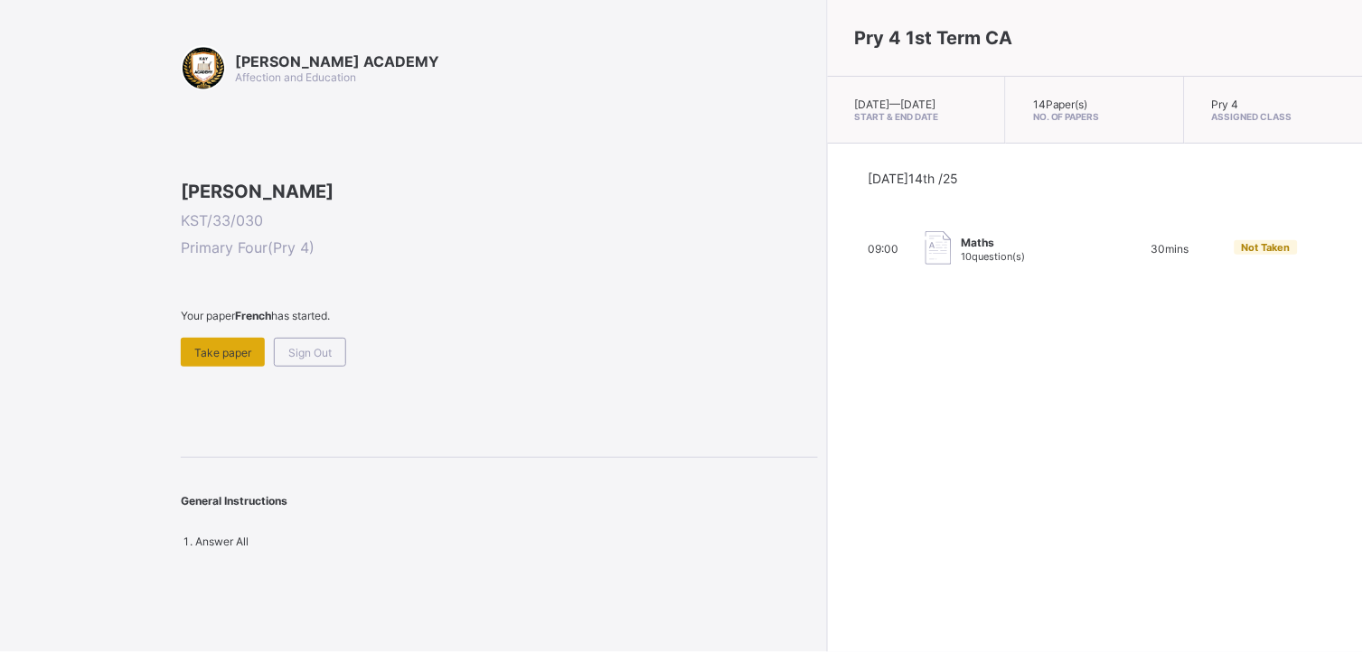
click at [218, 360] on span "Take paper" at bounding box center [222, 353] width 57 height 14
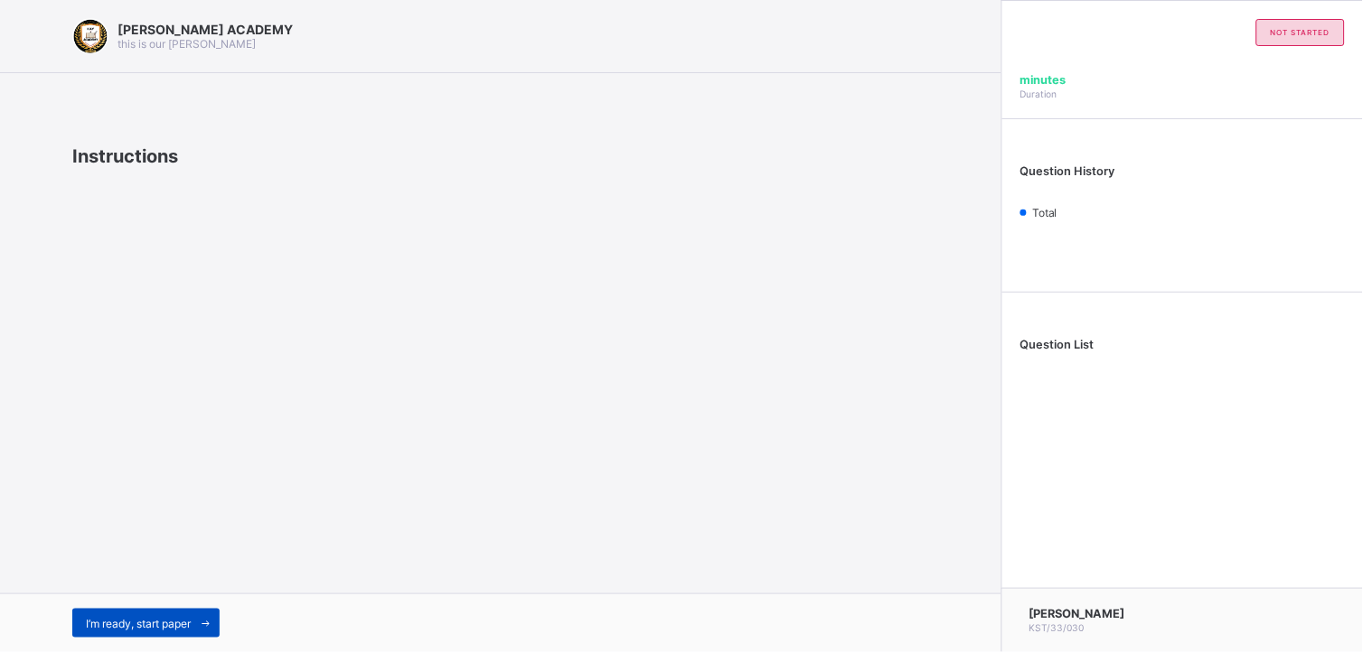
click at [159, 587] on span "I’m ready, start paper" at bounding box center [138, 624] width 105 height 14
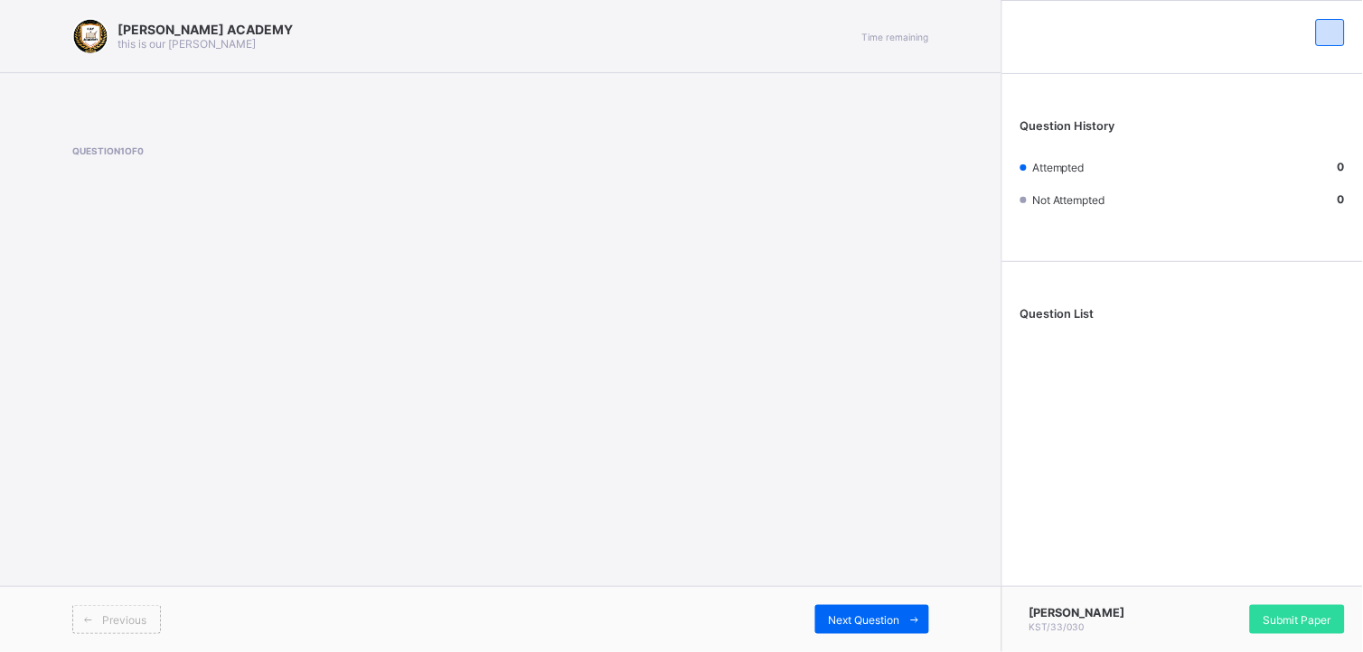
click at [353, 557] on div "KAY ACADEMY this is our motton Time remaining Question 1 of 0 Previous Next Que…" at bounding box center [500, 326] width 1001 height 652
click at [726, 573] on div "KAY ACADEMY this is our motton Time remaining Question 1 of 0 Previous Next Que…" at bounding box center [500, 326] width 1001 height 652
click at [729, 574] on div "KAY ACADEMY this is our motton Time remaining Question 1 of 0 Previous Next Que…" at bounding box center [500, 326] width 1001 height 652
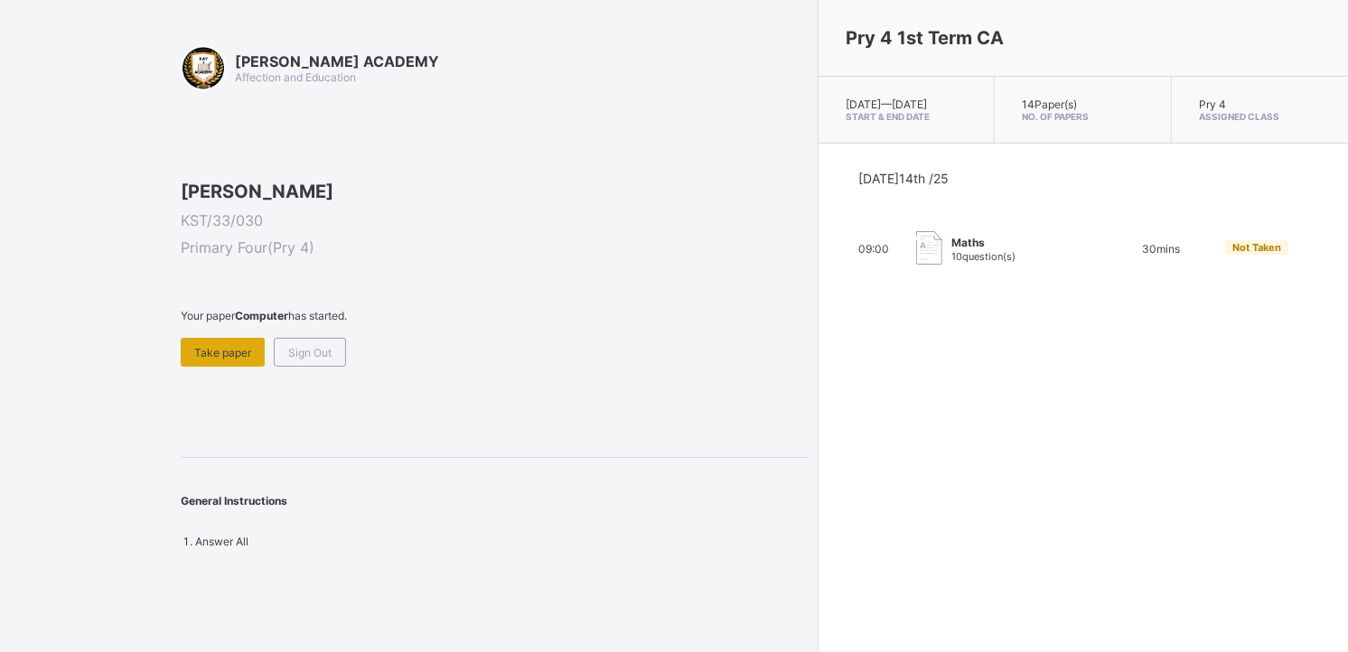
click at [202, 367] on div "Take paper" at bounding box center [223, 352] width 84 height 29
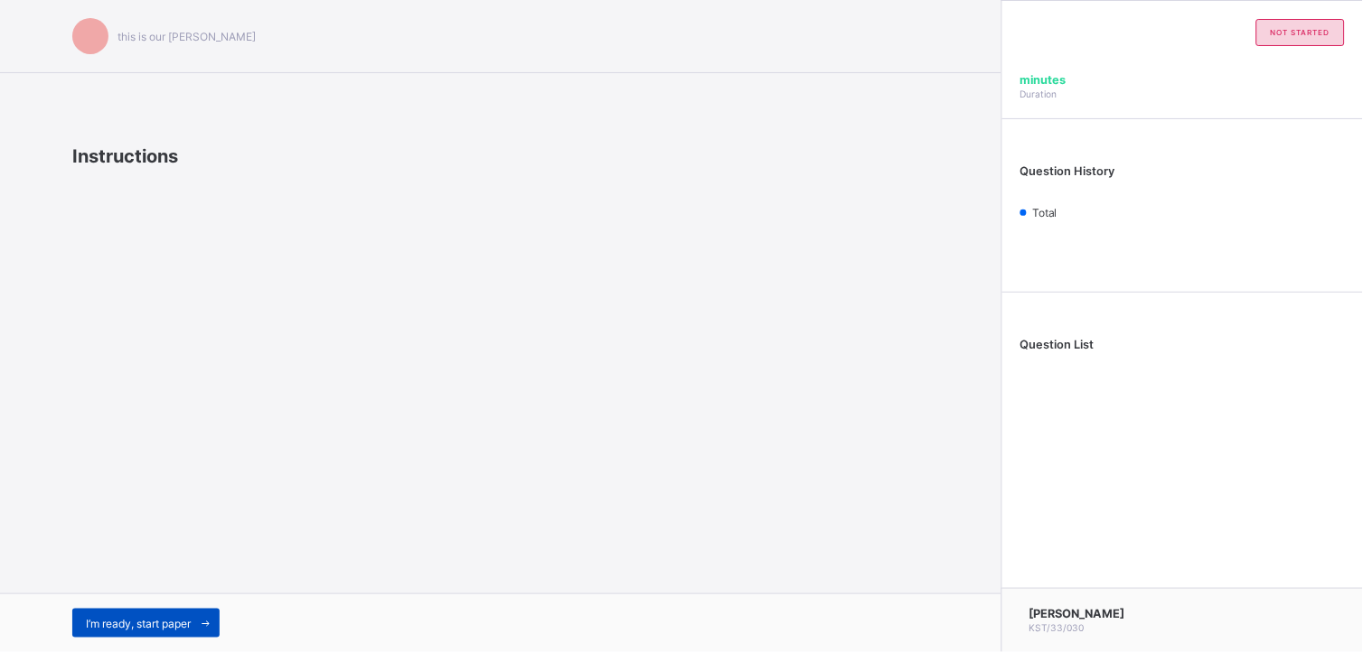
click at [187, 587] on span "I’m ready, start paper" at bounding box center [138, 624] width 105 height 14
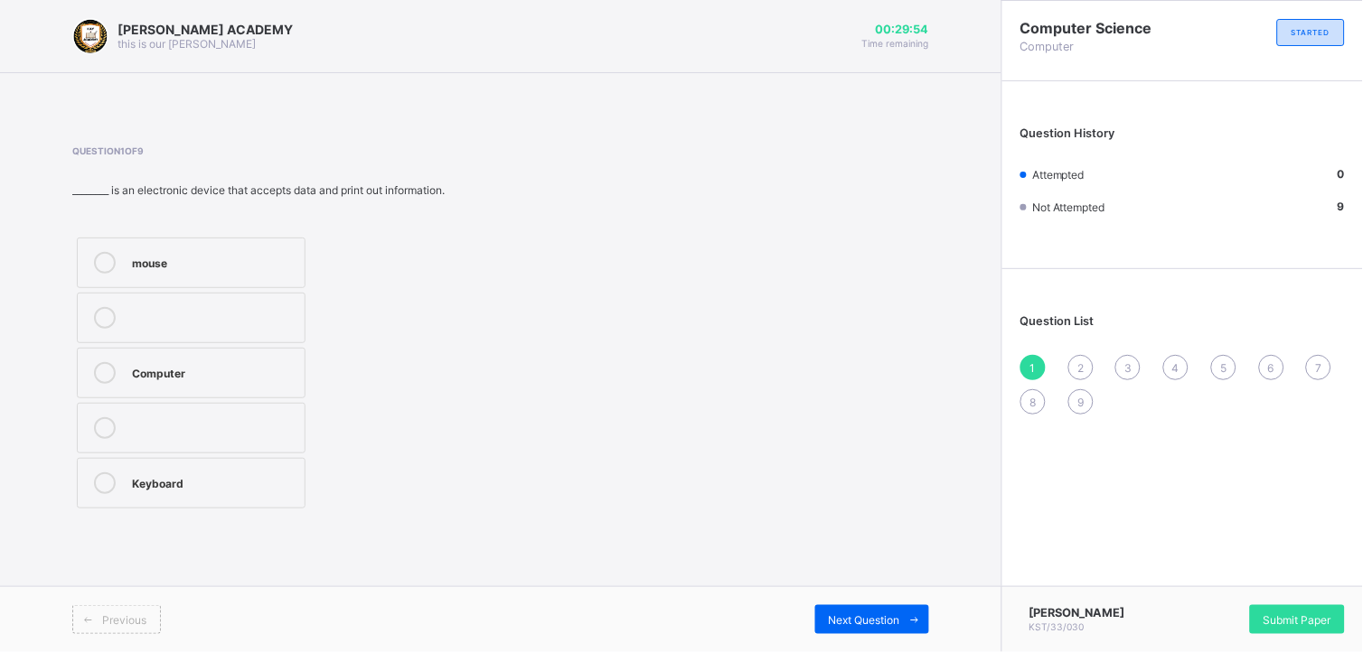
click at [108, 266] on icon at bounding box center [105, 263] width 22 height 22
click at [884, 587] on span "Next Question" at bounding box center [864, 621] width 71 height 14
click at [99, 314] on icon at bounding box center [105, 318] width 22 height 22
click at [880, 587] on span "Next Question" at bounding box center [864, 621] width 71 height 14
click at [103, 434] on icon at bounding box center [105, 429] width 22 height 22
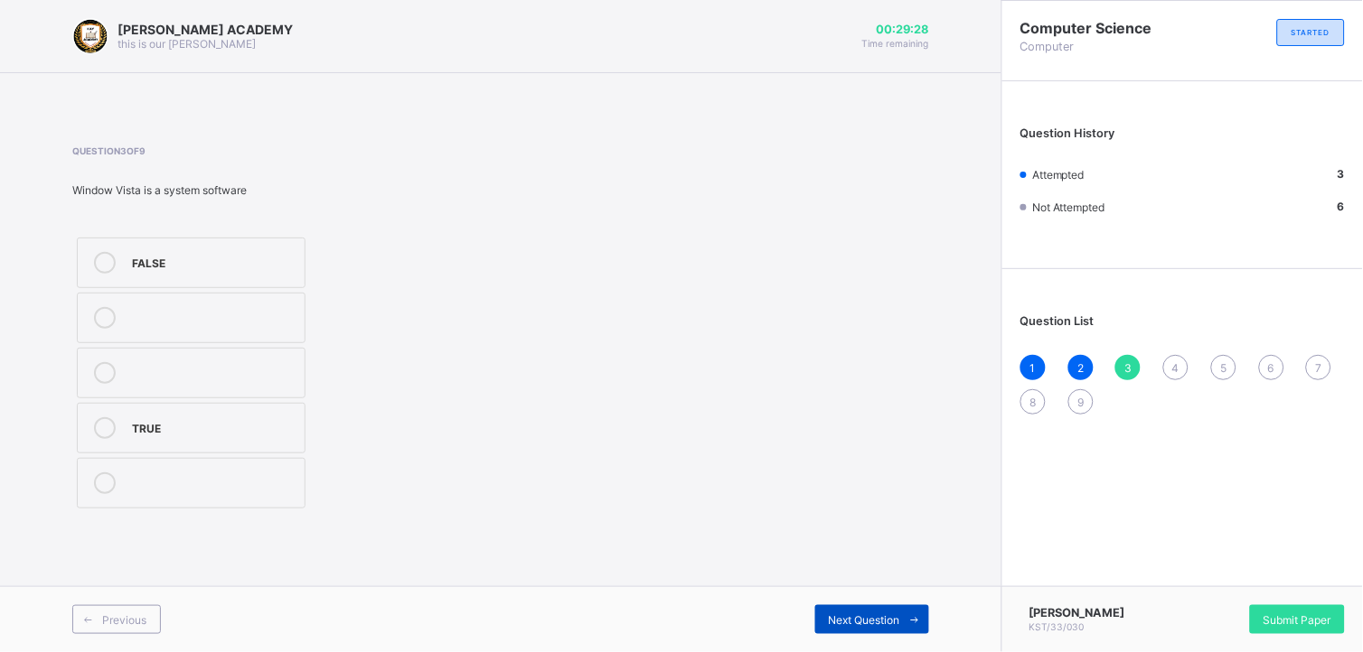
click at [871, 587] on span "Next Question" at bounding box center [864, 621] width 71 height 14
click at [116, 256] on div at bounding box center [105, 263] width 36 height 22
click at [834, 587] on span "Next Question" at bounding box center [864, 621] width 71 height 14
click at [120, 367] on div at bounding box center [105, 373] width 36 height 22
click at [112, 314] on icon at bounding box center [105, 318] width 22 height 22
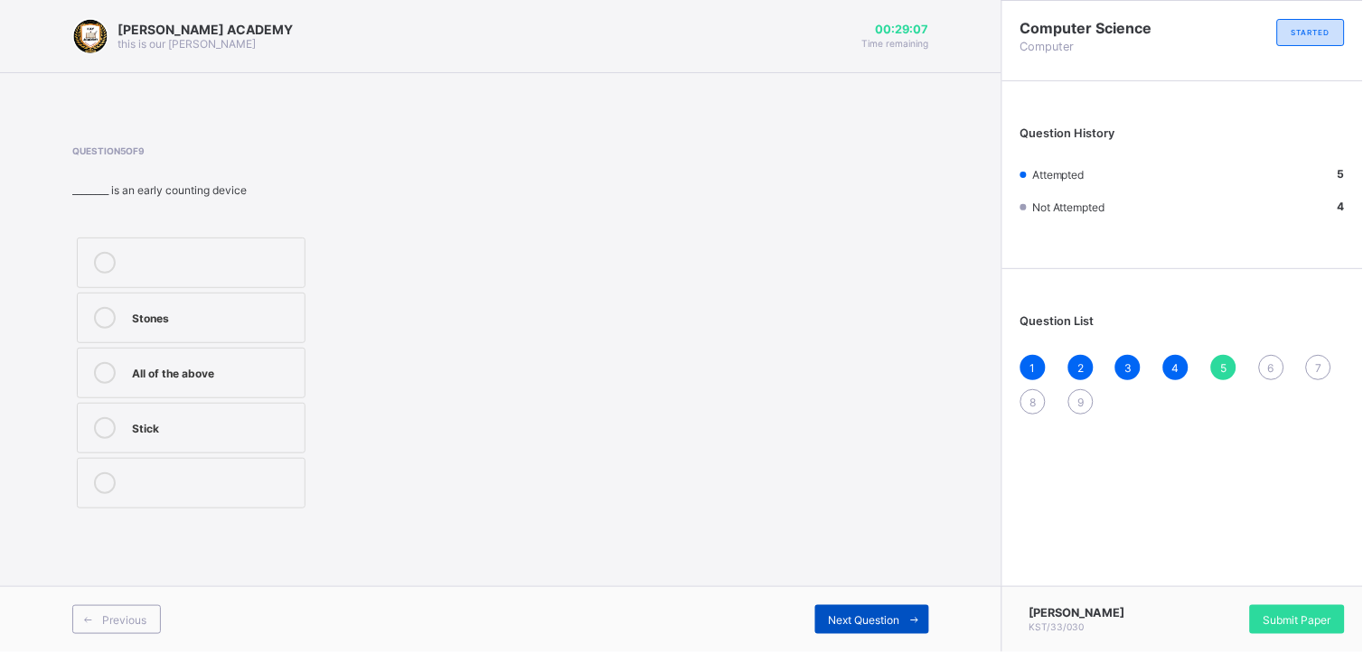
click at [869, 587] on span "Next Question" at bounding box center [864, 621] width 71 height 14
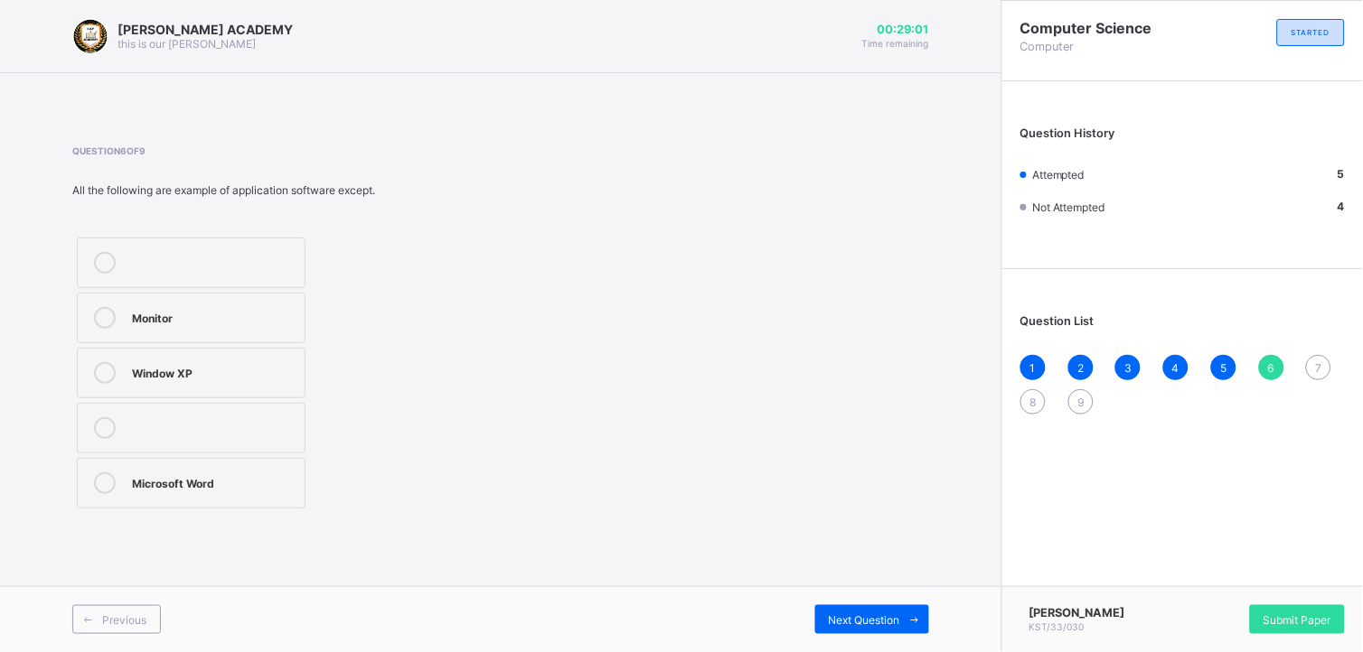
click at [104, 479] on icon at bounding box center [105, 484] width 22 height 22
click at [851, 587] on span "Next Question" at bounding box center [864, 621] width 71 height 14
click at [99, 376] on icon at bounding box center [105, 373] width 22 height 22
click at [852, 587] on span "Next Question" at bounding box center [864, 621] width 71 height 14
click at [101, 430] on icon at bounding box center [105, 429] width 22 height 22
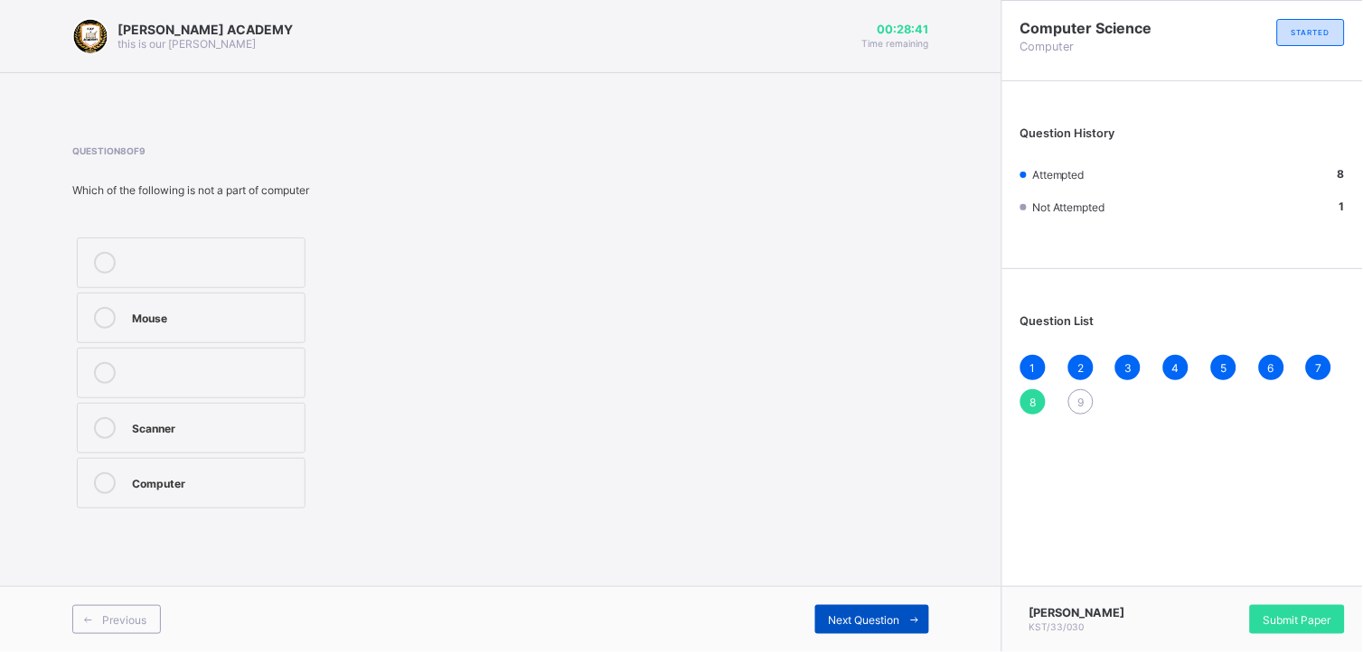
click at [866, 587] on div "Next Question" at bounding box center [872, 620] width 114 height 29
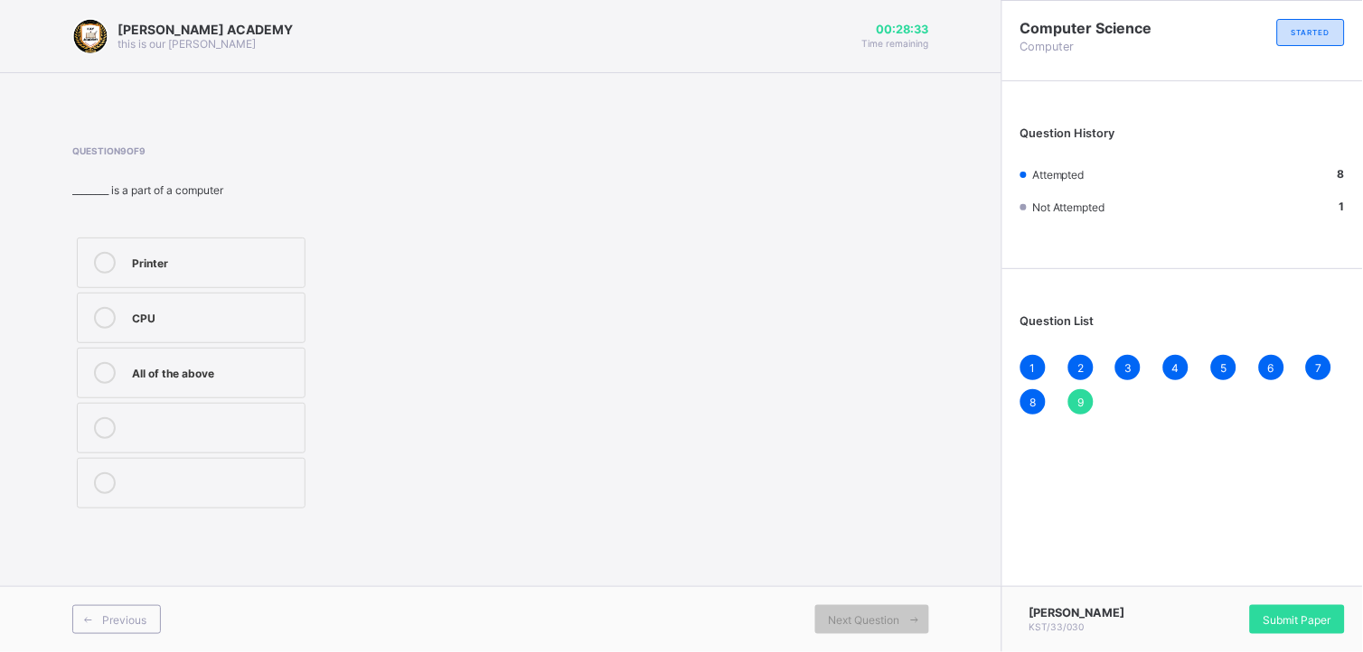
click at [98, 316] on icon at bounding box center [105, 318] width 22 height 22
click at [1226, 587] on span "Submit Paper" at bounding box center [1297, 621] width 68 height 14
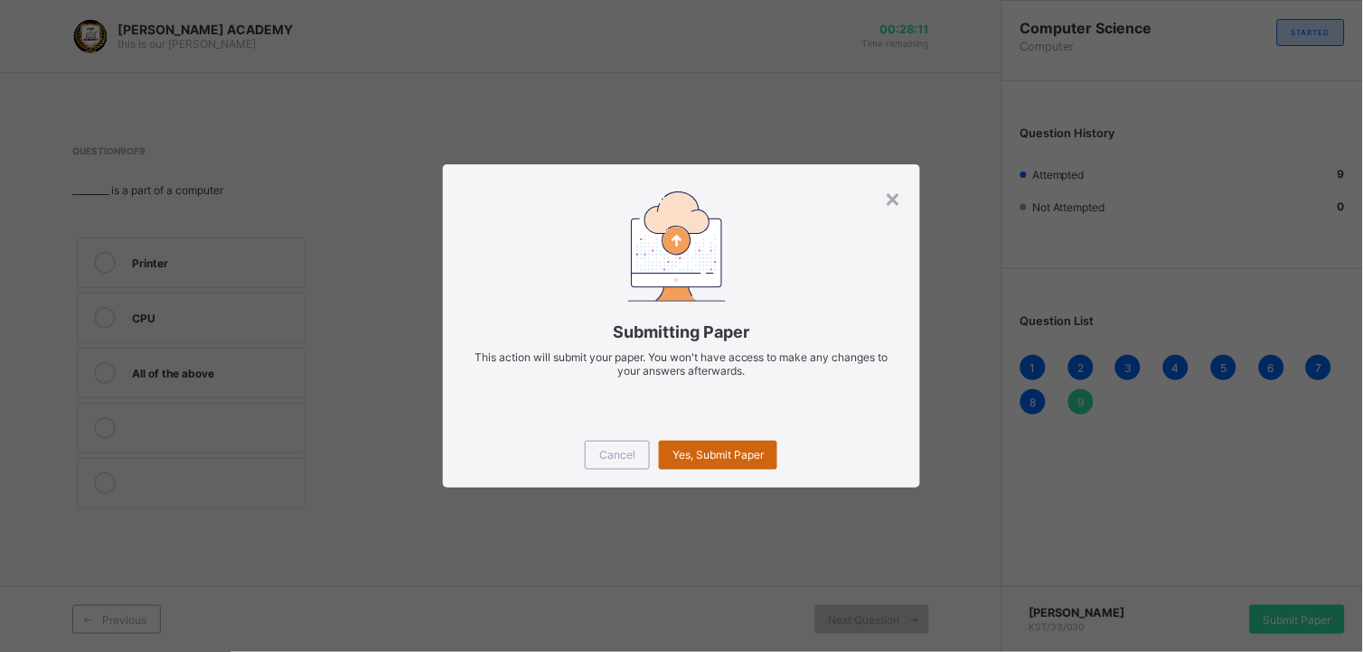
click at [712, 455] on span "Yes, Submit Paper" at bounding box center [717, 455] width 91 height 14
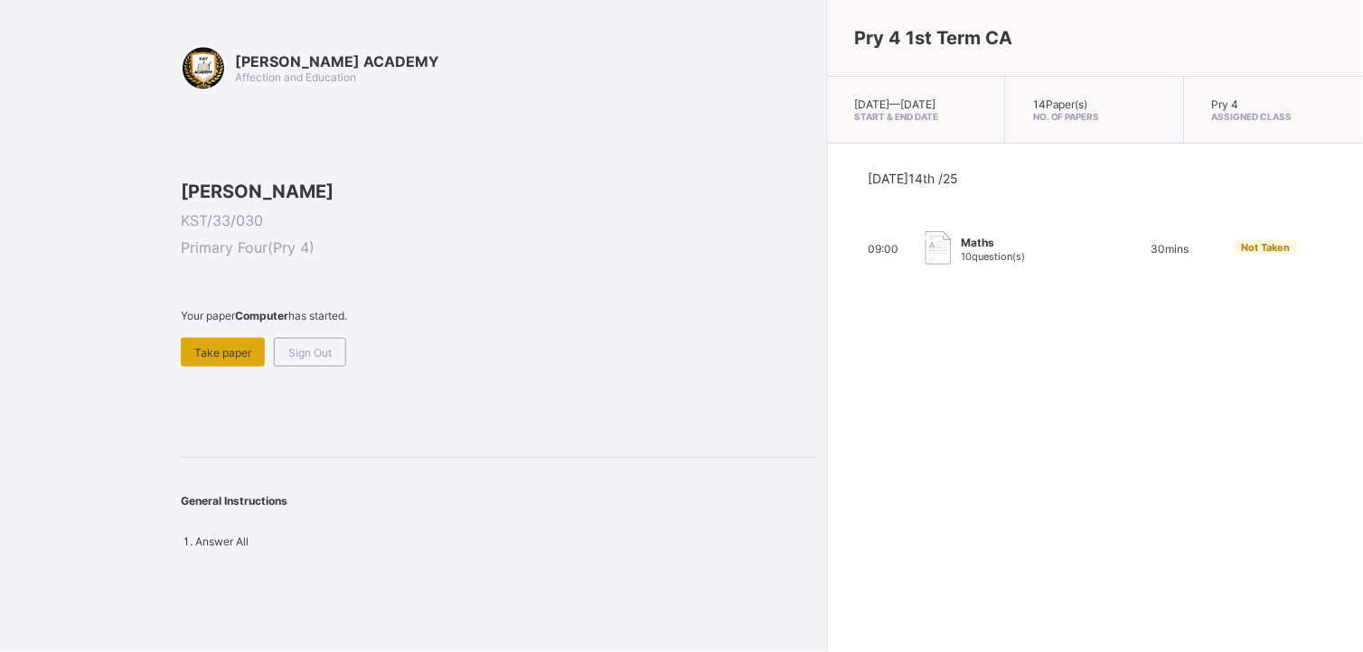
click at [209, 360] on span "Take paper" at bounding box center [222, 353] width 57 height 14
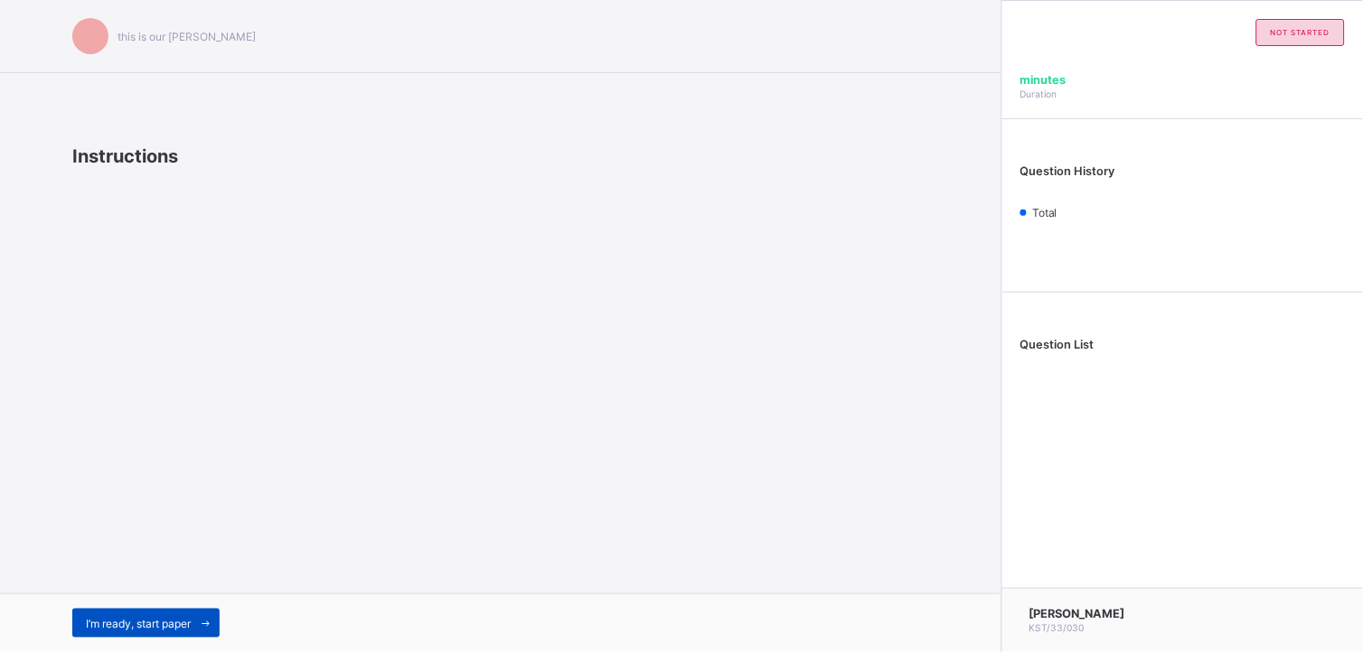
click at [122, 587] on span "I’m ready, start paper" at bounding box center [138, 624] width 105 height 14
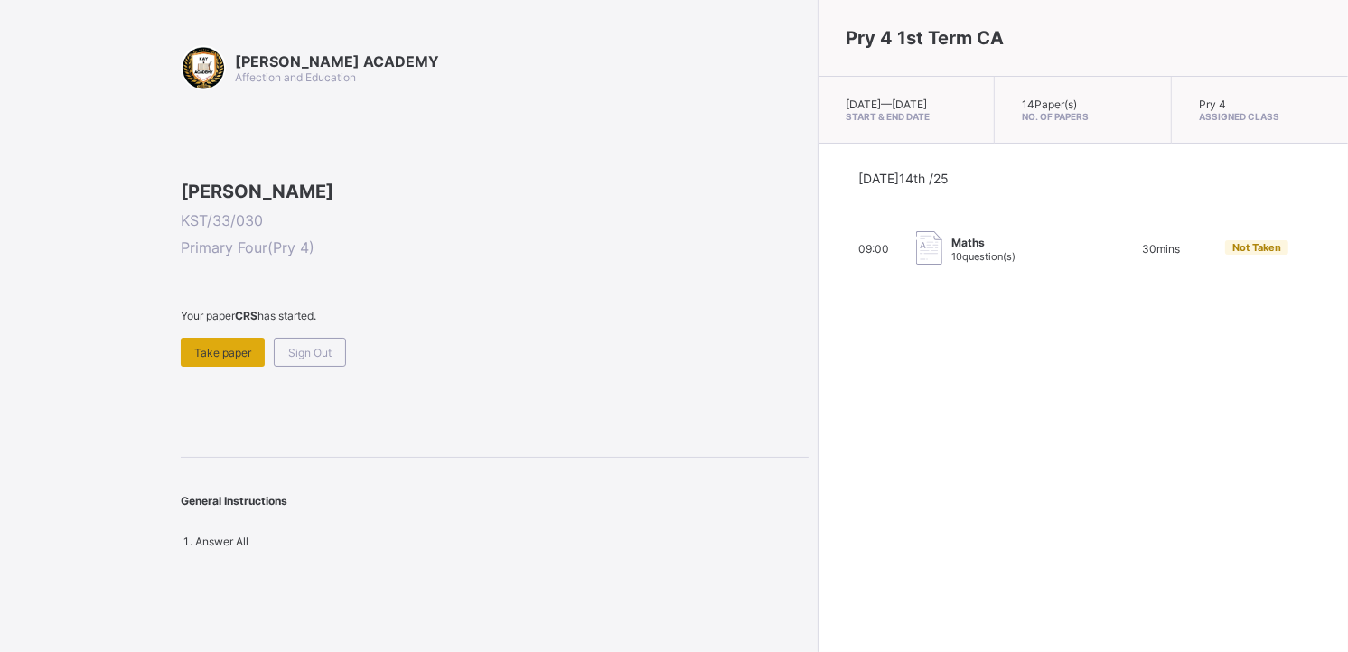
click at [220, 360] on span "Take paper" at bounding box center [222, 353] width 57 height 14
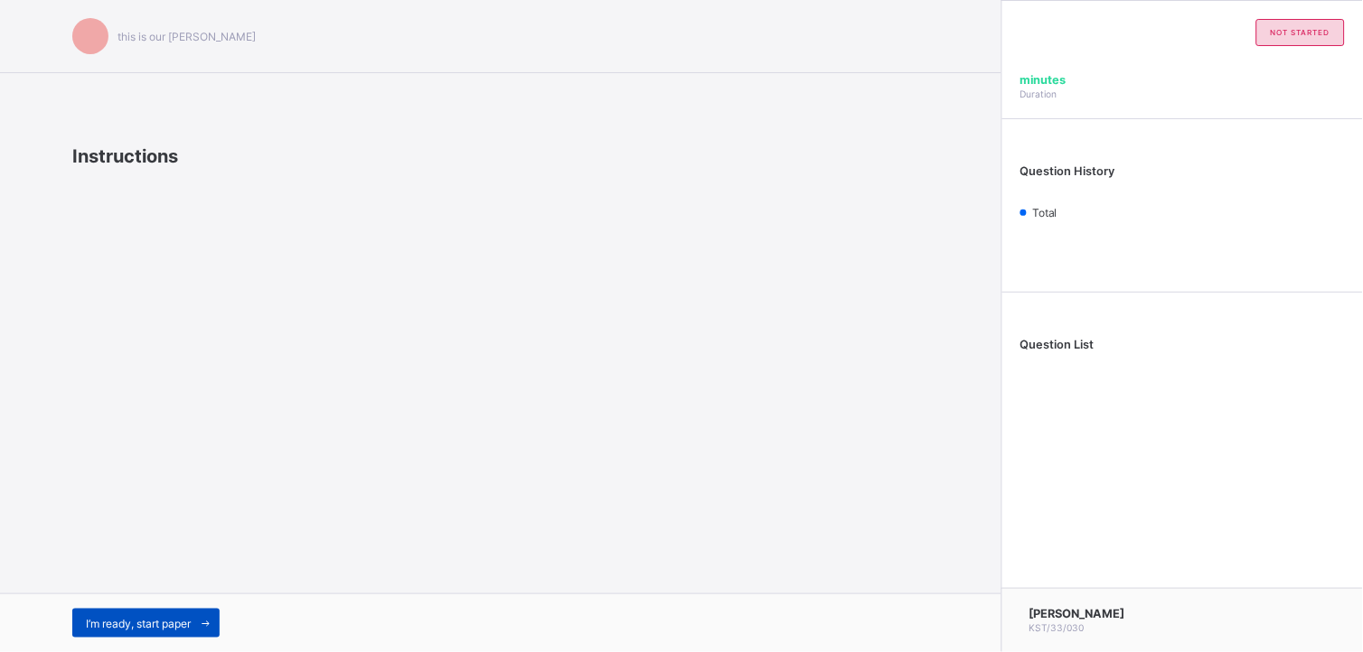
click at [136, 587] on span "I’m ready, start paper" at bounding box center [138, 624] width 105 height 14
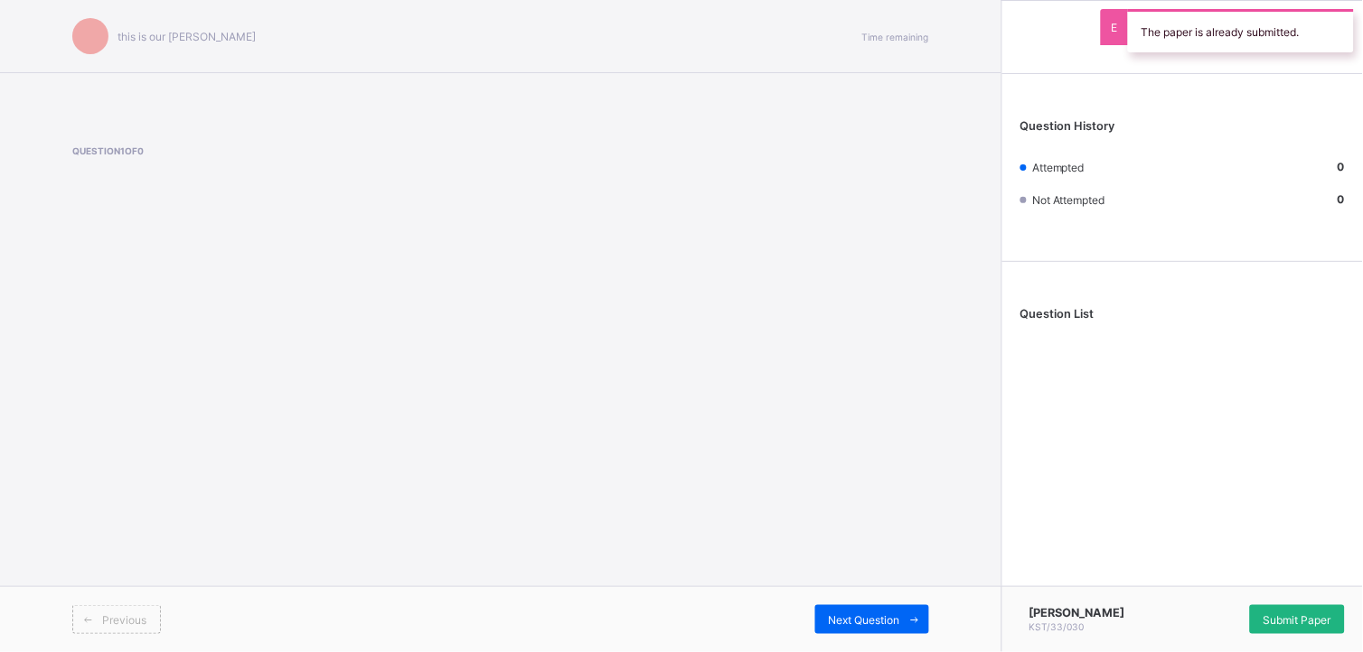
click at [1226, 587] on span "Submit Paper" at bounding box center [1297, 621] width 68 height 14
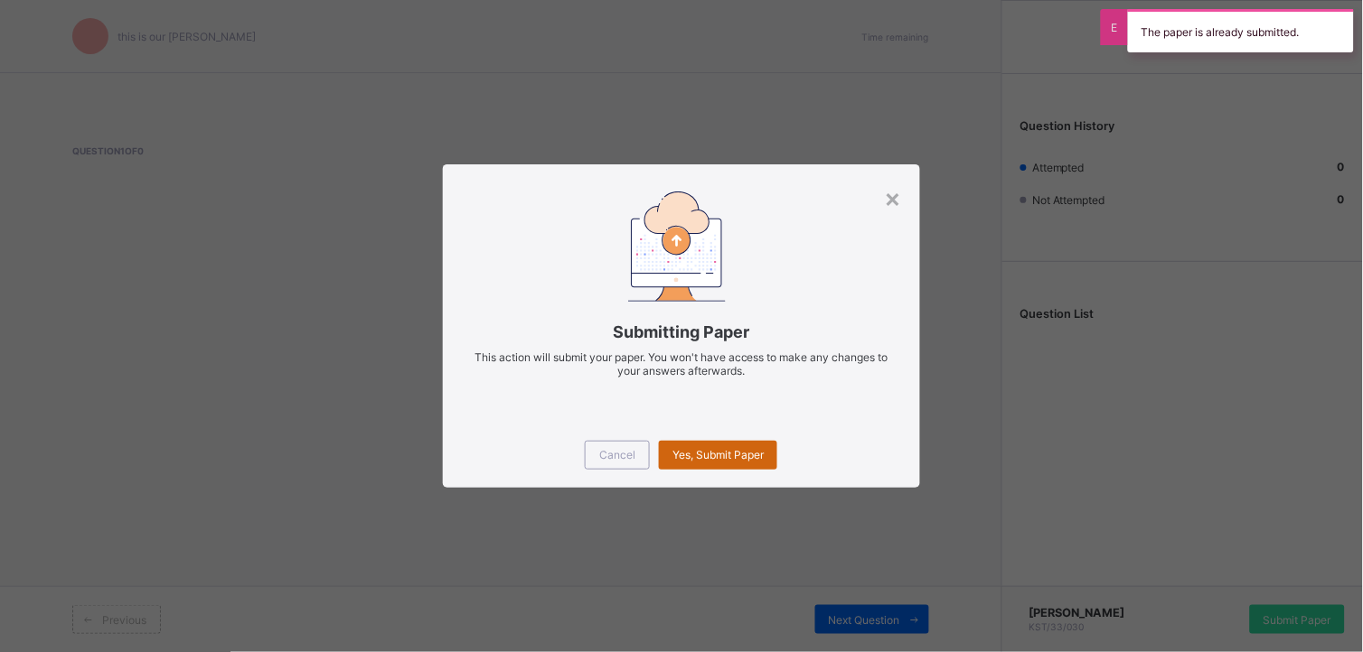
click at [746, 446] on div "Yes, Submit Paper" at bounding box center [718, 455] width 118 height 29
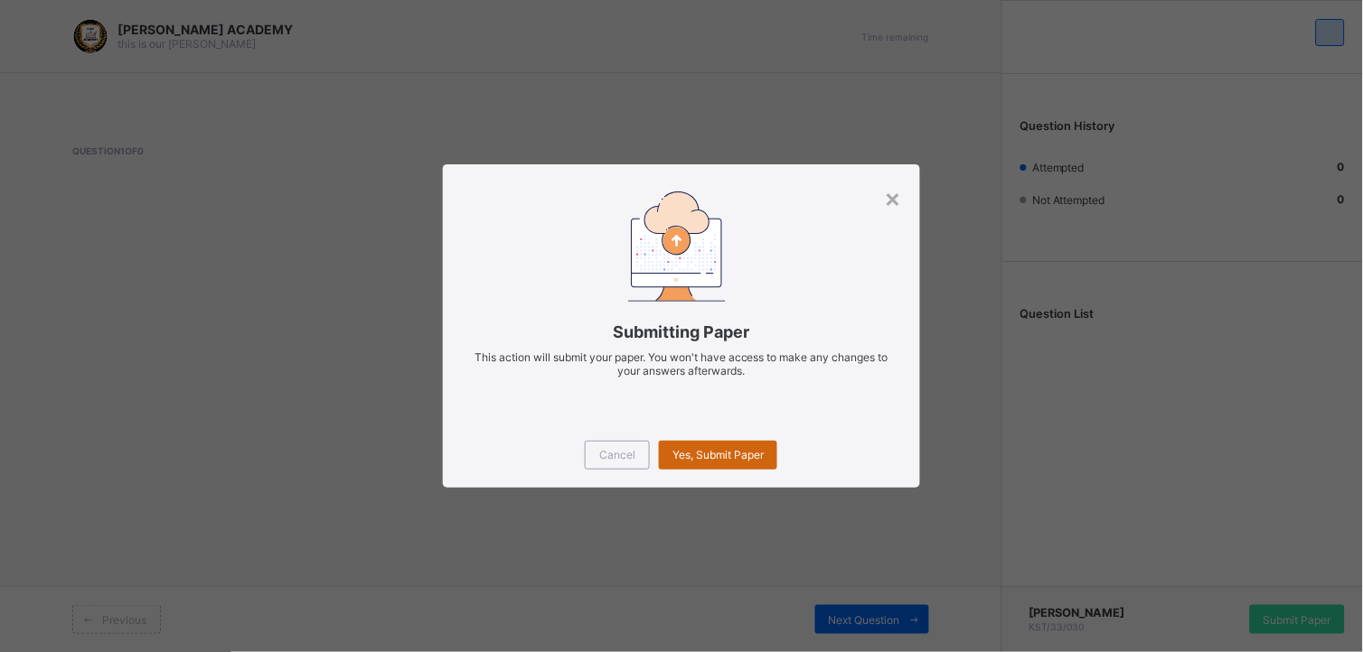
click at [738, 455] on span "Yes, Submit Paper" at bounding box center [717, 455] width 91 height 14
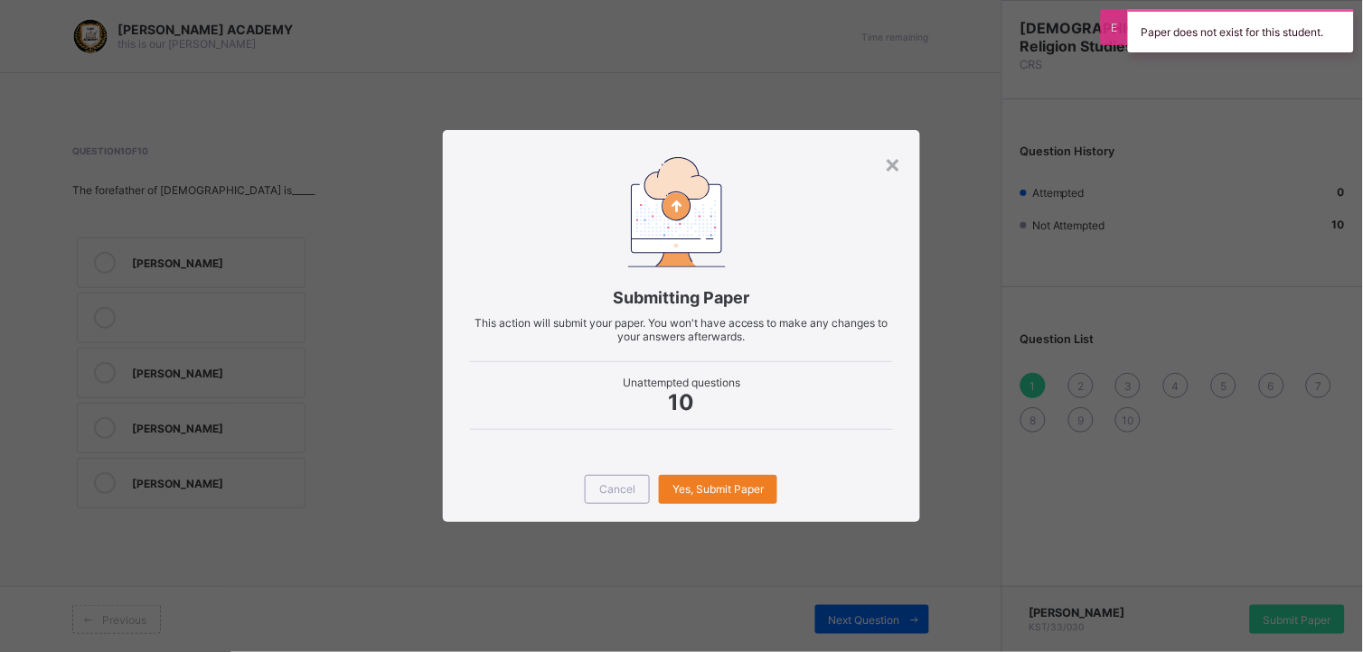
click at [892, 192] on div "Submitting Paper This action will submit your paper. You won't have access to m…" at bounding box center [681, 293] width 477 height 326
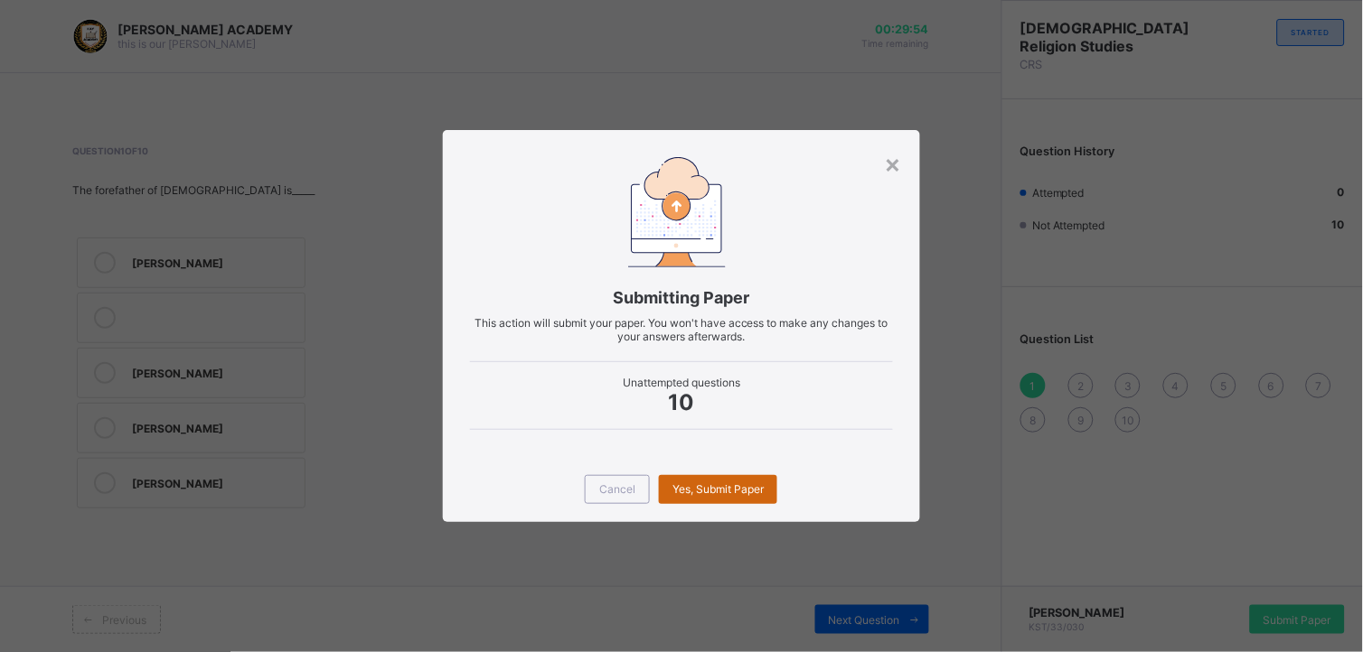
click at [719, 483] on span "Yes, Submit Paper" at bounding box center [717, 490] width 91 height 14
click at [717, 498] on div "Yes, Submit Paper" at bounding box center [718, 489] width 118 height 29
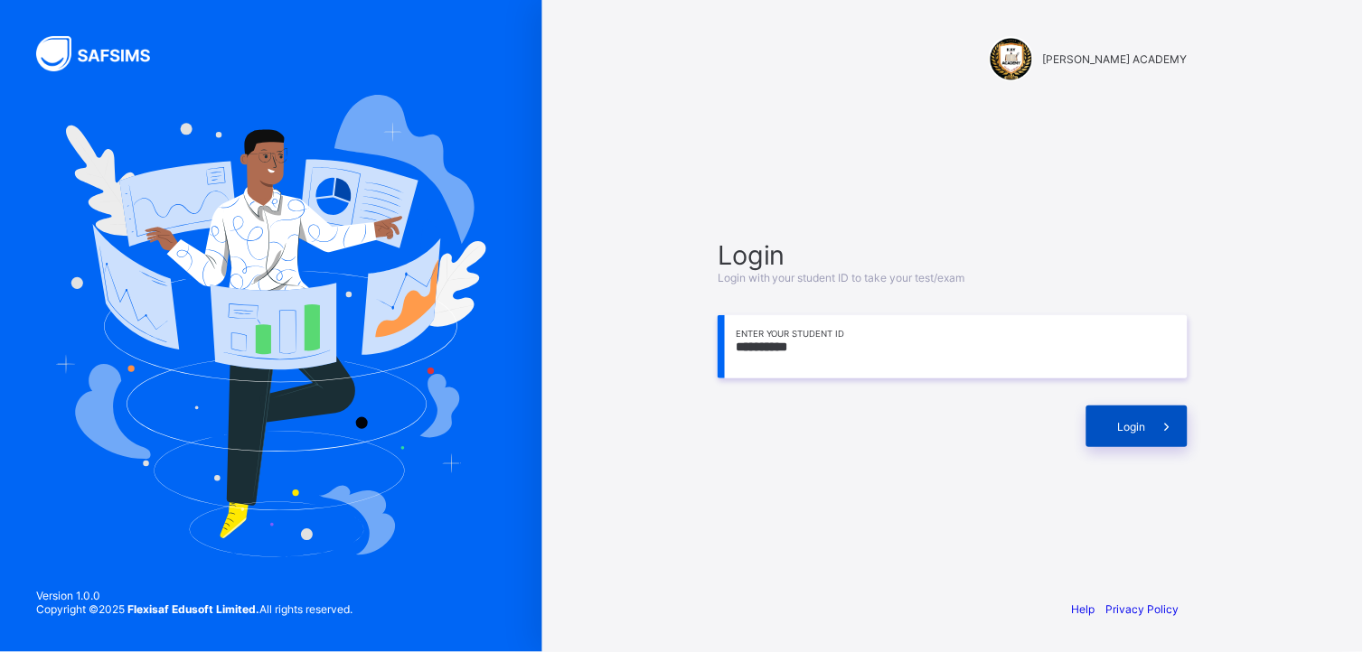
type input "**********"
click at [1112, 437] on div "Login" at bounding box center [1136, 427] width 101 height 42
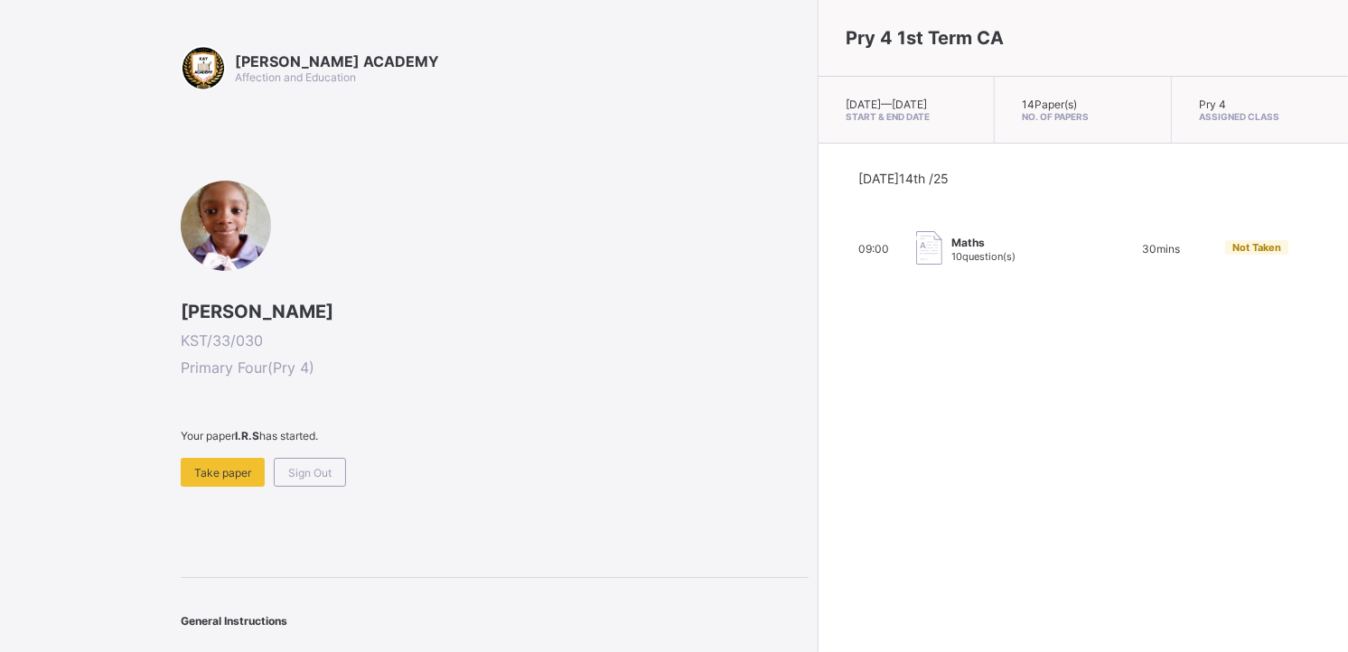
scroll to position [14, 0]
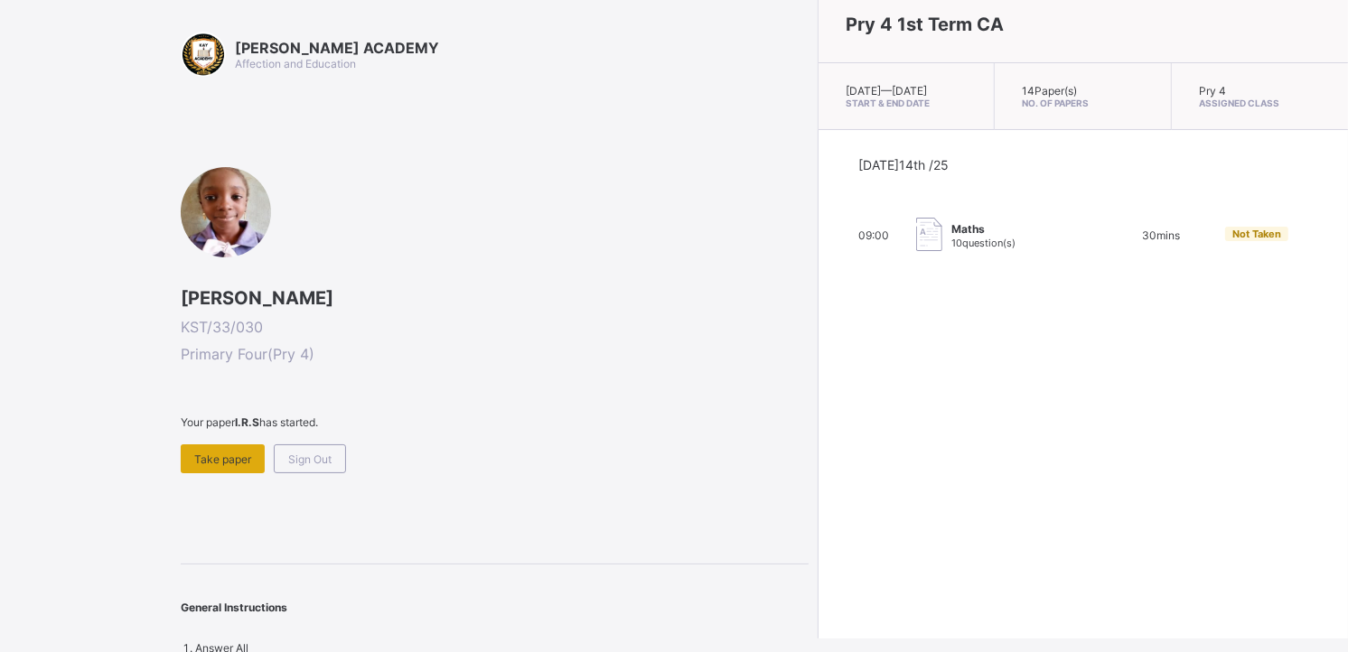
click at [237, 466] on div "Take paper" at bounding box center [223, 459] width 84 height 29
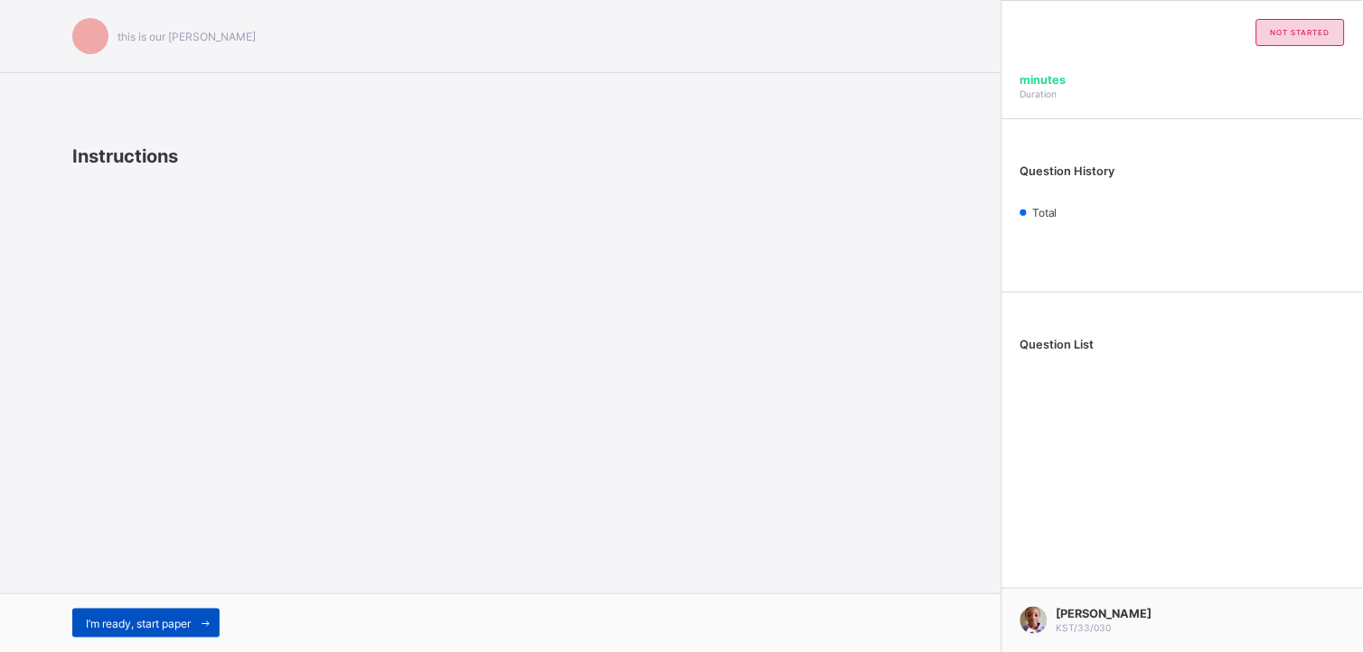
click at [132, 620] on span "I’m ready, start paper" at bounding box center [138, 624] width 105 height 14
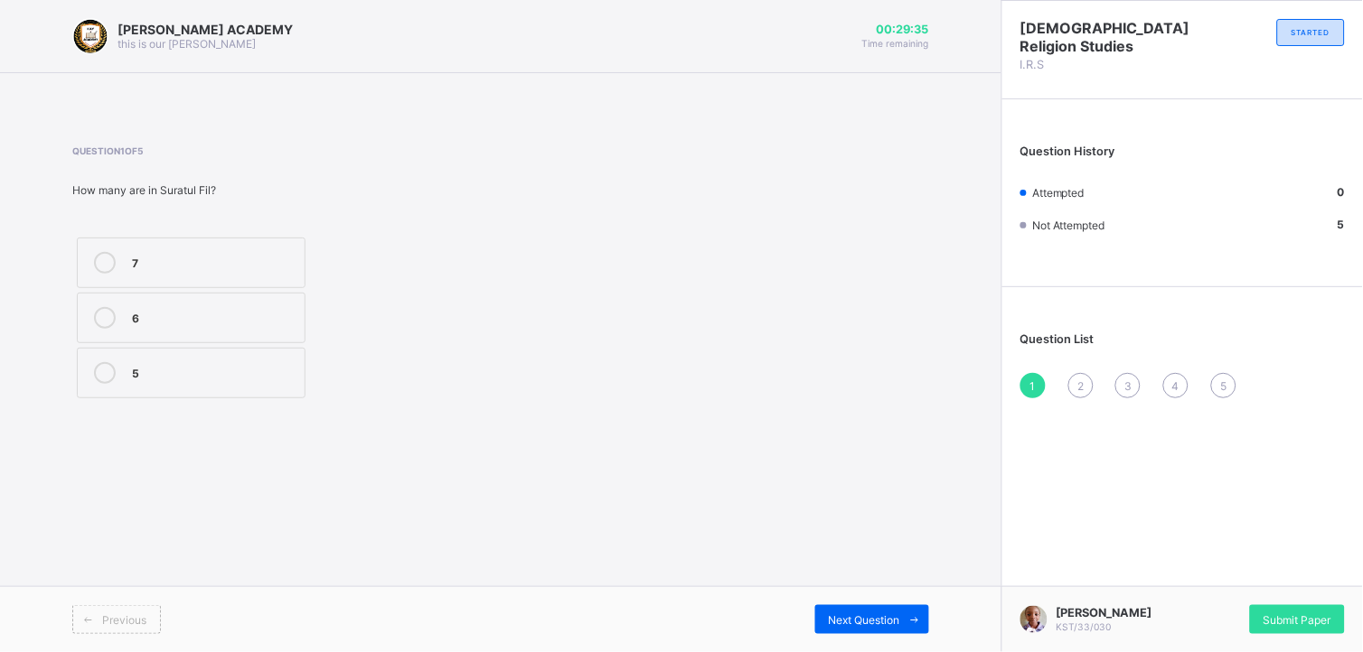
click at [102, 366] on icon at bounding box center [105, 373] width 22 height 22
click at [845, 617] on span "Next Question" at bounding box center [864, 621] width 71 height 14
click at [1031, 390] on div "1" at bounding box center [1032, 385] width 25 height 25
click at [865, 618] on span "Next Question" at bounding box center [864, 621] width 71 height 14
click at [103, 377] on icon at bounding box center [105, 373] width 22 height 22
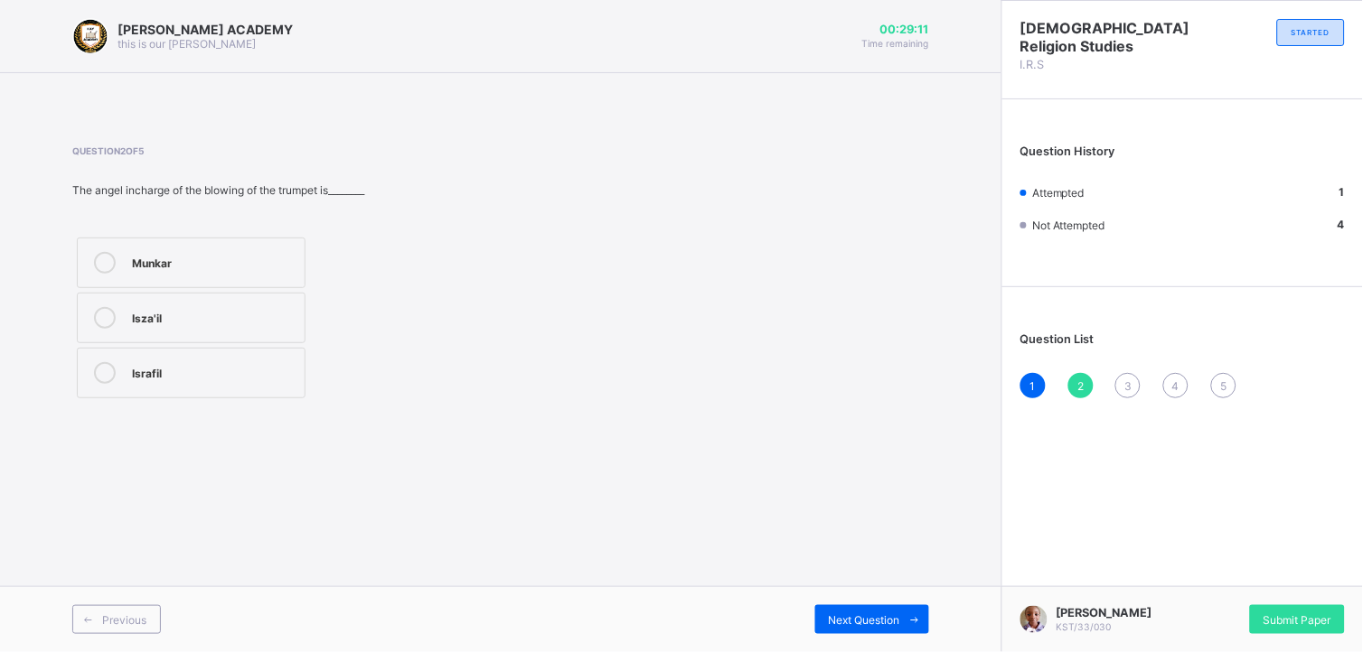
click at [102, 318] on icon at bounding box center [105, 318] width 22 height 22
click at [853, 615] on span "Next Question" at bounding box center [864, 621] width 71 height 14
click at [99, 314] on icon at bounding box center [105, 318] width 22 height 22
click at [866, 616] on span "Next Question" at bounding box center [864, 621] width 71 height 14
click at [1132, 381] on div "3" at bounding box center [1127, 385] width 25 height 25
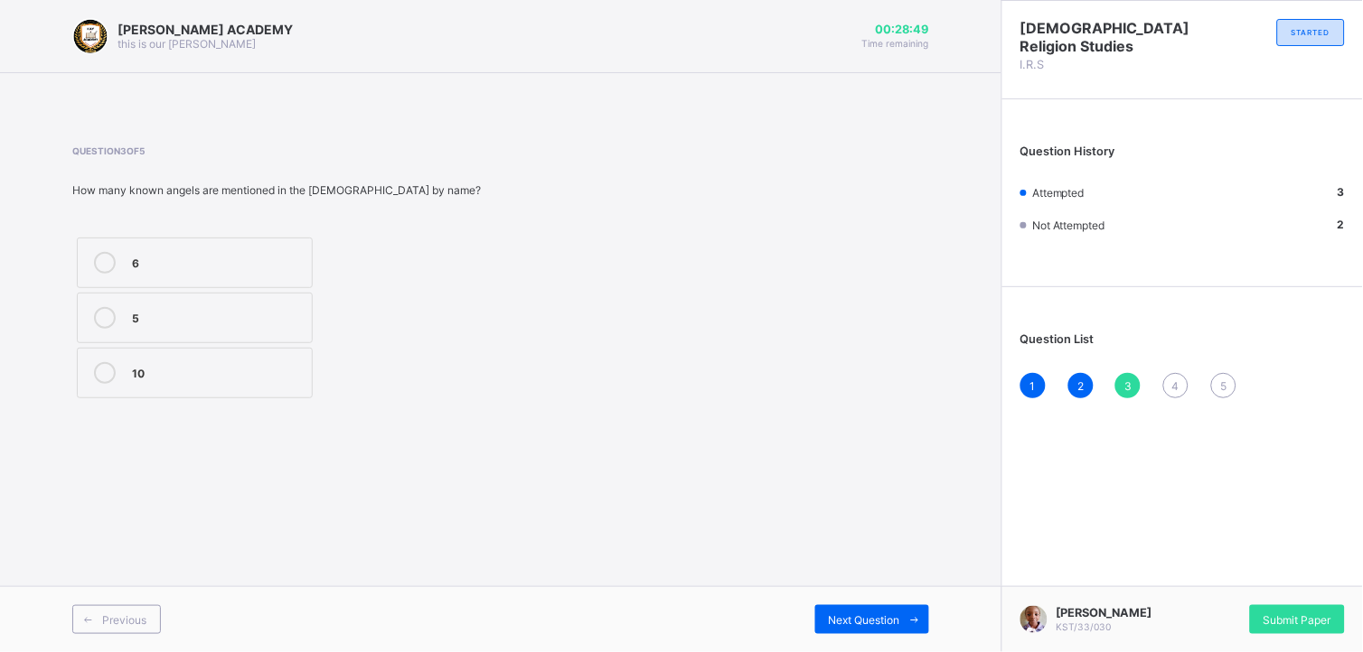
click at [100, 366] on icon at bounding box center [105, 373] width 22 height 22
click at [865, 620] on span "Next Question" at bounding box center [864, 621] width 71 height 14
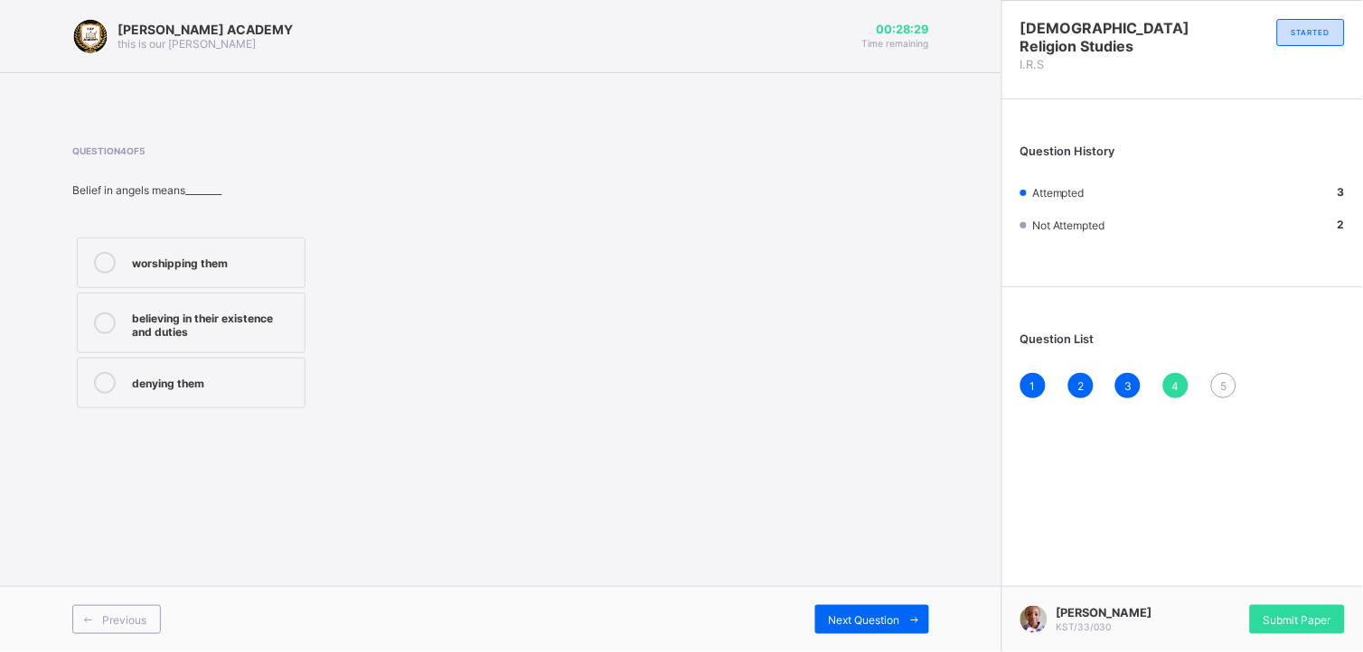
click at [103, 258] on icon at bounding box center [105, 263] width 22 height 22
click at [865, 626] on span "Next Question" at bounding box center [864, 621] width 71 height 14
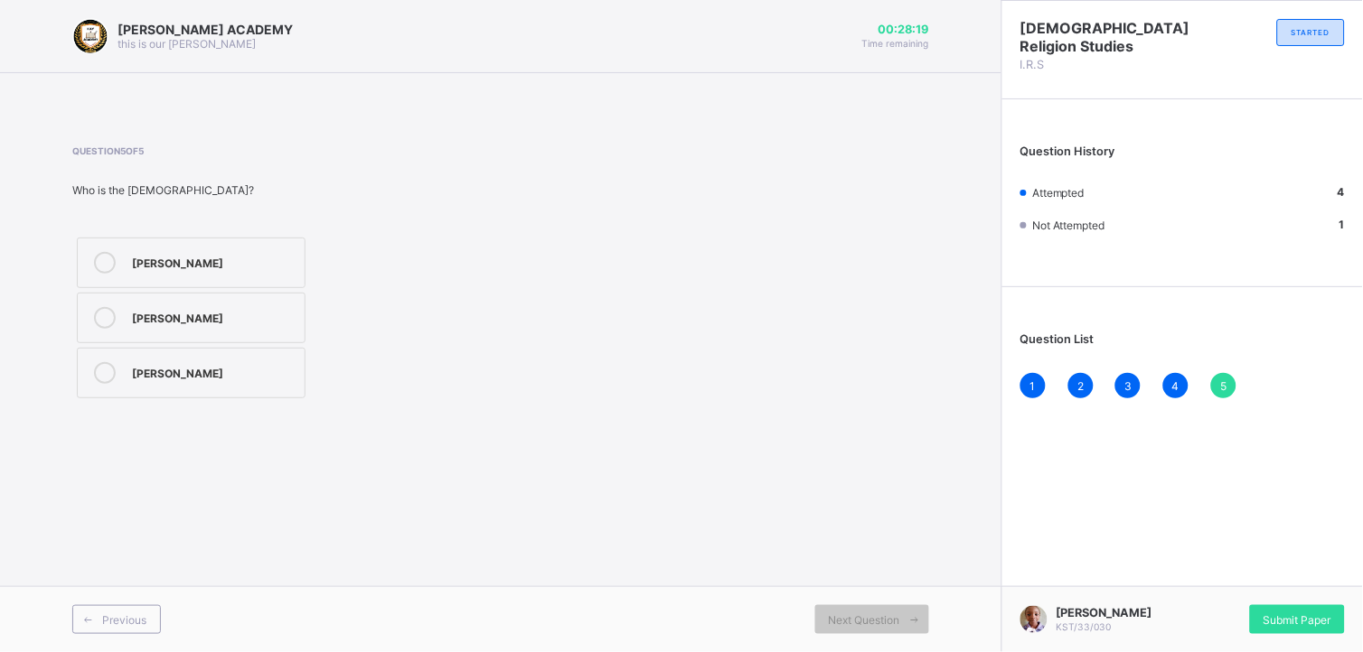
click at [108, 363] on icon at bounding box center [105, 373] width 22 height 22
click at [97, 317] on icon at bounding box center [105, 318] width 22 height 22
click at [1285, 622] on span "Submit Paper" at bounding box center [1297, 621] width 68 height 14
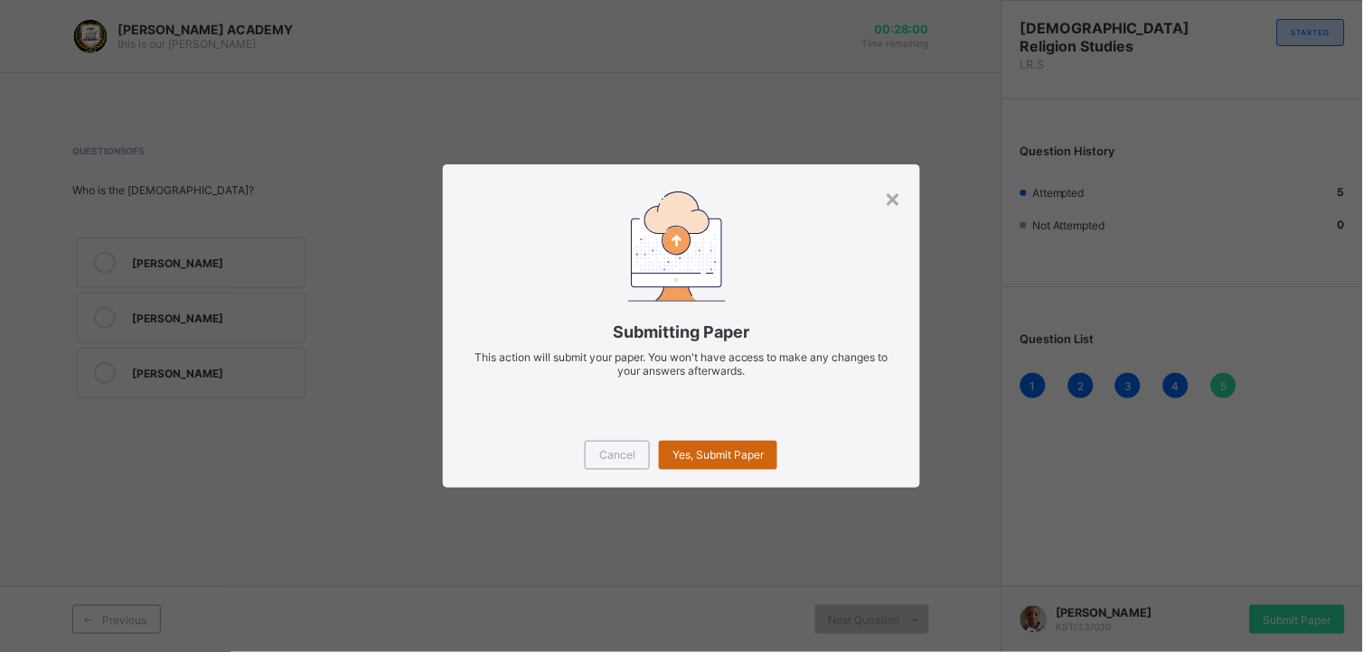
click at [753, 459] on span "Yes, Submit Paper" at bounding box center [717, 455] width 91 height 14
drag, startPoint x: 753, startPoint y: 459, endPoint x: 735, endPoint y: 463, distance: 18.4
click at [735, 463] on div "Yes, Submit Paper" at bounding box center [718, 455] width 118 height 29
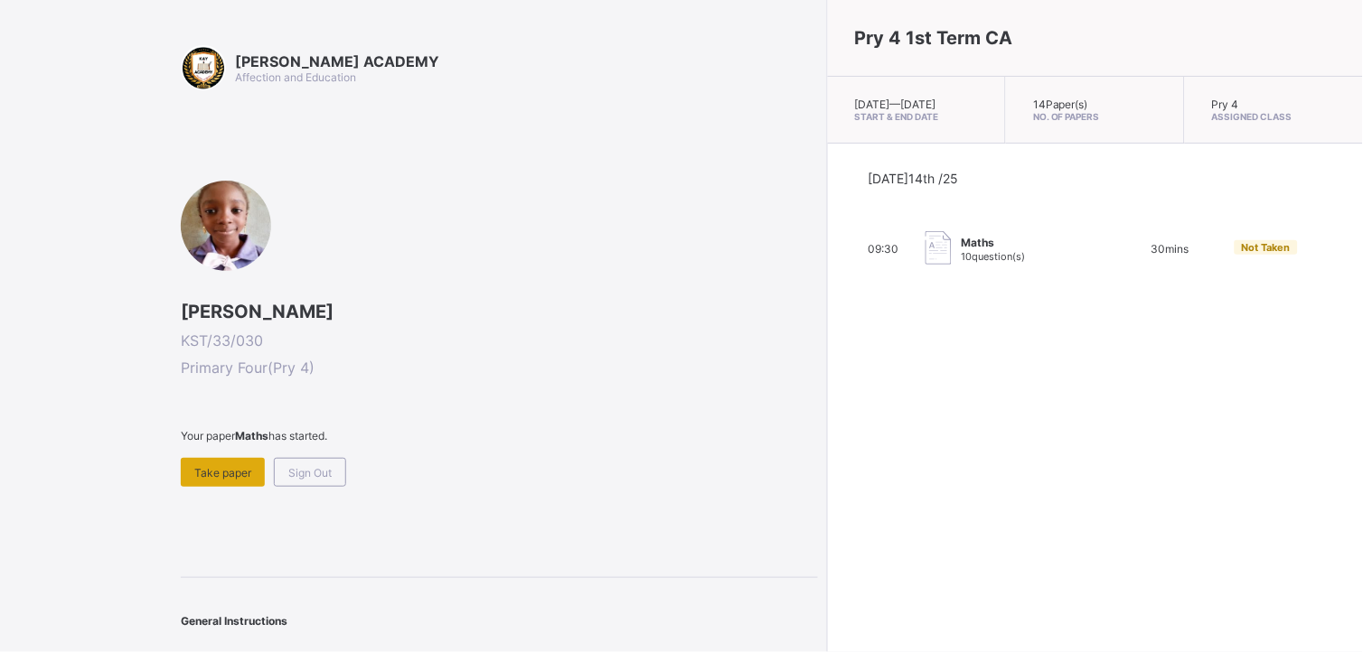
click at [214, 468] on span "Take paper" at bounding box center [222, 473] width 57 height 14
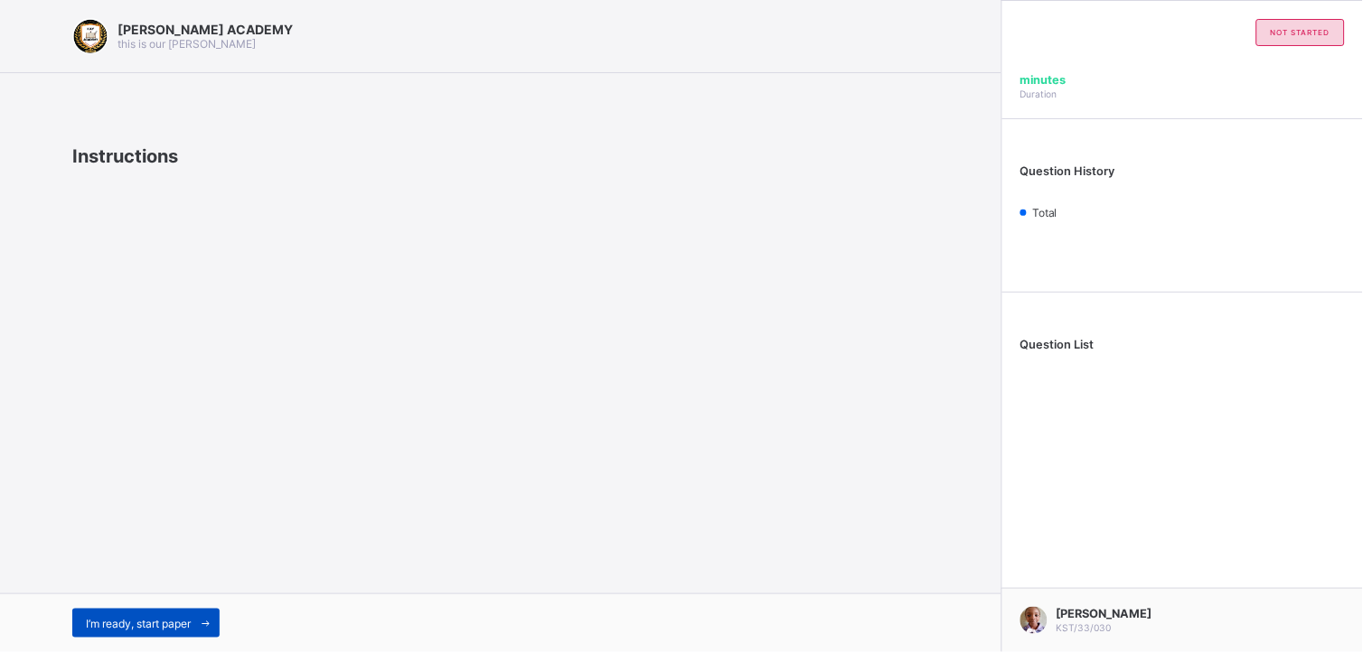
click at [155, 615] on div "I’m ready, start paper" at bounding box center [145, 623] width 147 height 29
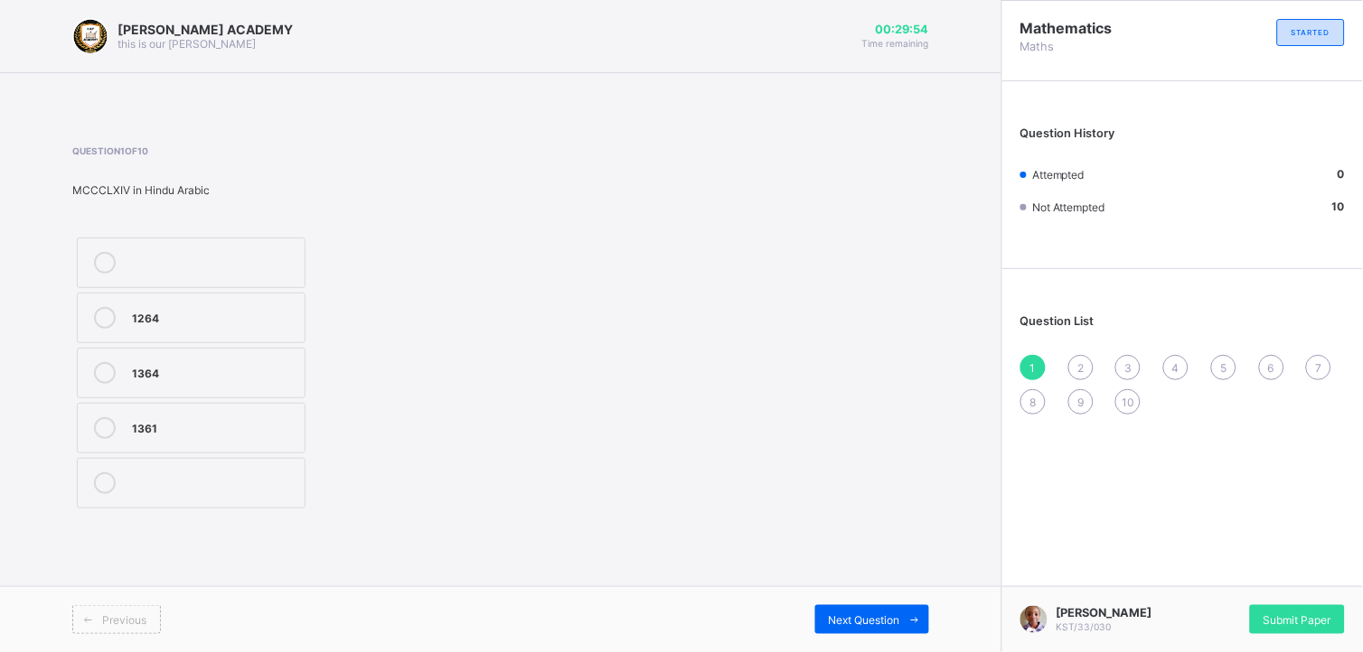
click at [97, 323] on icon at bounding box center [105, 318] width 22 height 22
click at [865, 618] on span "Next Question" at bounding box center [864, 621] width 71 height 14
click at [99, 317] on icon at bounding box center [105, 318] width 22 height 22
click at [856, 617] on span "Next Question" at bounding box center [864, 621] width 71 height 14
click at [97, 427] on icon at bounding box center [105, 429] width 22 height 22
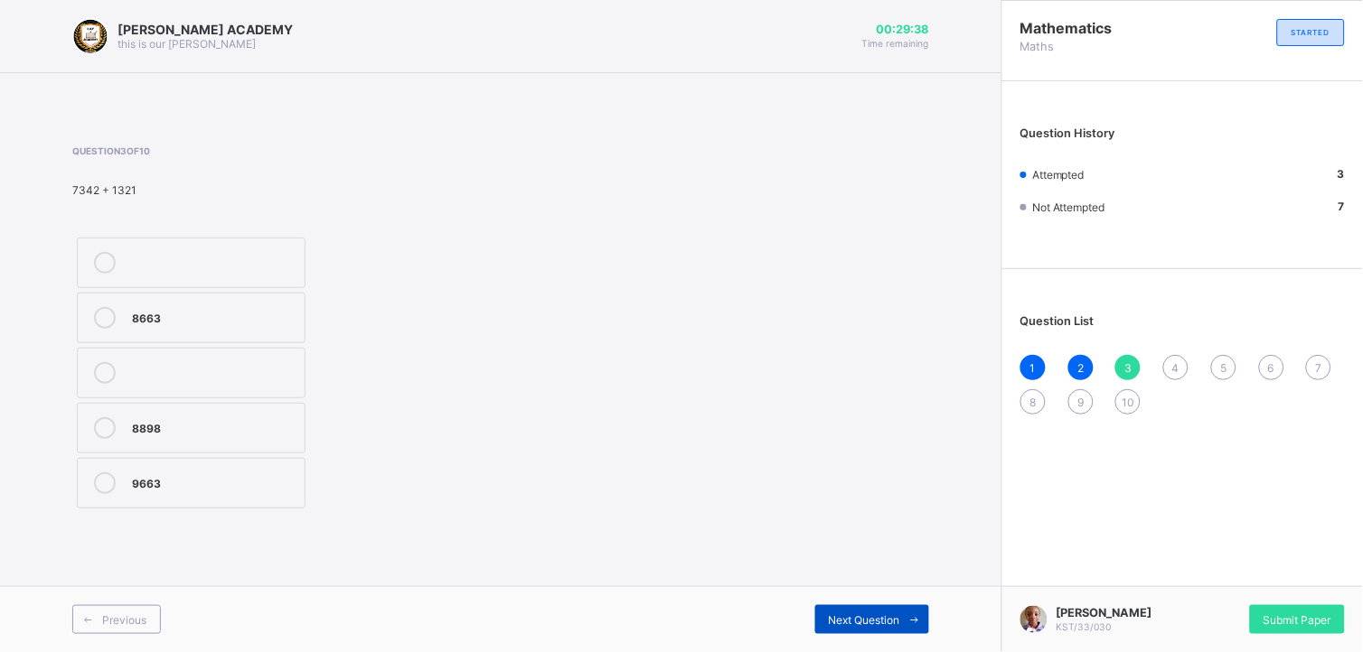
click at [835, 608] on div "Next Question" at bounding box center [872, 620] width 114 height 29
click at [97, 300] on label "<" at bounding box center [191, 318] width 229 height 51
click at [843, 616] on span "Next Question" at bounding box center [864, 621] width 71 height 14
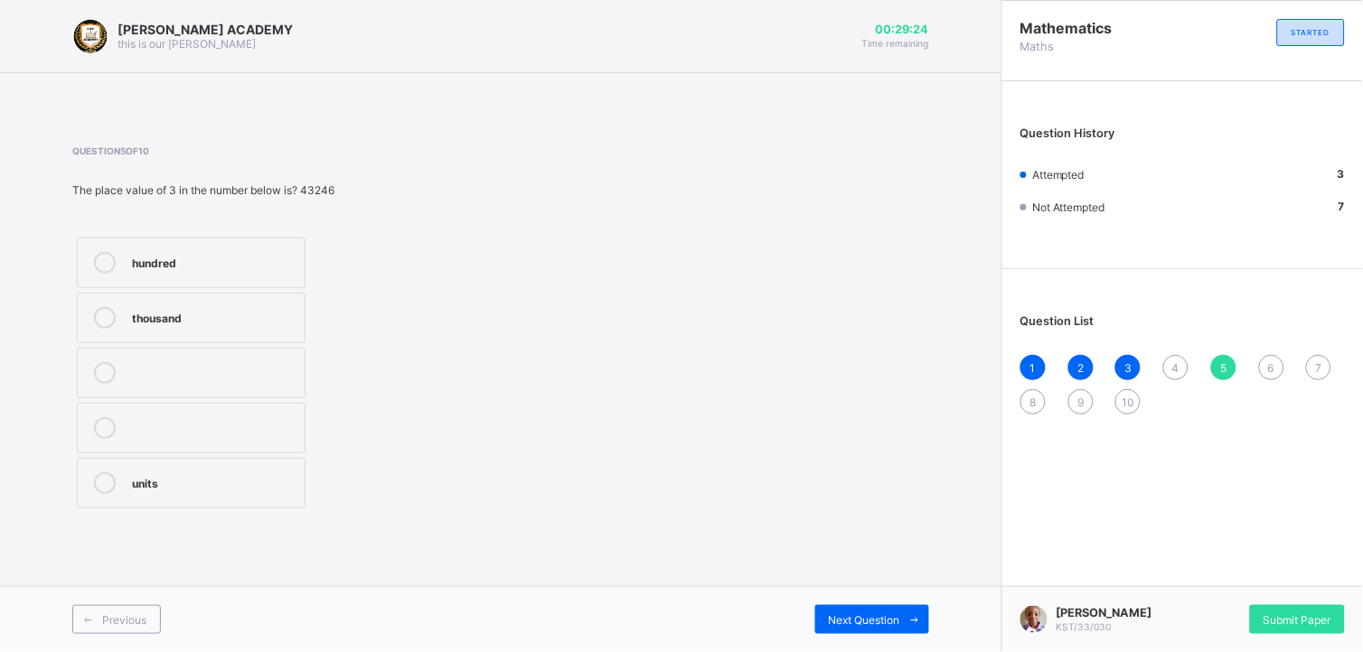
click at [1172, 367] on span "4" at bounding box center [1175, 368] width 7 height 14
click at [100, 322] on icon at bounding box center [105, 318] width 22 height 22
click at [857, 612] on div "Next Question" at bounding box center [872, 620] width 114 height 29
click at [100, 323] on icon at bounding box center [105, 318] width 22 height 22
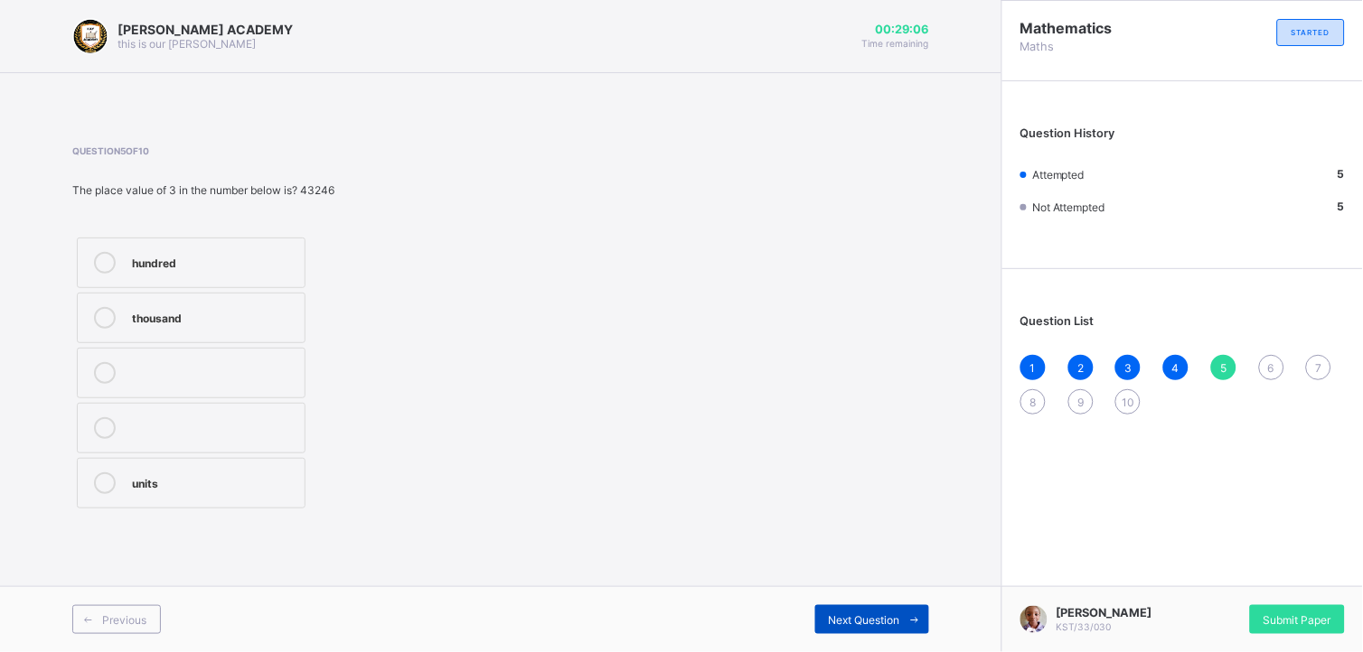
click at [860, 612] on div "Next Question" at bounding box center [872, 620] width 114 height 29
click at [97, 324] on icon at bounding box center [105, 318] width 22 height 22
click at [837, 607] on div "Next Question" at bounding box center [872, 620] width 114 height 29
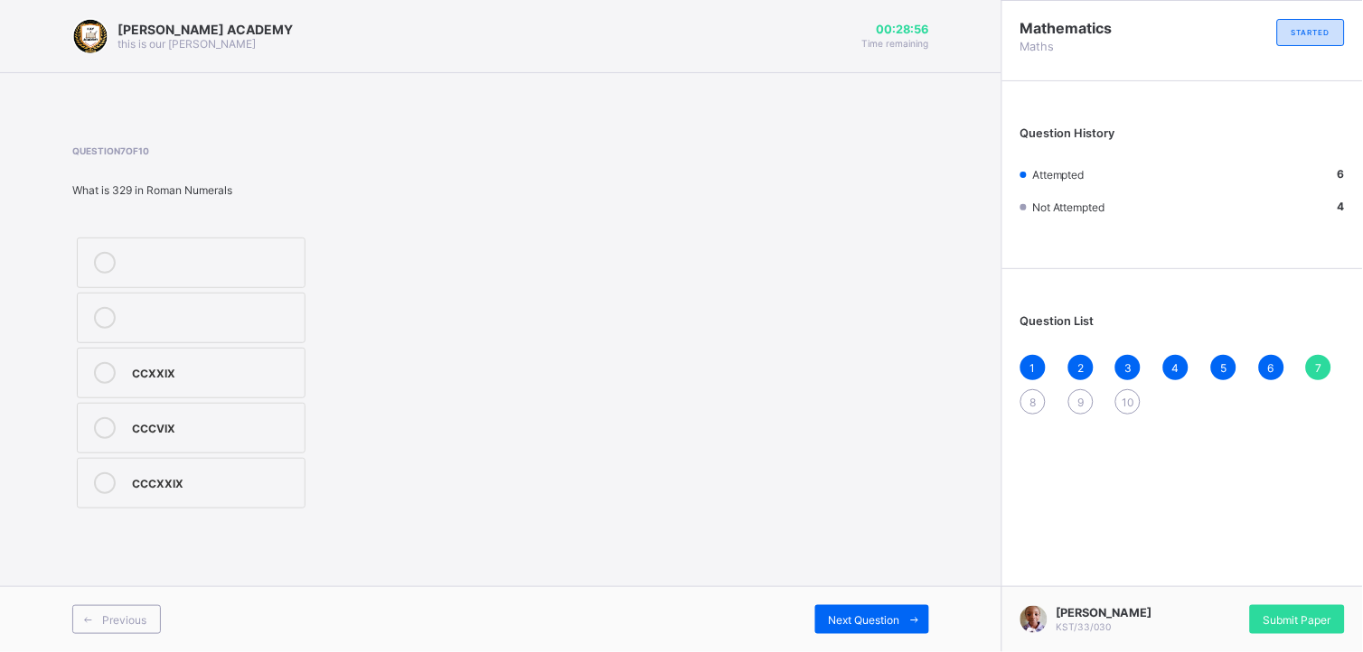
click at [102, 476] on icon at bounding box center [105, 484] width 22 height 22
click at [836, 606] on div "Next Question" at bounding box center [872, 620] width 114 height 29
click at [105, 361] on label "9788" at bounding box center [191, 373] width 229 height 51
click at [868, 615] on span "Next Question" at bounding box center [864, 621] width 71 height 14
click at [101, 371] on icon at bounding box center [105, 373] width 22 height 22
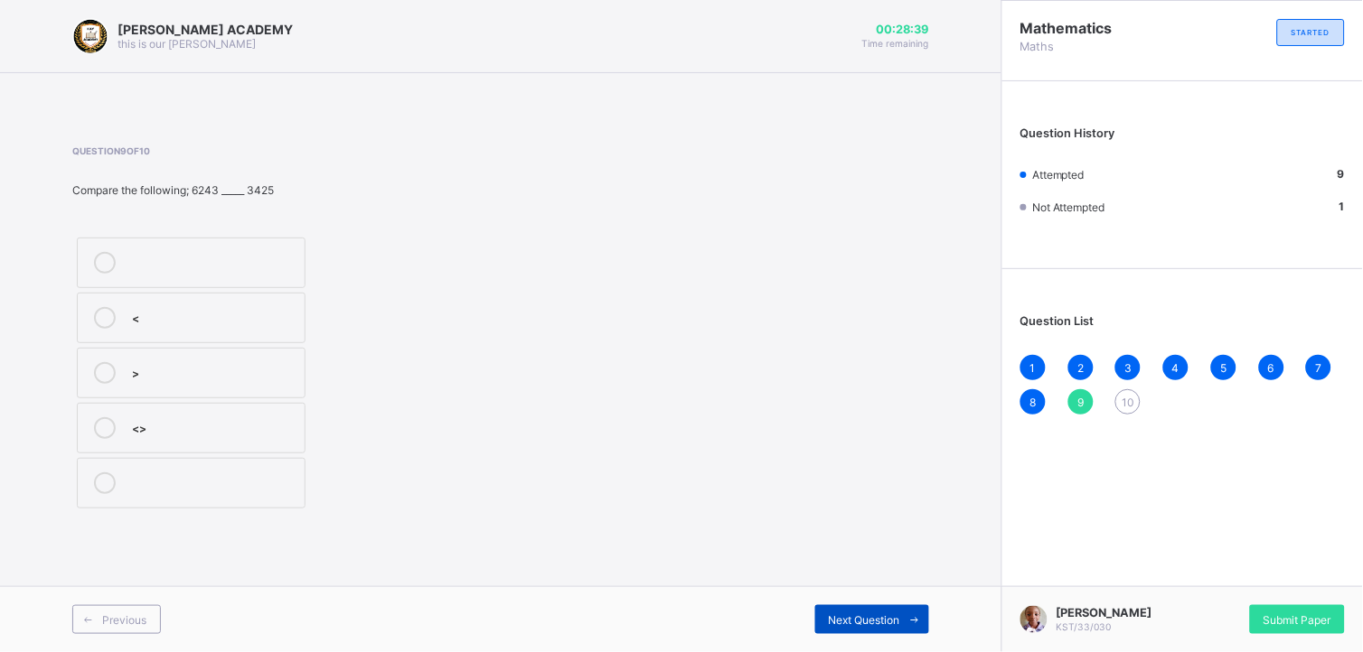
click at [866, 614] on span "Next Question" at bounding box center [864, 621] width 71 height 14
drag, startPoint x: 107, startPoint y: 479, endPoint x: 561, endPoint y: 546, distance: 459.5
click at [561, 546] on div "[PERSON_NAME] ACADEMY this is our [PERSON_NAME] 00:28:34 Time remaining Questio…" at bounding box center [500, 326] width 1001 height 652
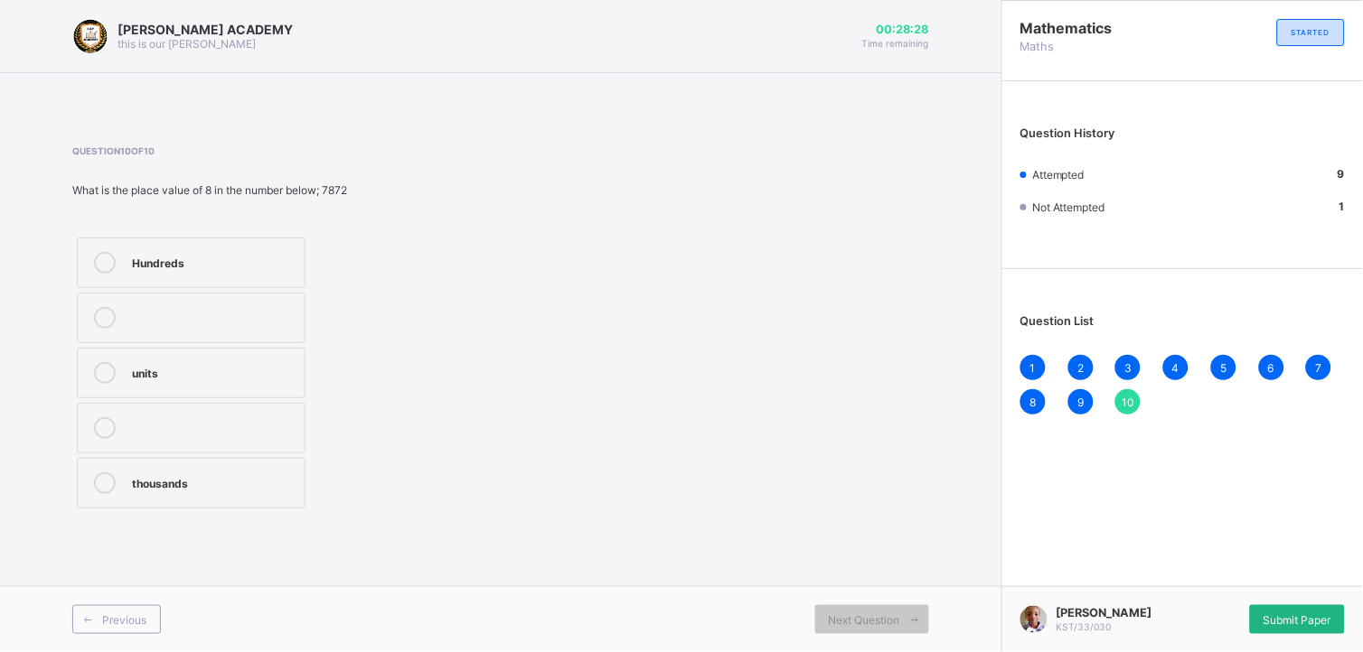
click at [1283, 614] on span "Submit Paper" at bounding box center [1297, 621] width 68 height 14
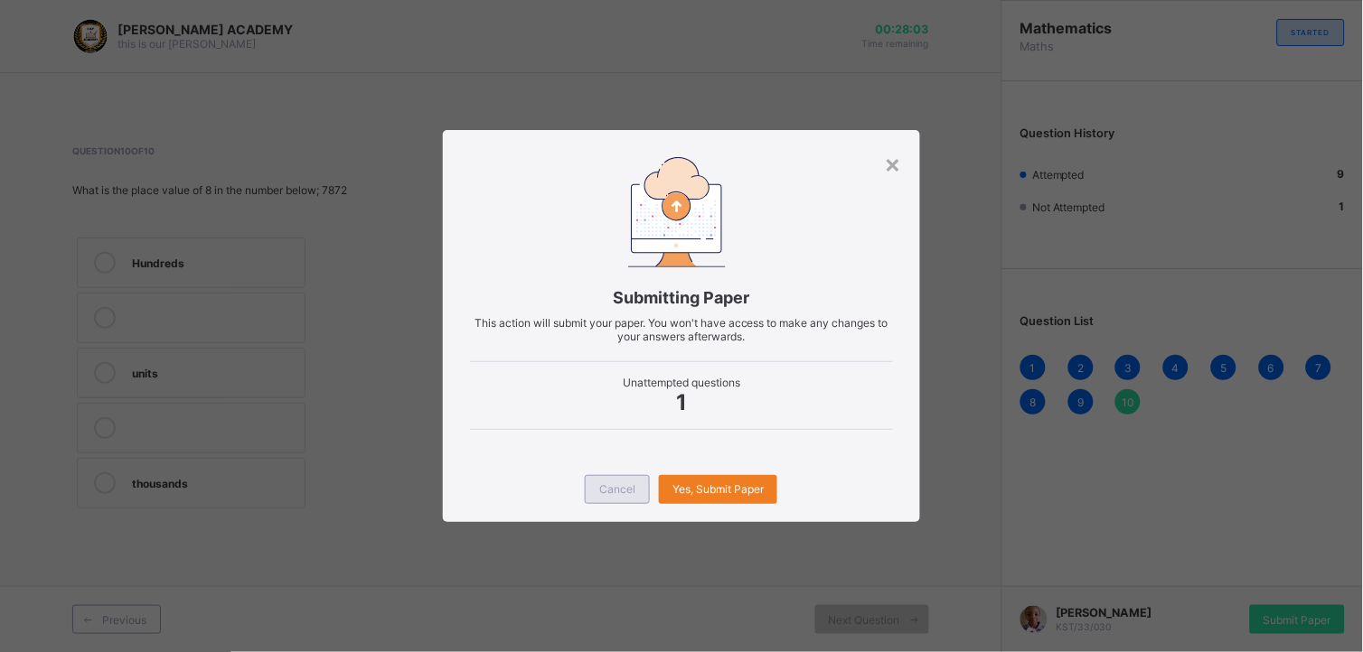
click at [611, 500] on div "Cancel" at bounding box center [617, 489] width 65 height 29
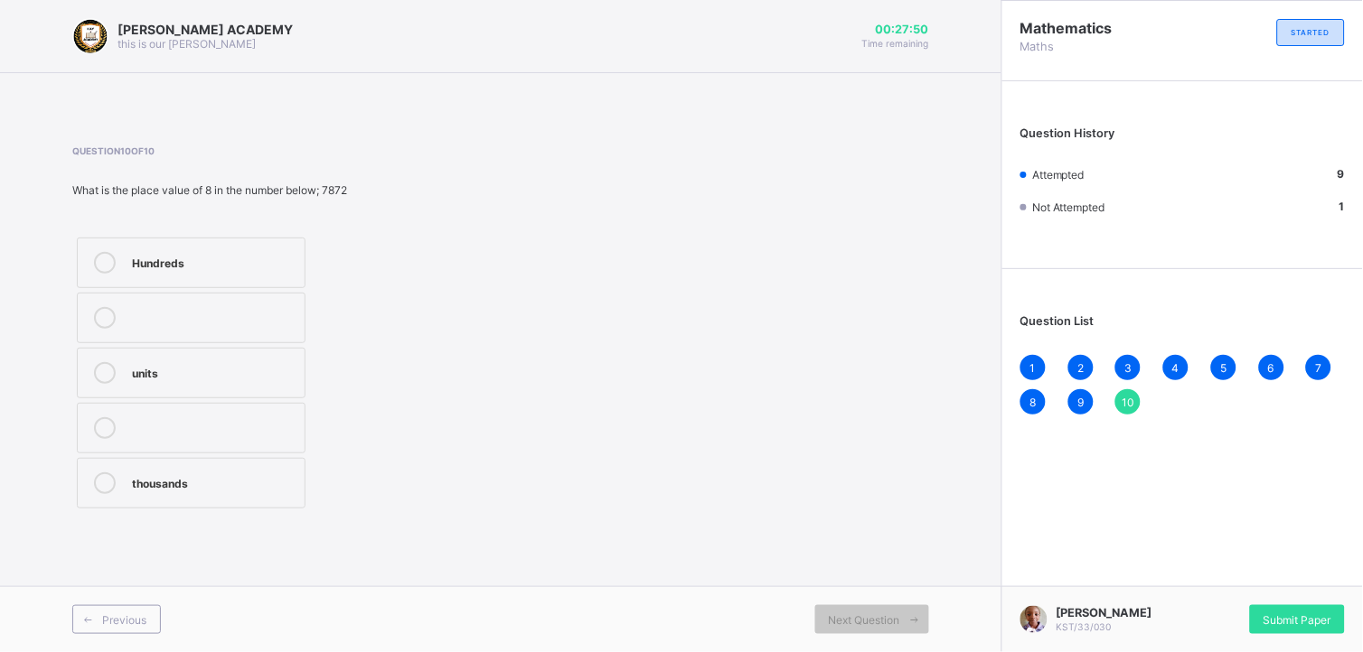
click at [98, 258] on icon at bounding box center [105, 263] width 22 height 22
click at [1266, 614] on span "Submit Paper" at bounding box center [1297, 621] width 68 height 14
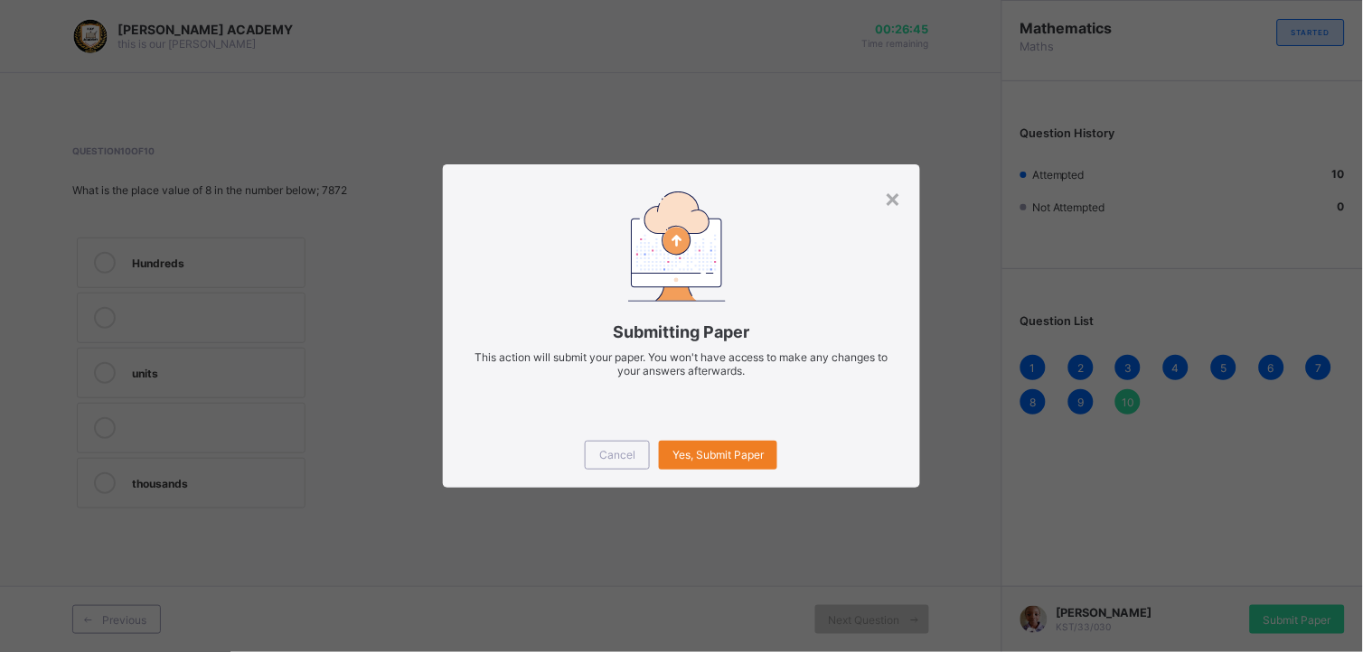
click at [699, 471] on div "Cancel Yes, Submit Paper" at bounding box center [681, 455] width 477 height 65
click at [709, 455] on span "Yes, Submit Paper" at bounding box center [717, 455] width 91 height 14
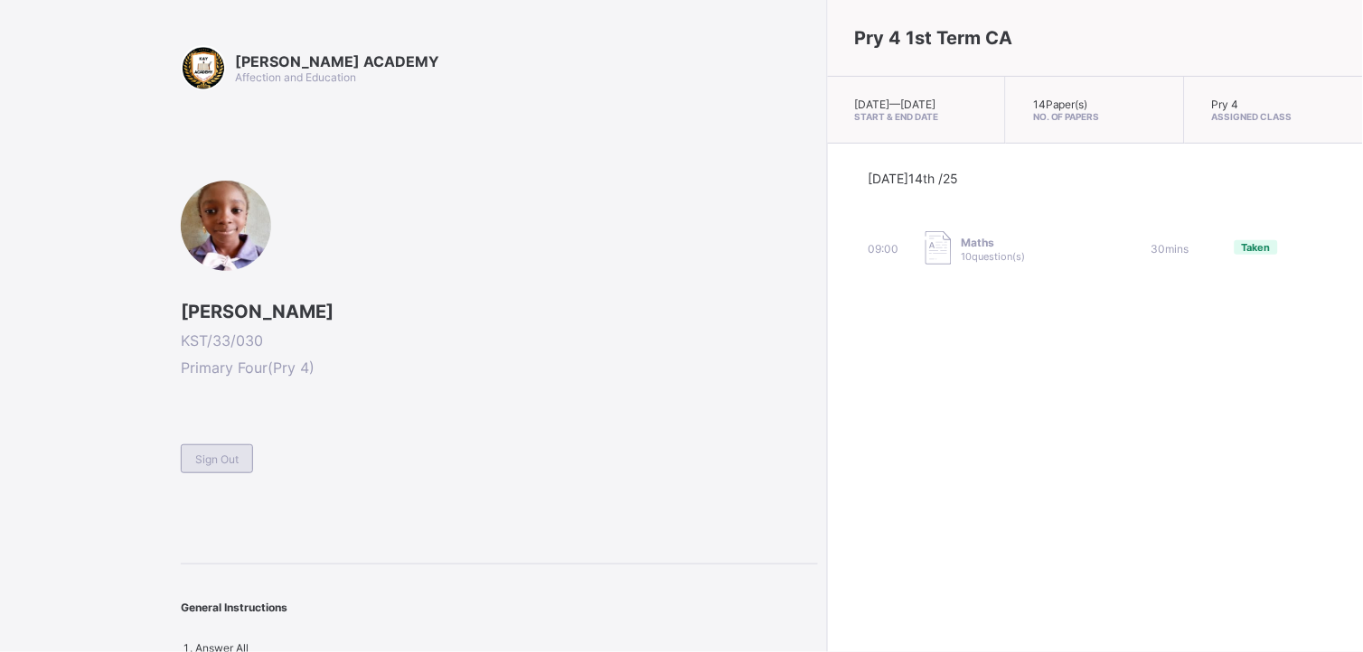
click at [209, 453] on span "Sign Out" at bounding box center [216, 460] width 43 height 14
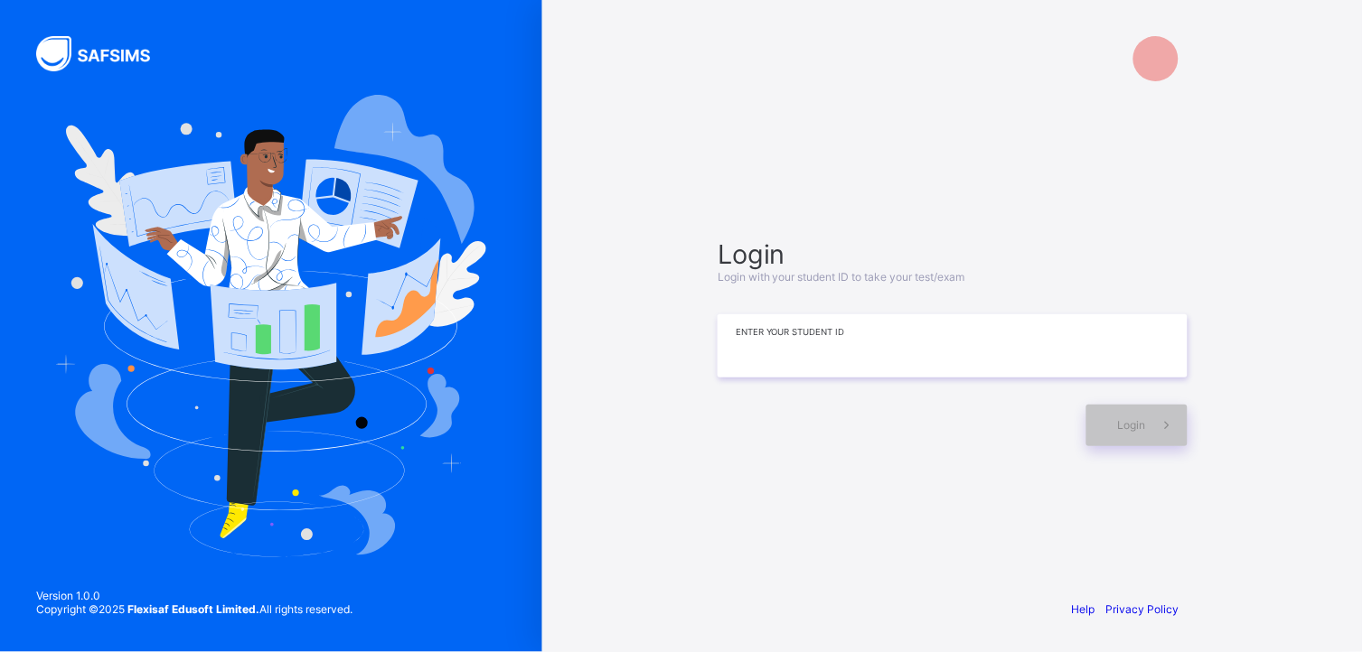
click at [787, 362] on input at bounding box center [953, 345] width 470 height 63
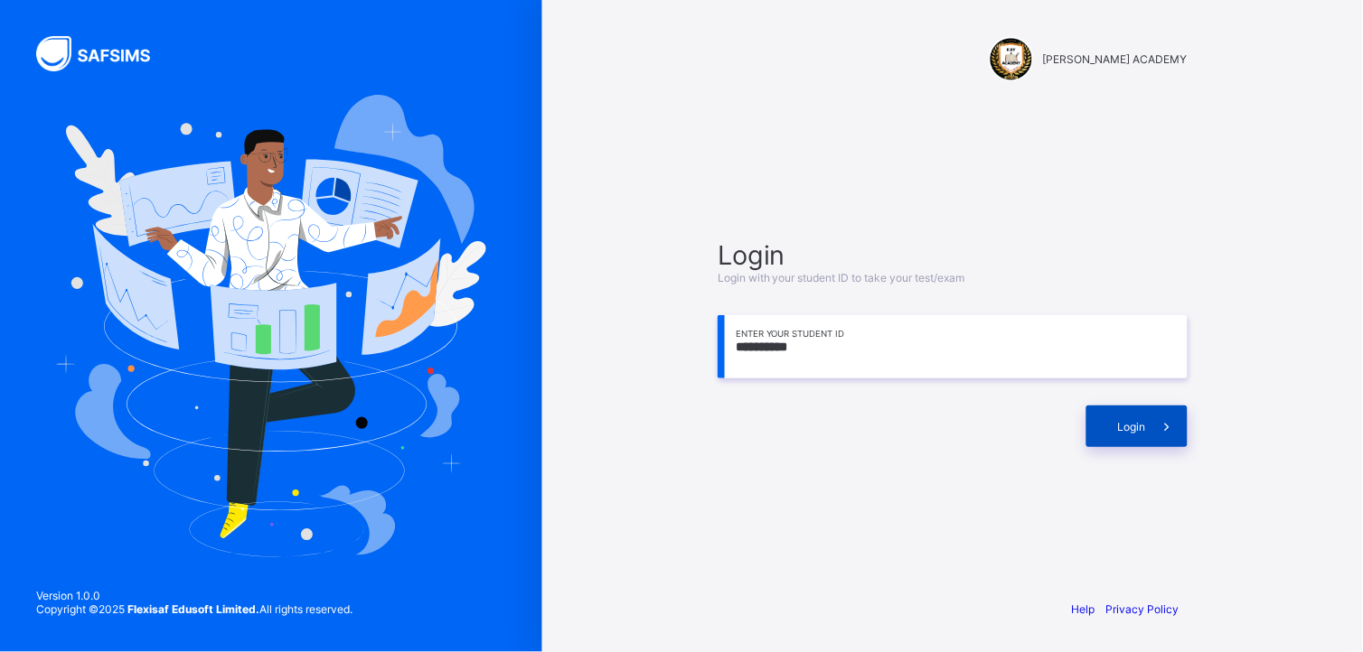
type input "**********"
click at [1122, 429] on span "Login" at bounding box center [1132, 427] width 28 height 14
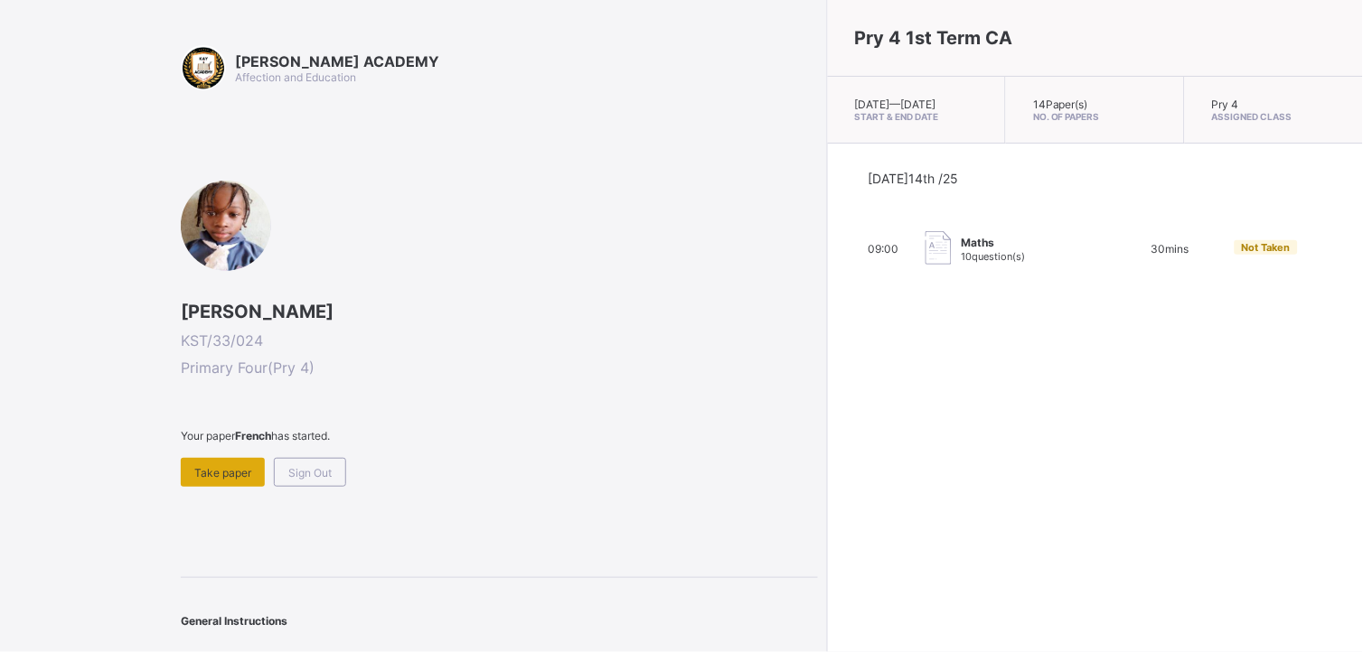
click at [221, 458] on div "Take paper" at bounding box center [223, 472] width 84 height 29
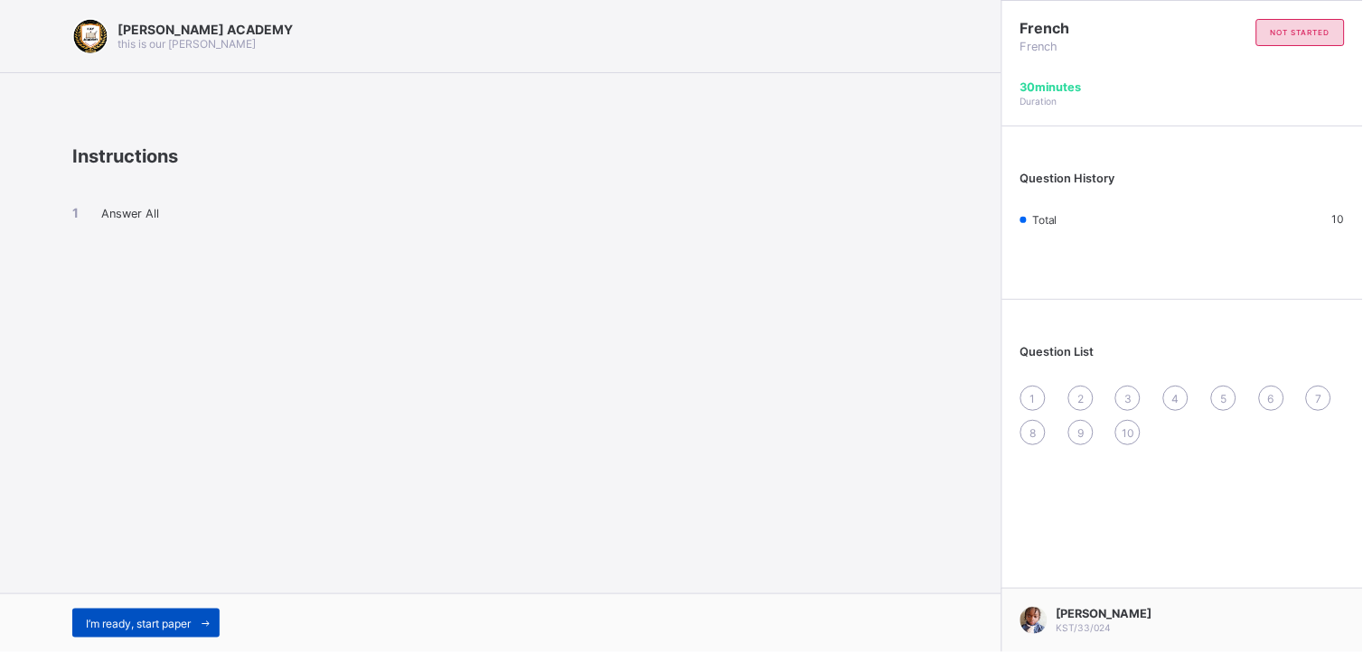
click at [169, 609] on div "I’m ready, start paper" at bounding box center [145, 623] width 147 height 29
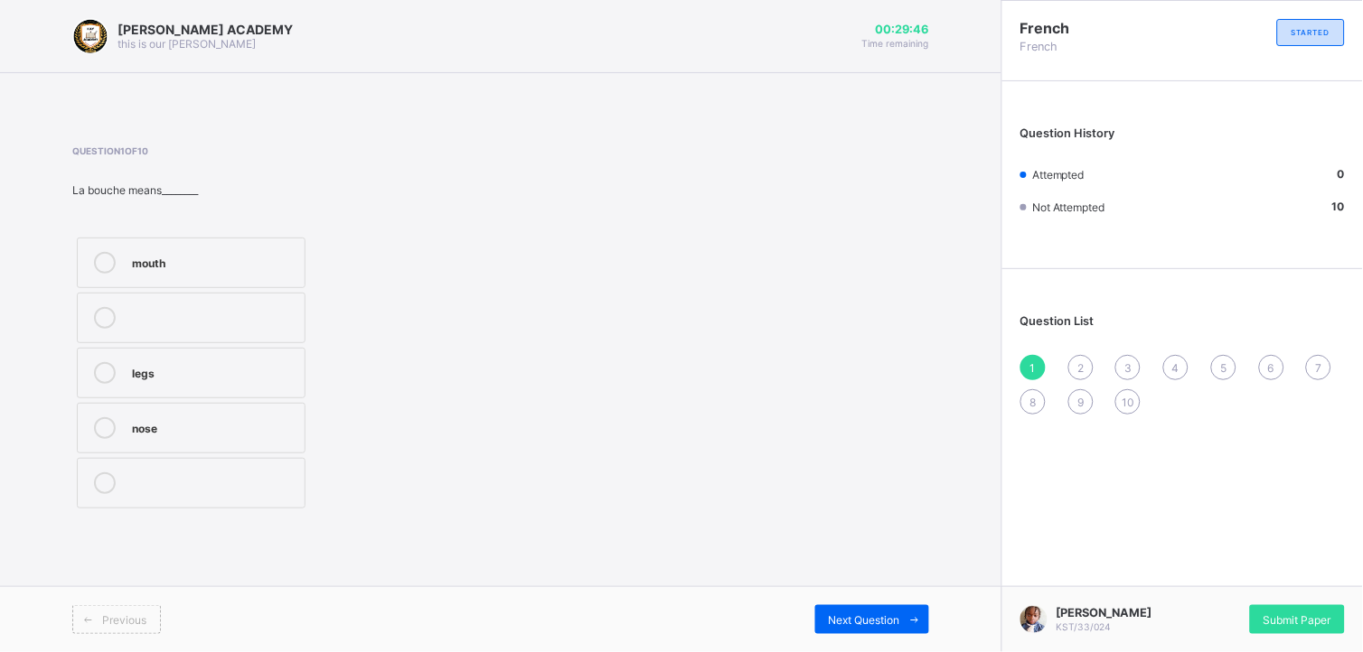
click at [149, 254] on div "mouth" at bounding box center [214, 261] width 164 height 18
click at [844, 614] on span "Next Question" at bounding box center [864, 621] width 71 height 14
click at [294, 321] on div "head" at bounding box center [214, 316] width 164 height 18
click at [878, 615] on span "Next Question" at bounding box center [864, 621] width 71 height 14
click at [220, 432] on div "what is your name?" at bounding box center [214, 427] width 164 height 18
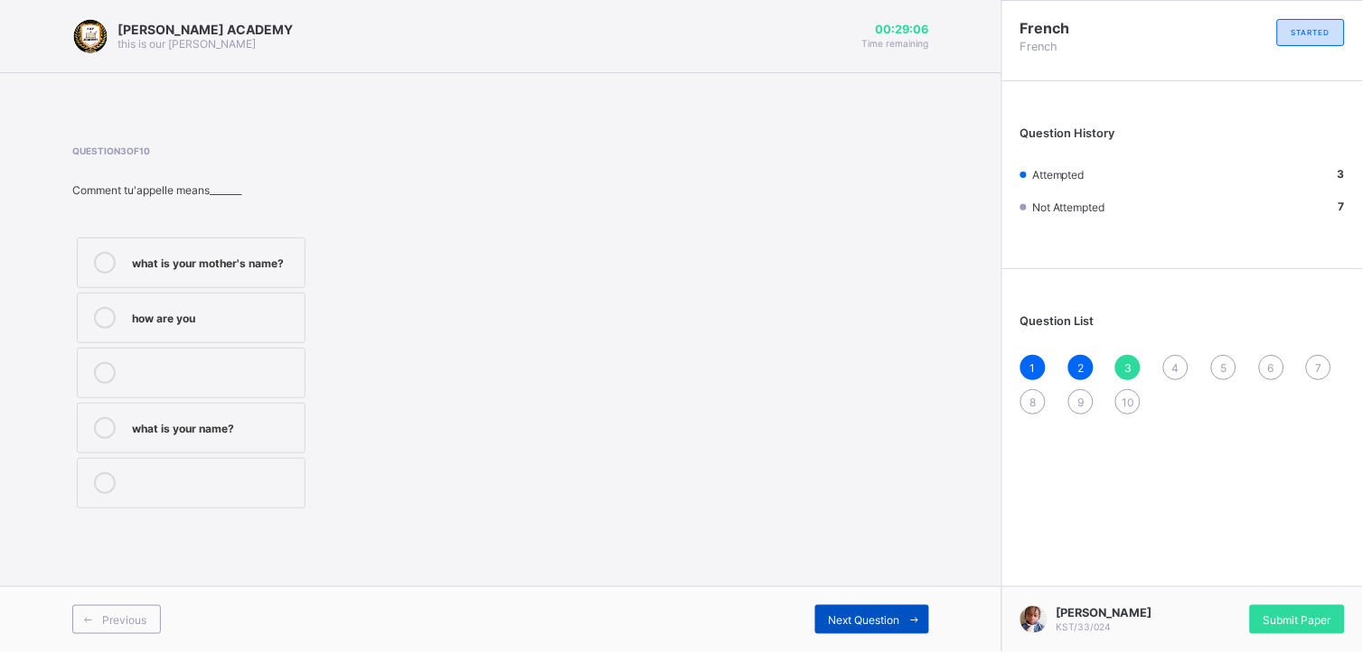
click at [917, 607] on span at bounding box center [914, 620] width 29 height 29
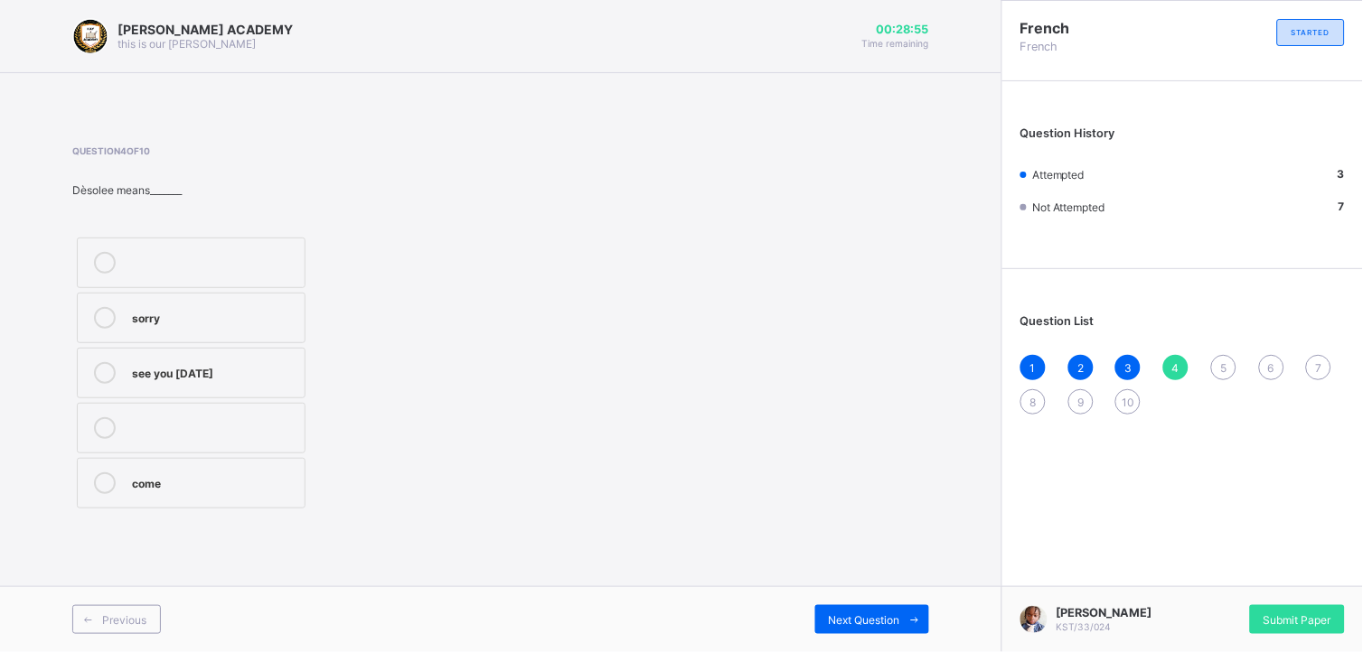
click at [276, 299] on label "sorry" at bounding box center [191, 318] width 229 height 51
click at [893, 622] on span "Next Question" at bounding box center [864, 621] width 71 height 14
click at [196, 268] on div "come" at bounding box center [214, 261] width 164 height 18
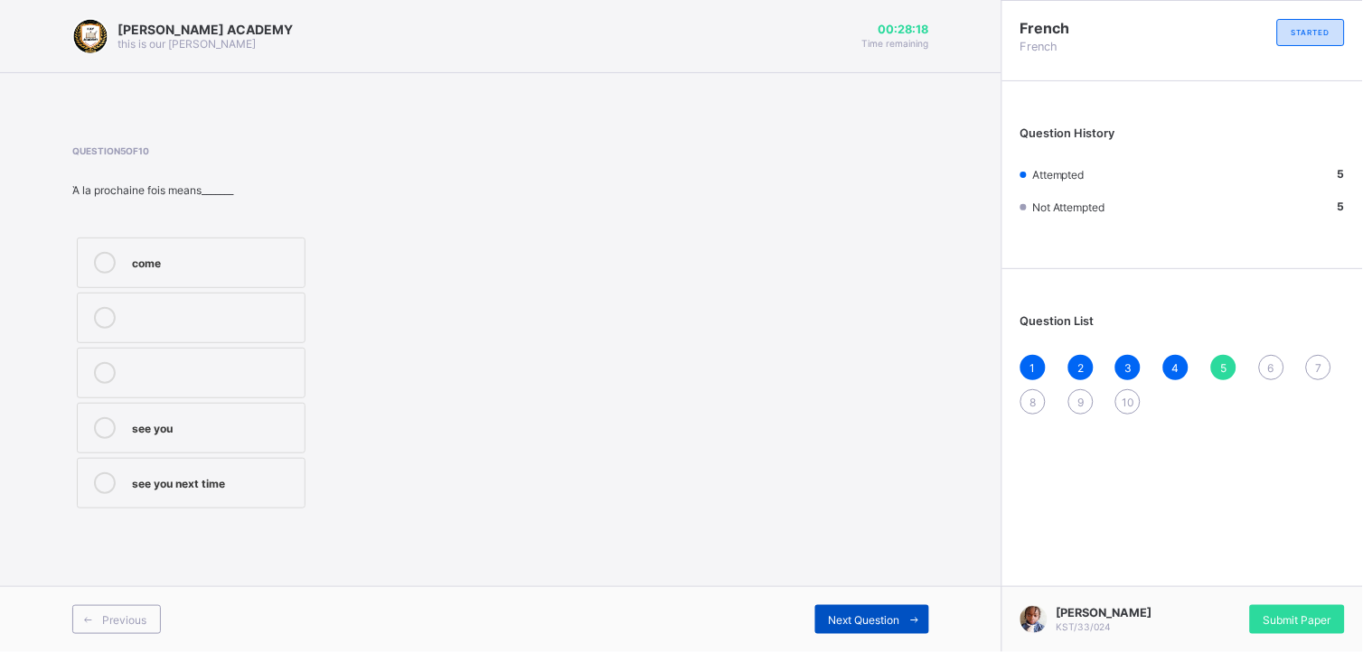
click at [855, 615] on span "Next Question" at bounding box center [864, 621] width 71 height 14
click at [244, 498] on label "see you soon" at bounding box center [191, 483] width 229 height 51
click at [853, 611] on div "Next Question" at bounding box center [872, 620] width 114 height 29
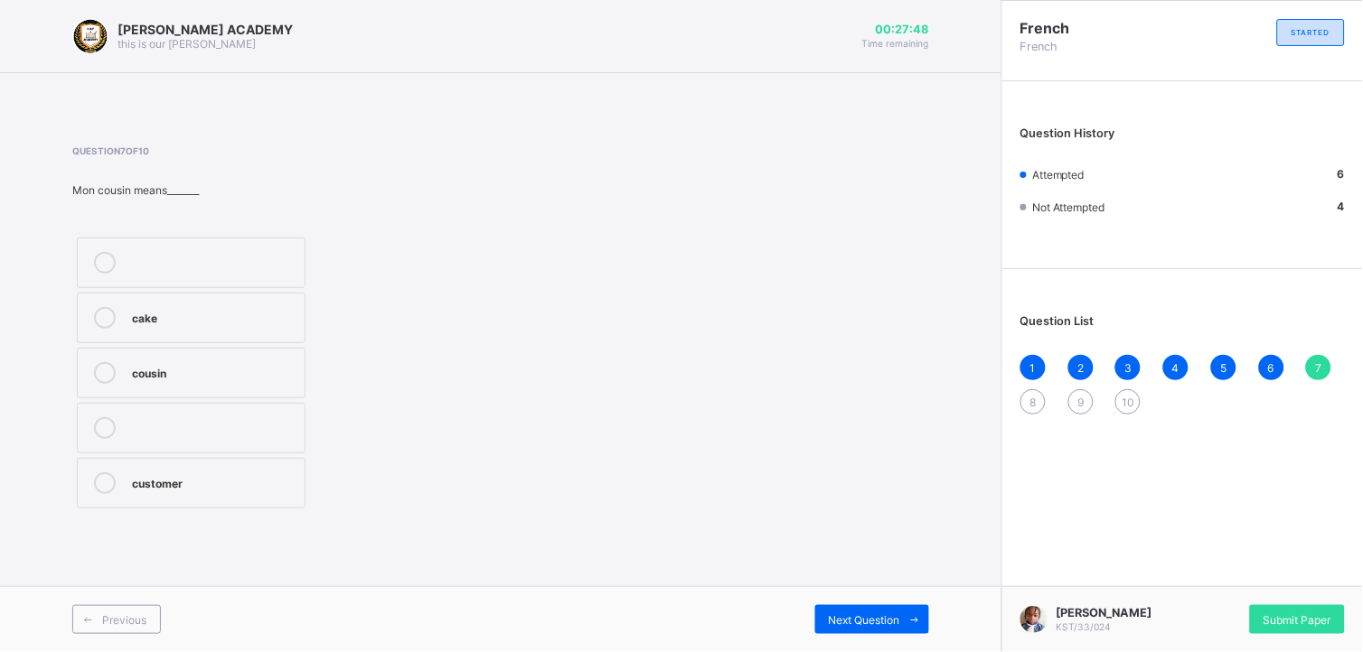
click at [298, 369] on label "cousin" at bounding box center [191, 373] width 229 height 51
click at [870, 607] on div "Next Question" at bounding box center [872, 620] width 114 height 29
click at [226, 252] on div "mother" at bounding box center [214, 261] width 164 height 18
click at [845, 622] on span "Next Question" at bounding box center [864, 621] width 71 height 14
click at [253, 454] on label "sister" at bounding box center [191, 428] width 229 height 51
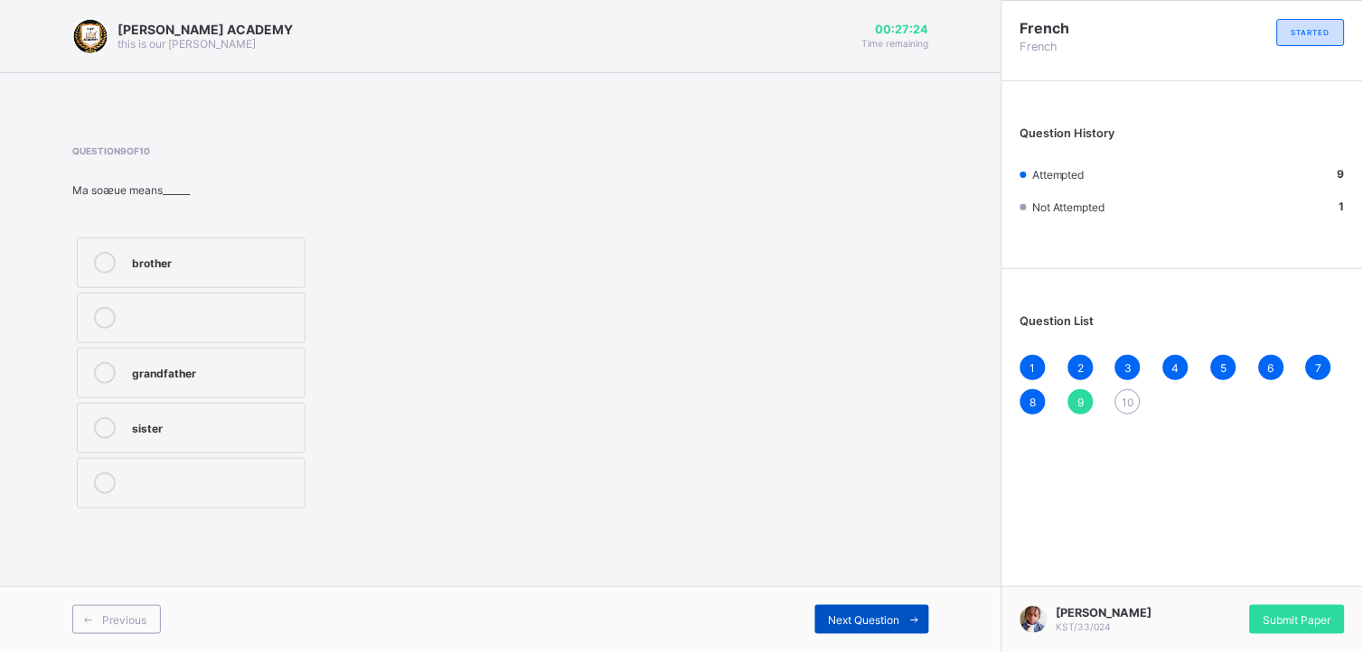
click at [889, 626] on span "Next Question" at bounding box center [864, 621] width 71 height 14
click at [239, 358] on label "father" at bounding box center [191, 373] width 229 height 51
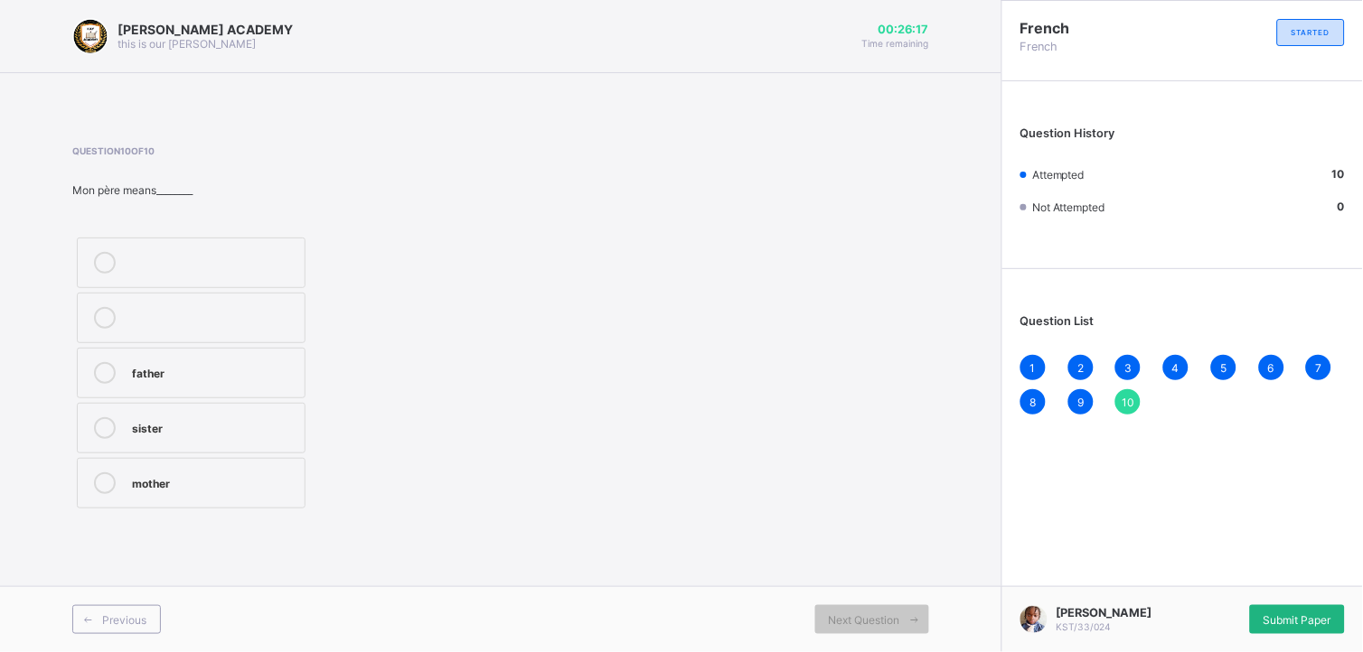
click at [1287, 615] on span "Submit Paper" at bounding box center [1297, 621] width 68 height 14
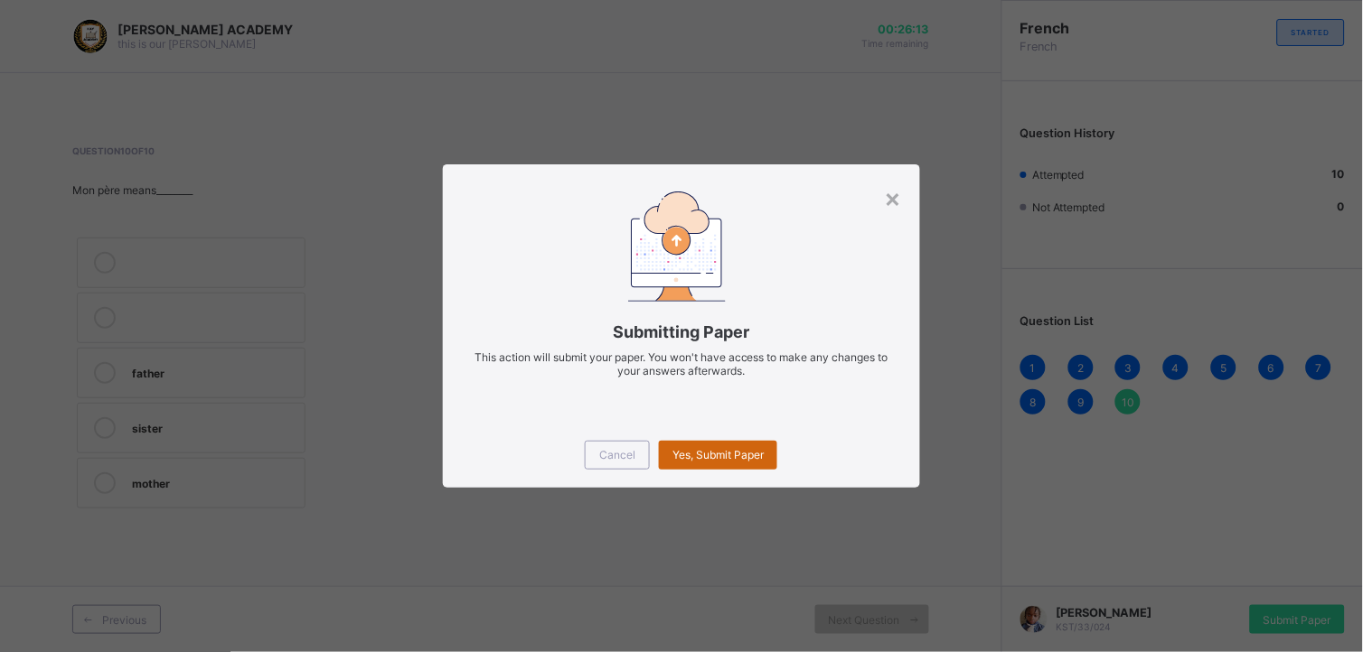
click at [745, 458] on span "Yes, Submit Paper" at bounding box center [717, 455] width 91 height 14
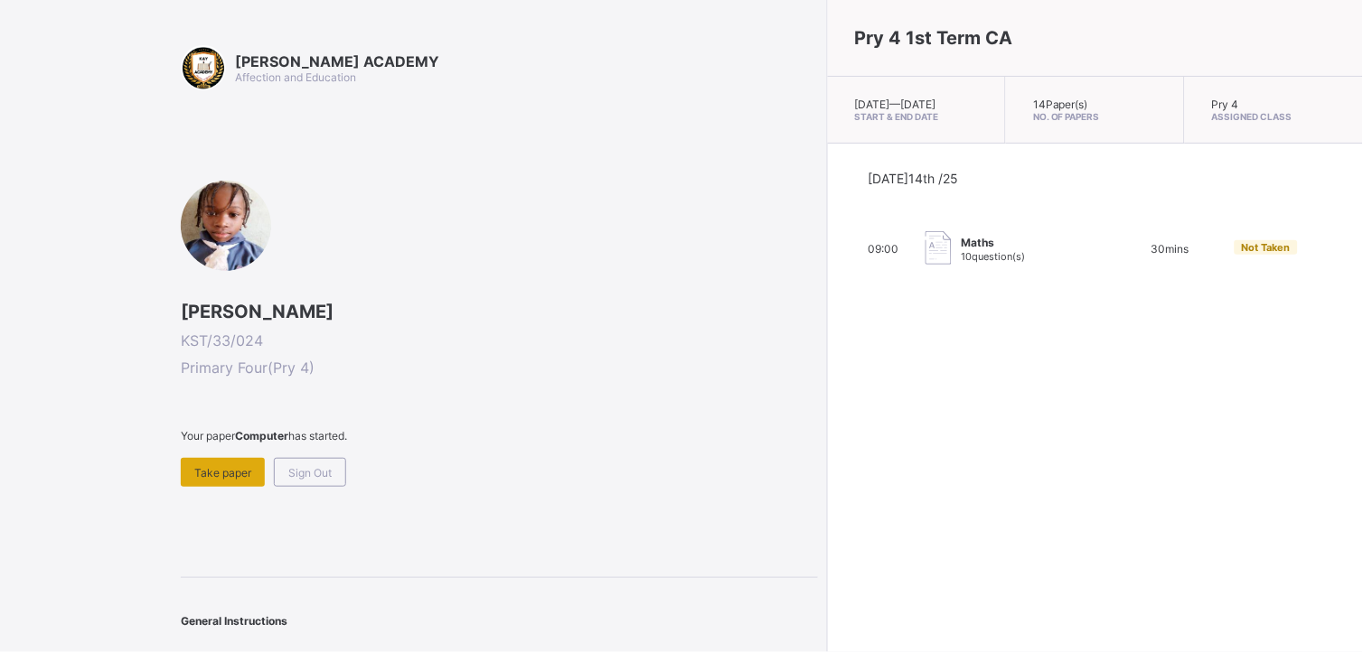
click at [239, 466] on span "Take paper" at bounding box center [222, 473] width 57 height 14
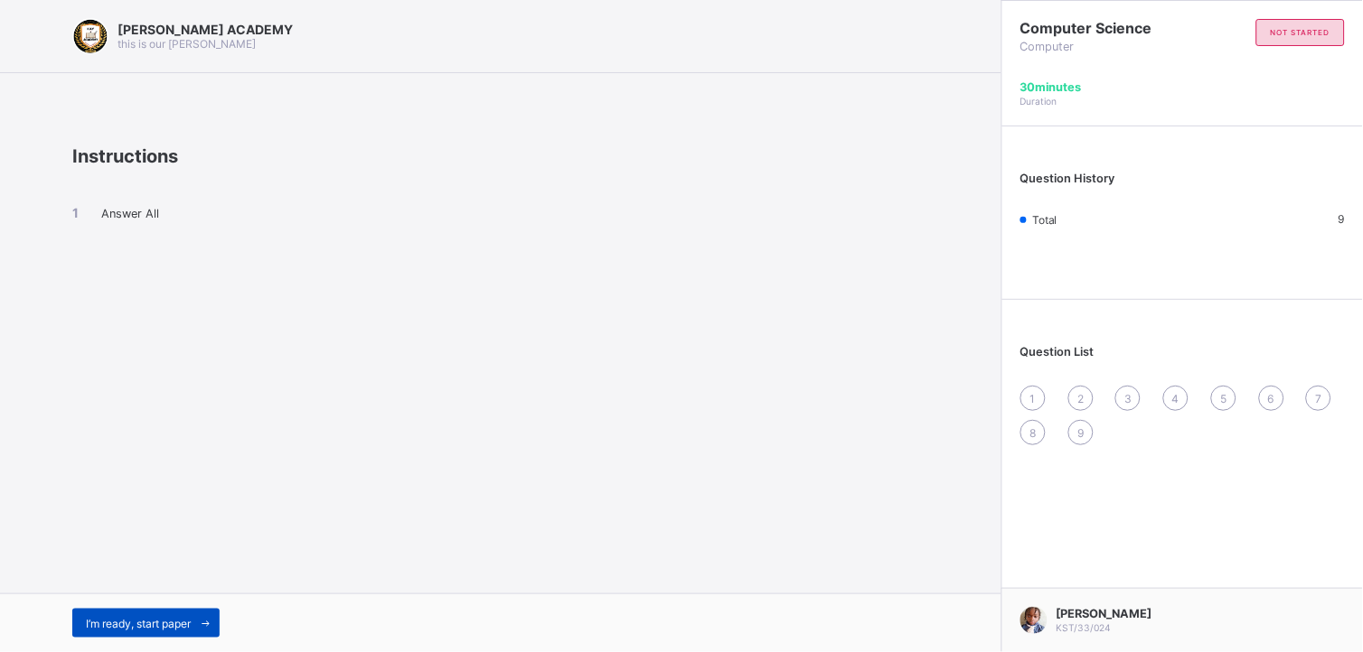
click at [120, 615] on div "I’m ready, start paper" at bounding box center [145, 623] width 147 height 29
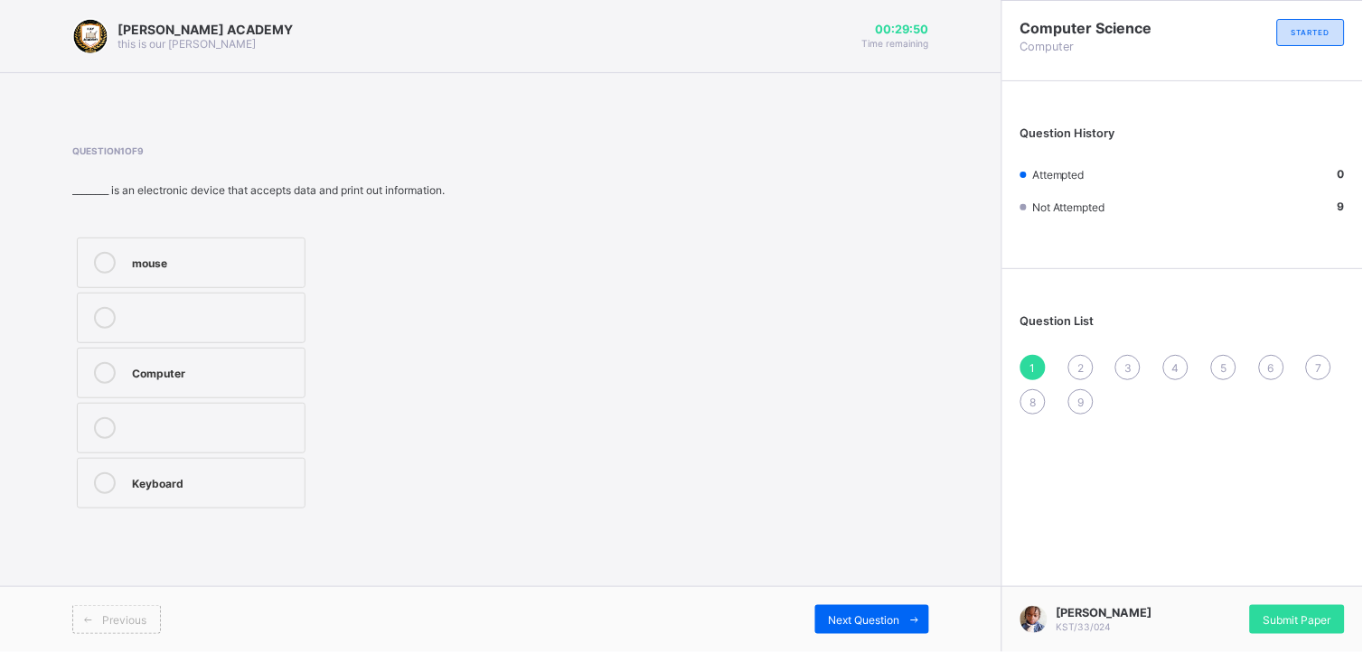
click at [136, 366] on div "Computer" at bounding box center [214, 371] width 164 height 18
click at [874, 614] on span "Next Question" at bounding box center [864, 621] width 71 height 14
click at [268, 477] on div "Travelling" at bounding box center [214, 482] width 164 height 18
click at [914, 615] on icon at bounding box center [915, 621] width 14 height 12
click at [278, 426] on div "TRUE" at bounding box center [214, 427] width 164 height 18
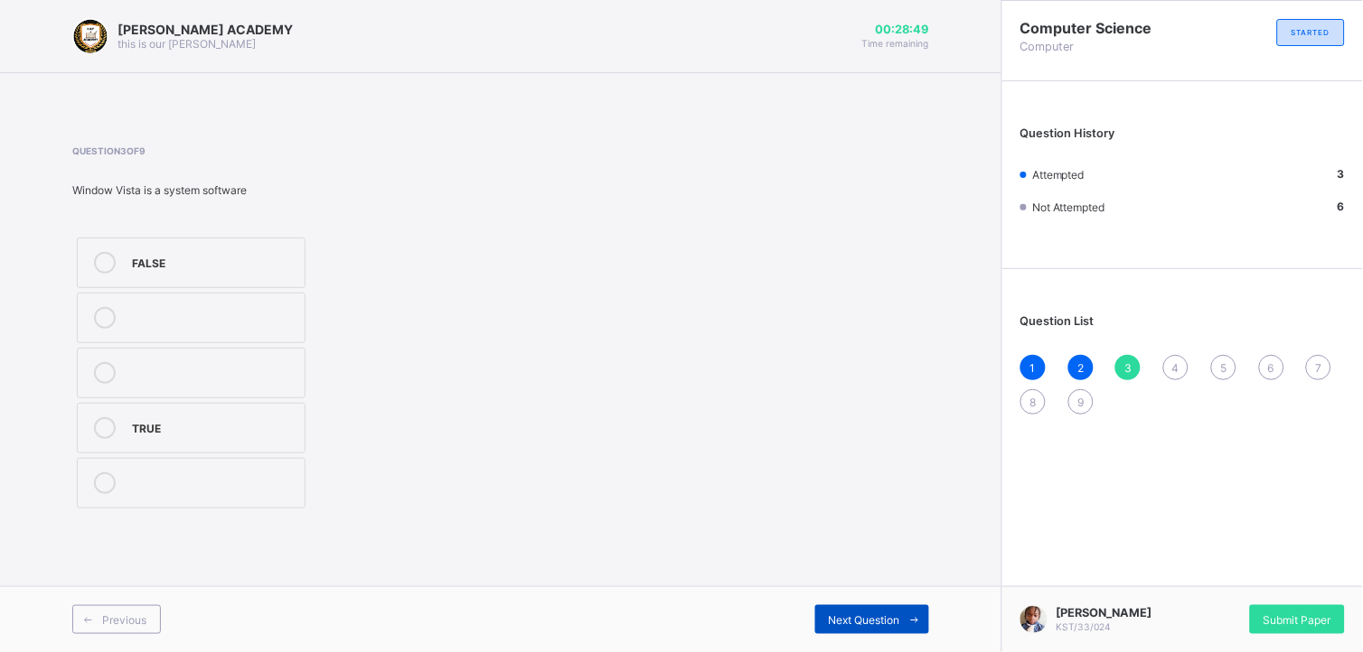
click at [853, 606] on div "Next Question" at bounding box center [872, 620] width 114 height 29
click at [285, 437] on div "Hardware" at bounding box center [214, 429] width 164 height 22
click at [859, 608] on div "Next Question" at bounding box center [872, 620] width 114 height 29
click at [295, 428] on div "Stick" at bounding box center [214, 427] width 164 height 18
click at [864, 615] on span "Next Question" at bounding box center [864, 621] width 71 height 14
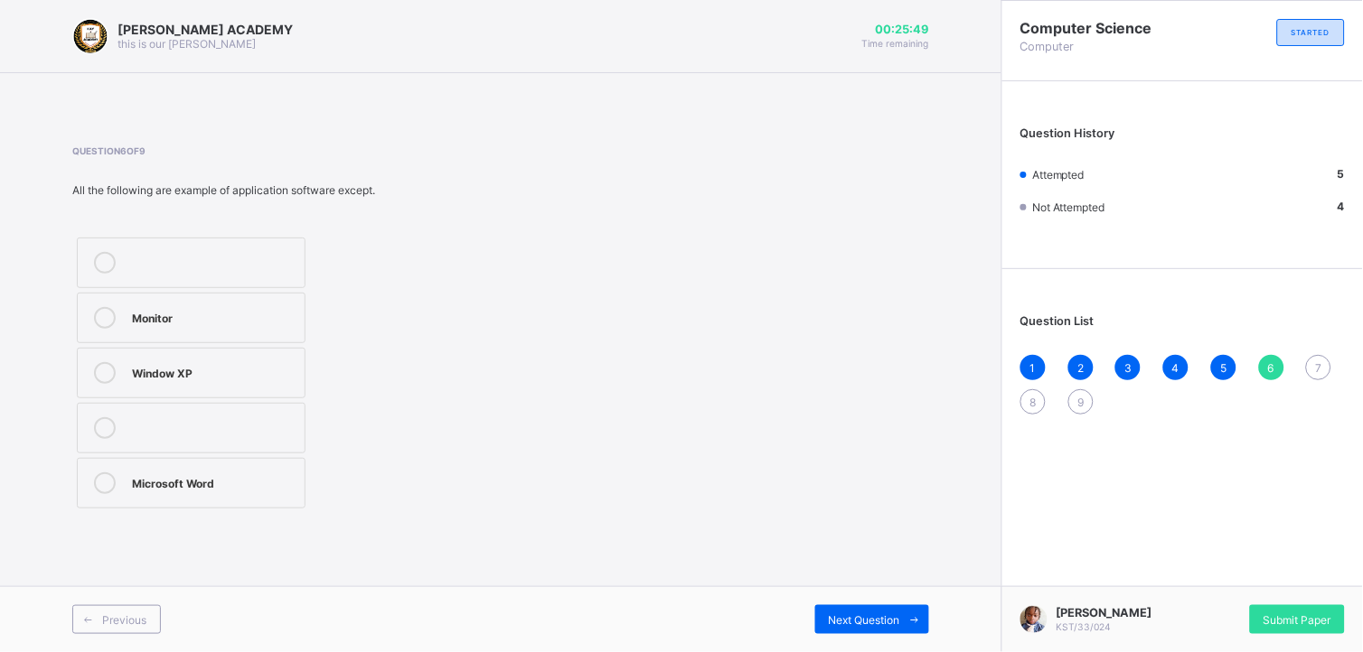
click at [242, 314] on div "Monitor" at bounding box center [214, 316] width 164 height 18
click at [877, 618] on span "Next Question" at bounding box center [864, 621] width 71 height 14
click at [284, 476] on div "Software" at bounding box center [214, 482] width 164 height 18
click at [855, 606] on div "Next Question" at bounding box center [872, 620] width 114 height 29
click at [260, 472] on label "Computer" at bounding box center [191, 483] width 229 height 51
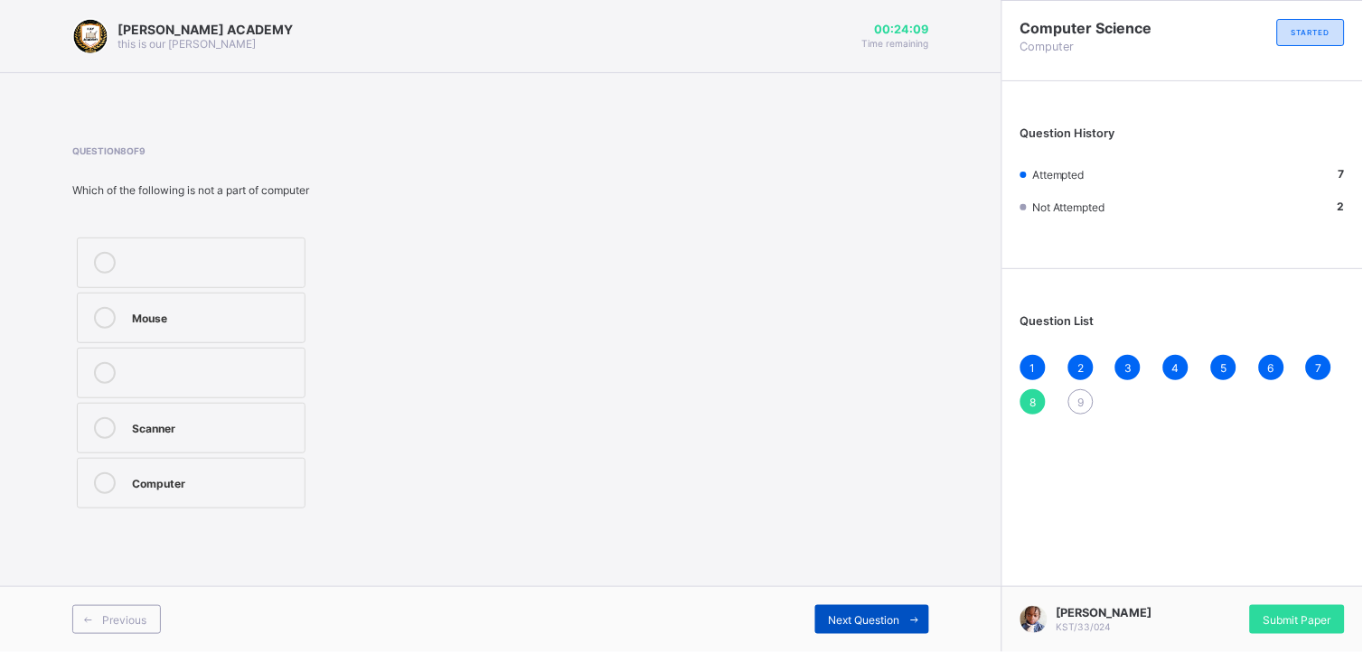
click at [816, 606] on div "Next Question" at bounding box center [872, 620] width 114 height 29
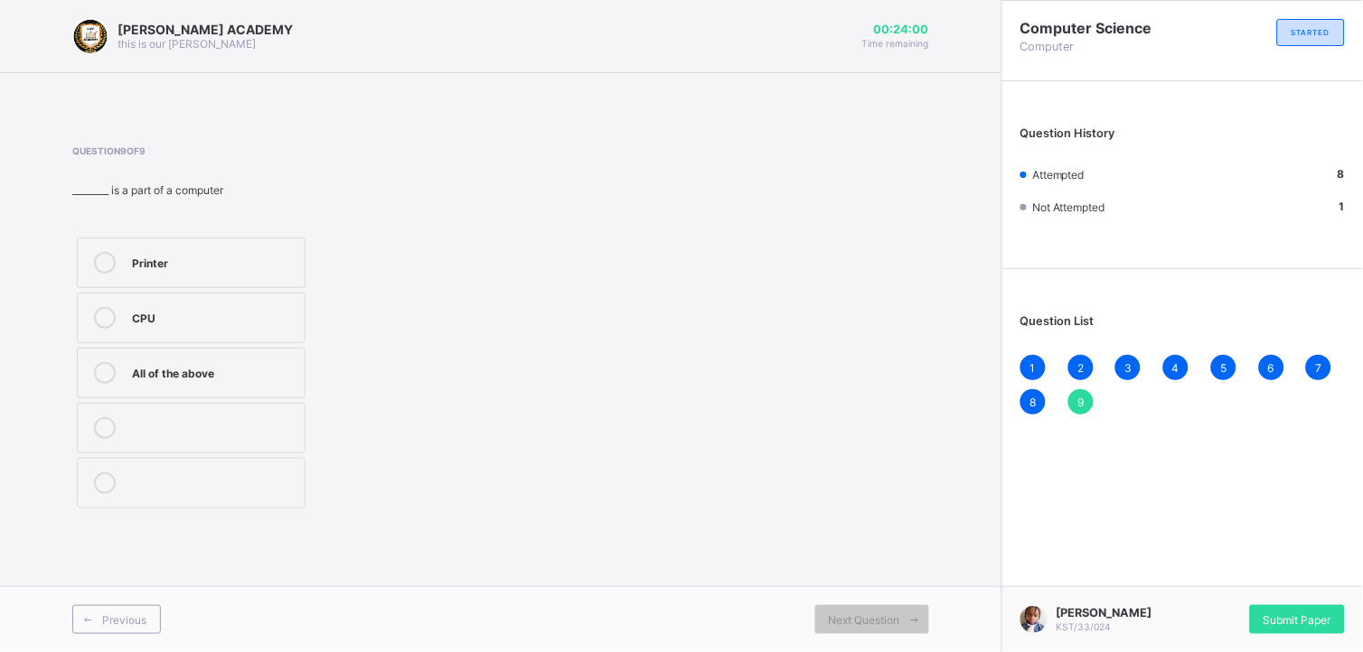
click at [283, 318] on div "CPU" at bounding box center [214, 316] width 164 height 18
click at [661, 355] on div "Question 9 of 9 ________ is a part of a computer Printer CPU All of the above" at bounding box center [500, 330] width 857 height 368
click at [1319, 606] on div "Submit Paper" at bounding box center [1297, 620] width 95 height 29
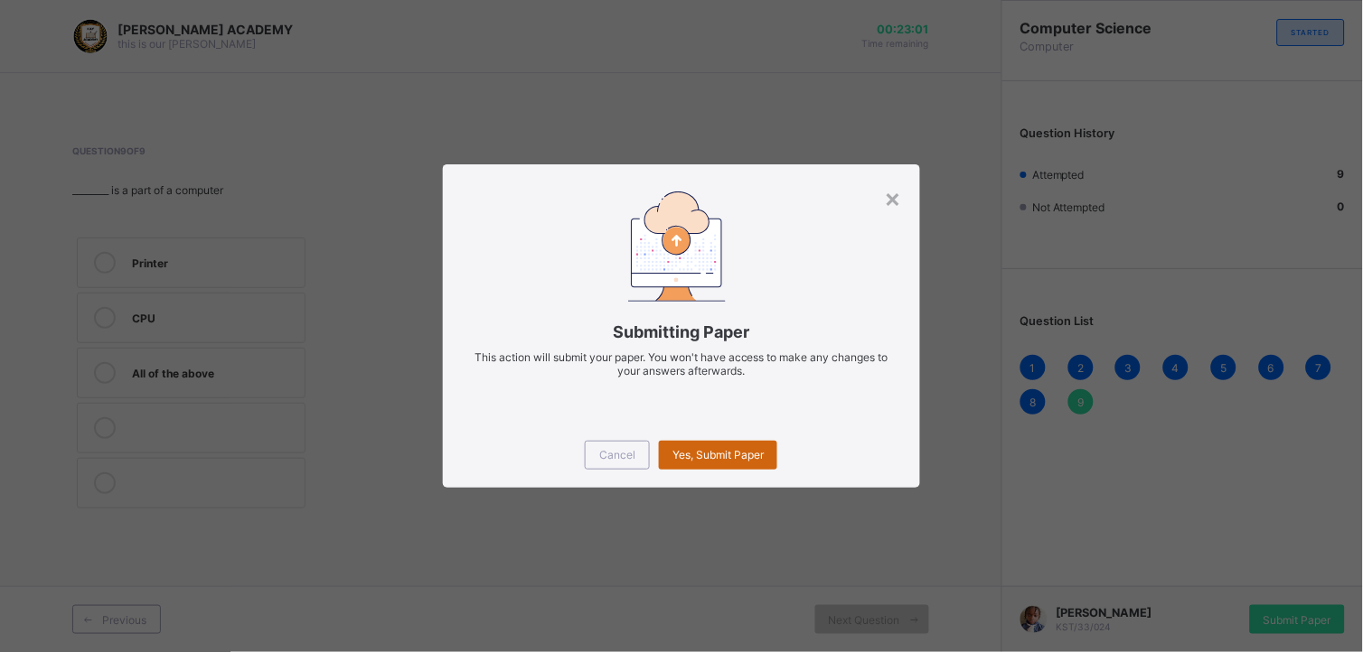
click at [756, 452] on span "Yes, Submit Paper" at bounding box center [717, 455] width 91 height 14
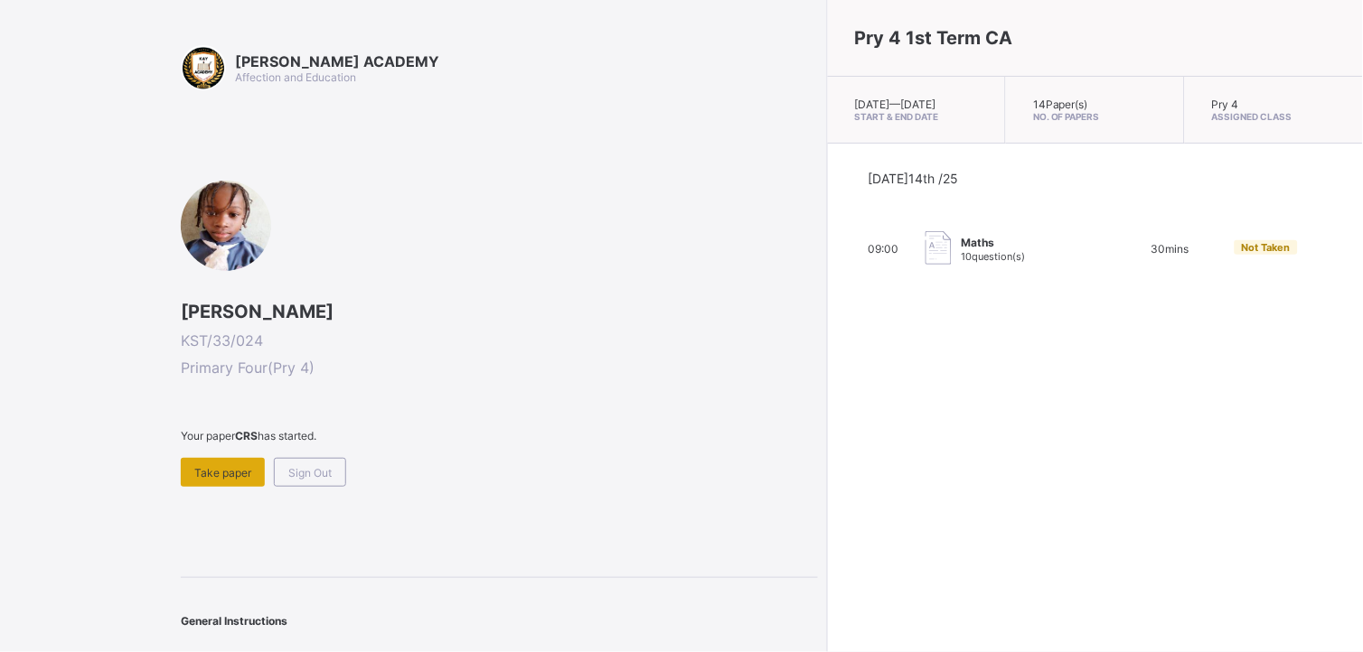
click at [251, 458] on div "Take paper" at bounding box center [223, 472] width 84 height 29
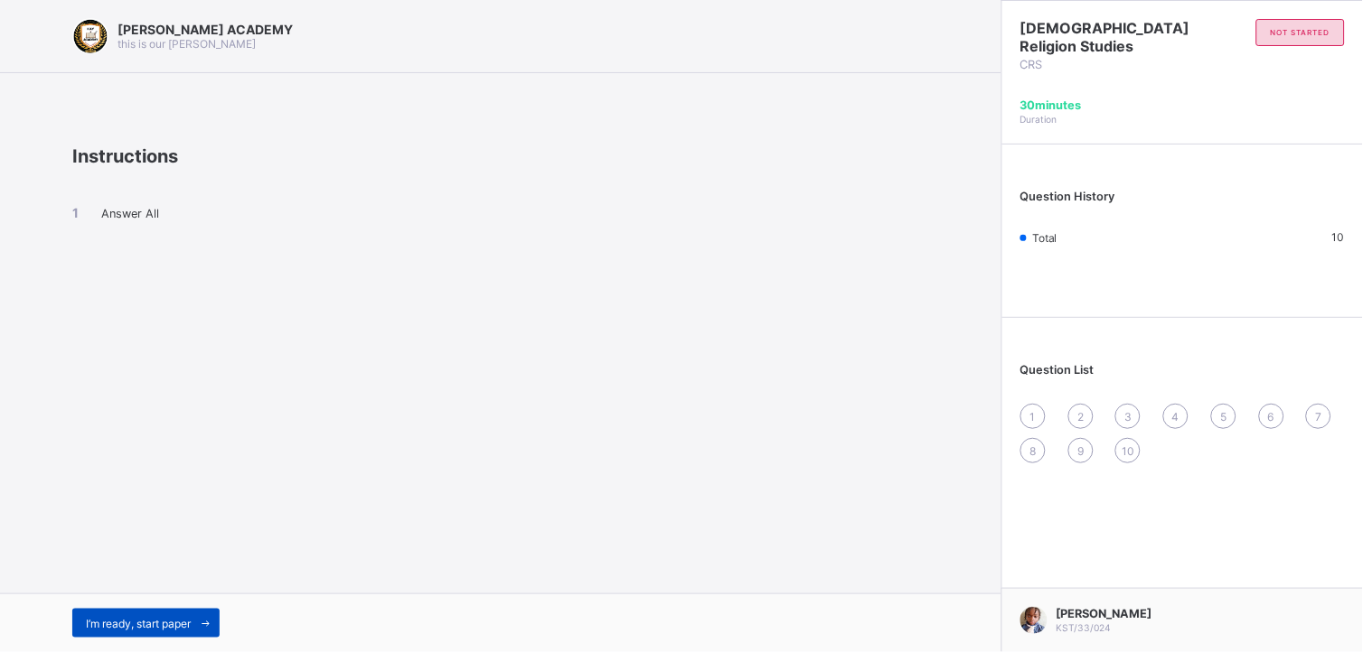
click at [209, 615] on span at bounding box center [205, 623] width 29 height 29
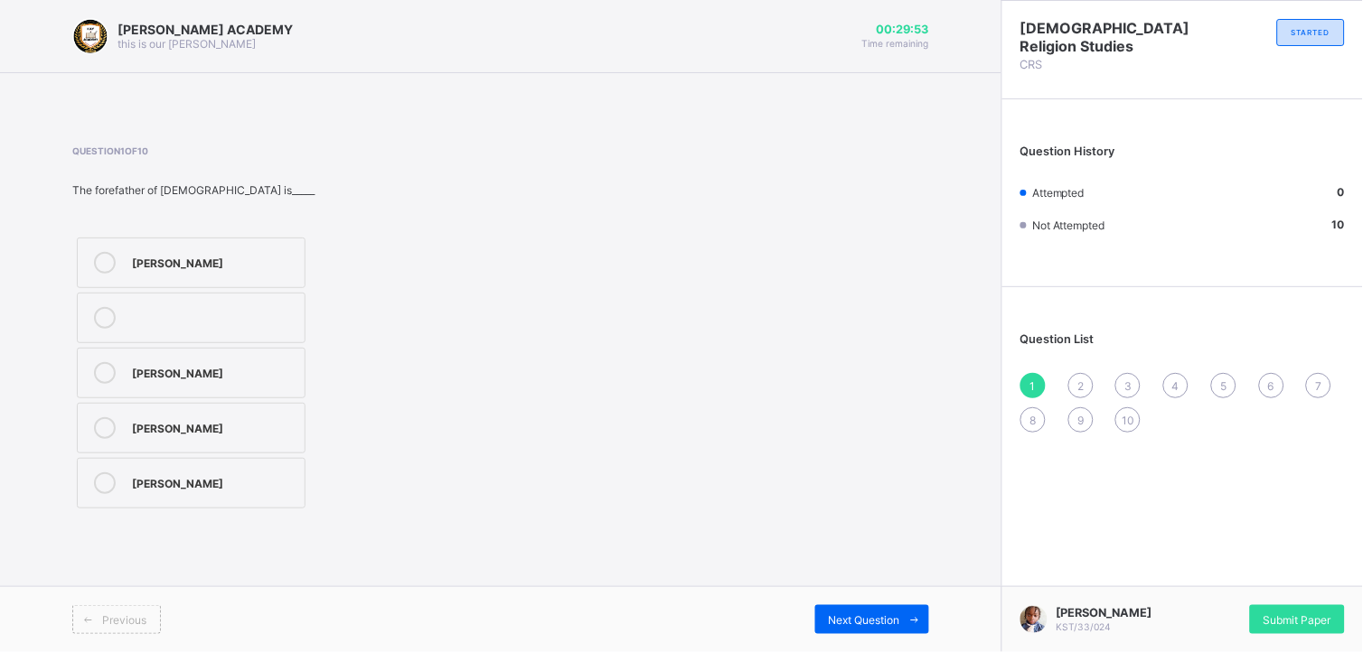
click at [164, 383] on div "[PERSON_NAME]" at bounding box center [214, 373] width 164 height 22
click at [1292, 606] on div "Submit Paper" at bounding box center [1297, 620] width 95 height 29
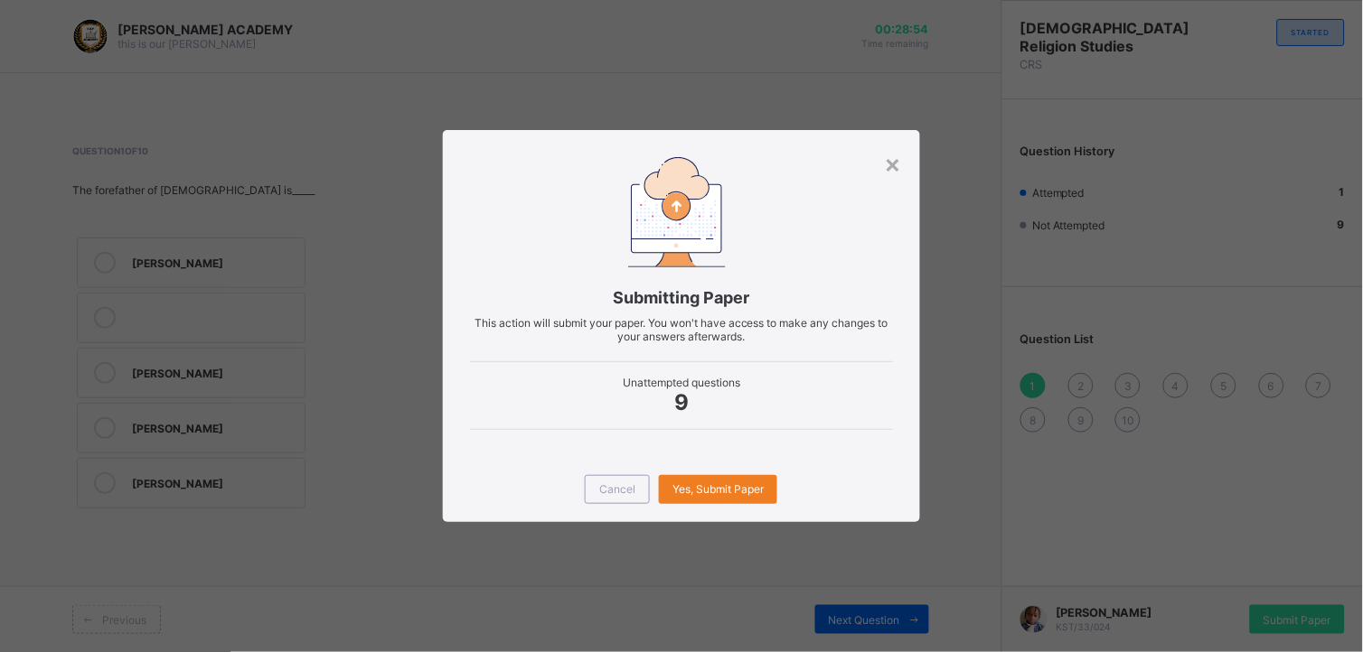
click at [816, 405] on span "9" at bounding box center [681, 403] width 423 height 26
